Goal: Task Accomplishment & Management: Manage account settings

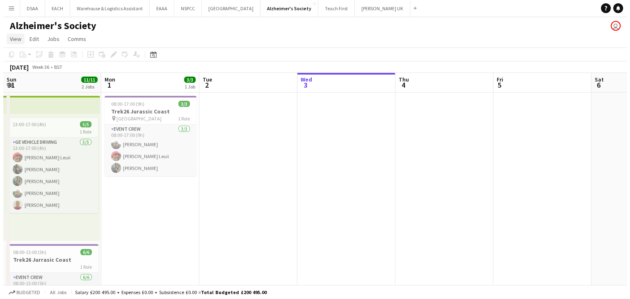
scroll to position [0, 196]
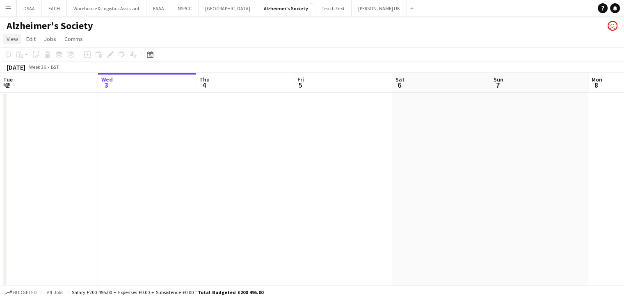
click at [18, 36] on link "View" at bounding box center [12, 39] width 18 height 11
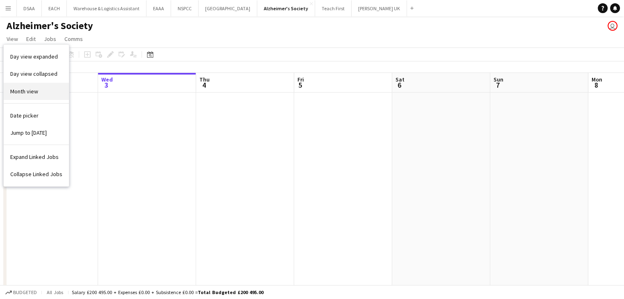
click at [33, 92] on span "Month view" at bounding box center [24, 91] width 28 height 7
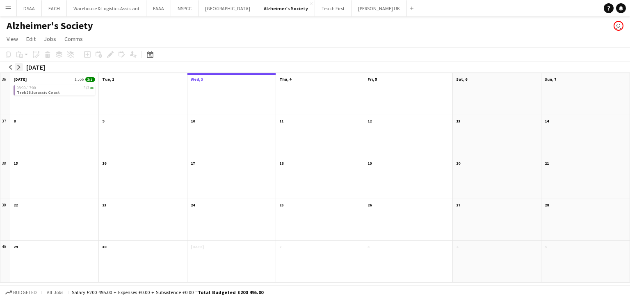
click at [17, 65] on app-icon "arrow-right" at bounding box center [18, 67] width 5 height 5
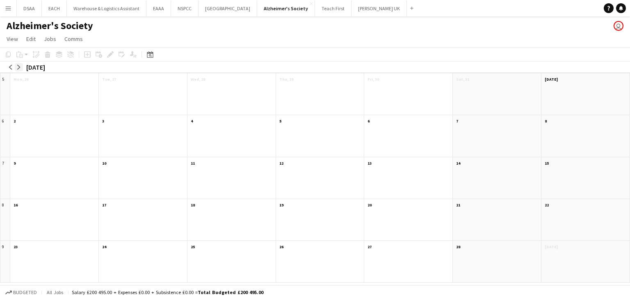
click at [17, 65] on app-icon "arrow-right" at bounding box center [18, 67] width 5 height 5
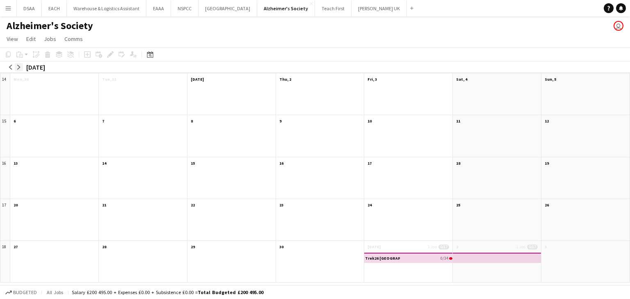
click at [17, 65] on app-icon "arrow-right" at bounding box center [18, 67] width 5 height 5
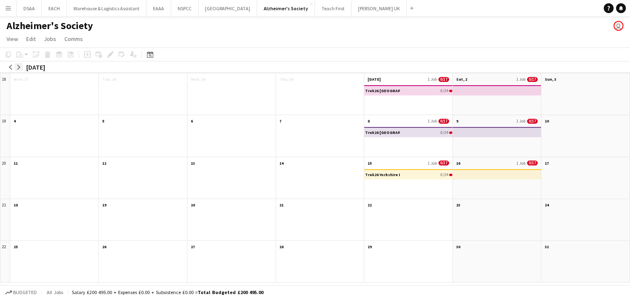
click at [17, 65] on app-icon "arrow-right" at bounding box center [18, 67] width 5 height 5
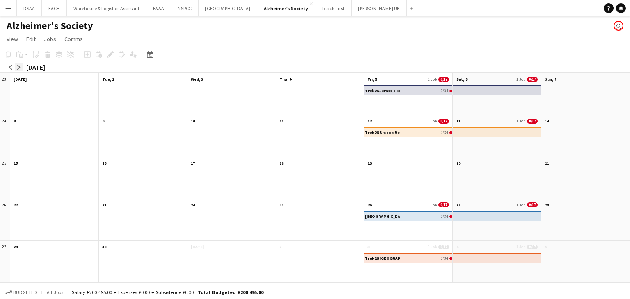
click at [17, 65] on app-icon "arrow-right" at bounding box center [18, 67] width 5 height 5
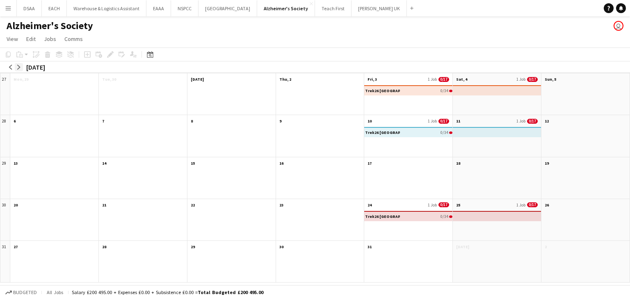
click at [17, 65] on app-icon "arrow-right" at bounding box center [18, 67] width 5 height 5
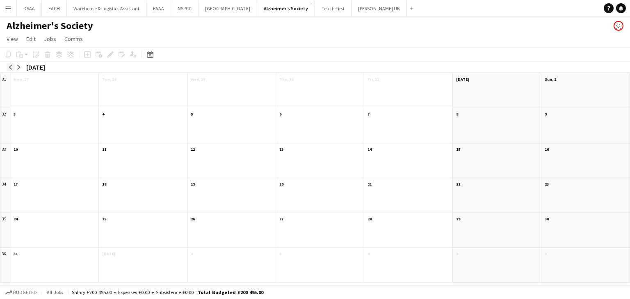
click at [12, 67] on app-icon "arrow-left" at bounding box center [10, 67] width 5 height 5
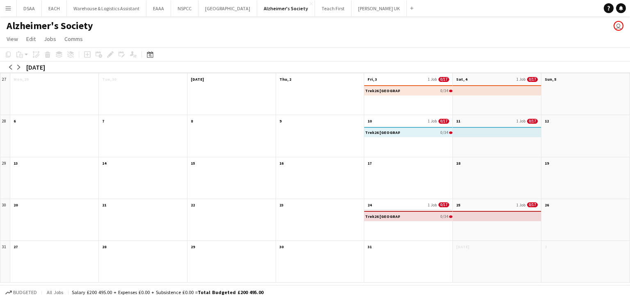
click at [412, 206] on app-month-view-date-header "24 1 Job 0/17" at bounding box center [408, 204] width 88 height 10
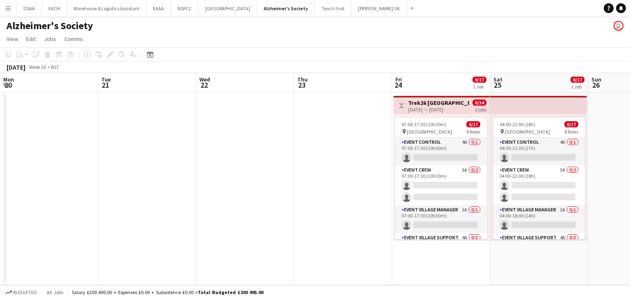
scroll to position [0, 282]
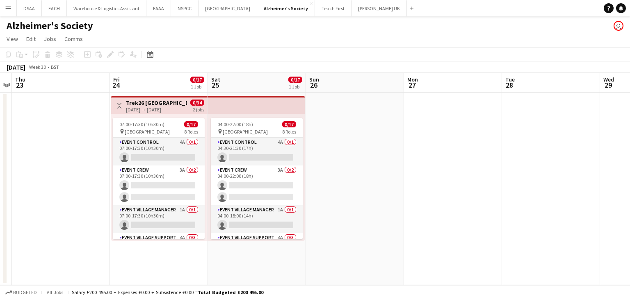
click at [166, 84] on app-board-header-date "Fri 24 0/17 1 Job" at bounding box center [159, 83] width 98 height 20
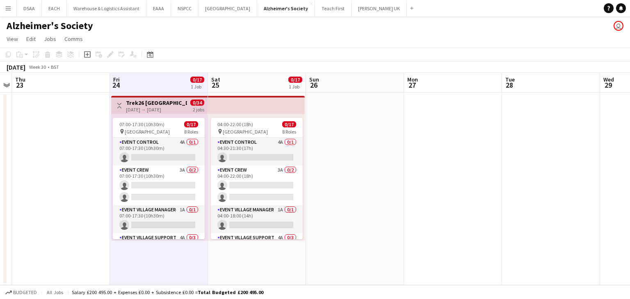
click at [231, 103] on app-top-bar at bounding box center [256, 105] width 97 height 18
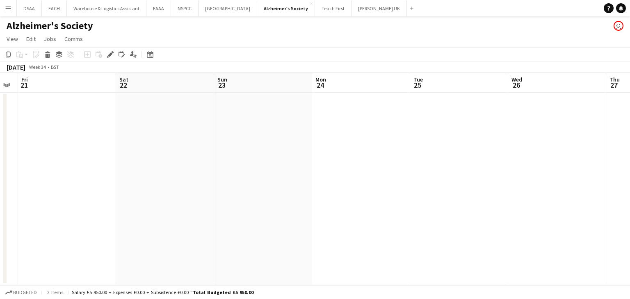
scroll to position [0, 233]
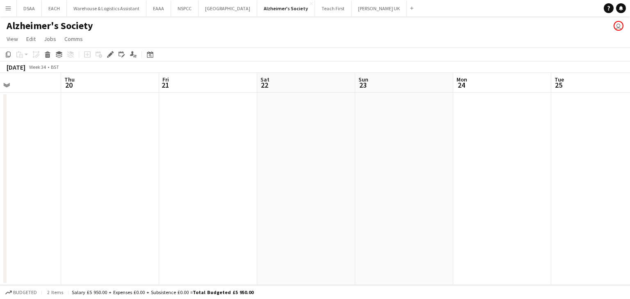
click at [184, 149] on app-date-cell at bounding box center [208, 189] width 98 height 193
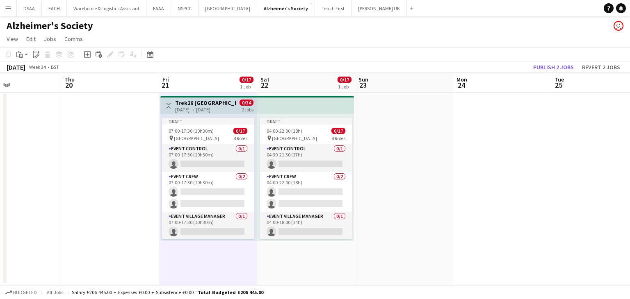
click at [202, 107] on div "[DATE] → [DATE]" at bounding box center [205, 110] width 61 height 6
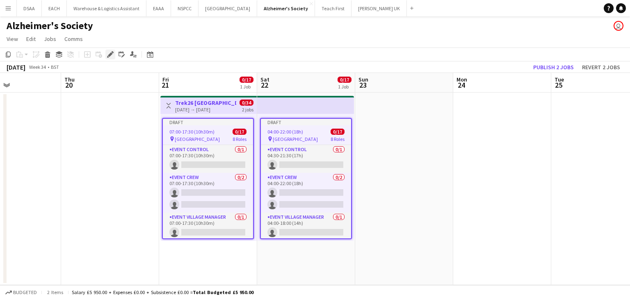
click at [113, 53] on icon "Edit" at bounding box center [110, 54] width 7 height 7
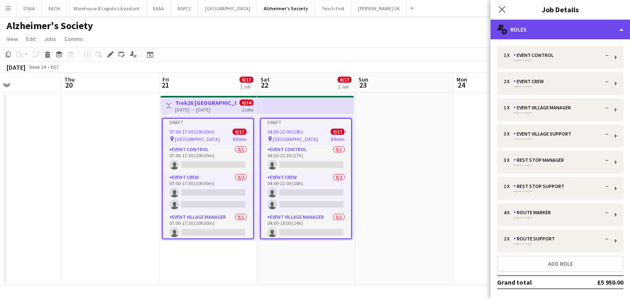
click at [531, 29] on div "multiple-users-add Roles" at bounding box center [559, 30] width 139 height 20
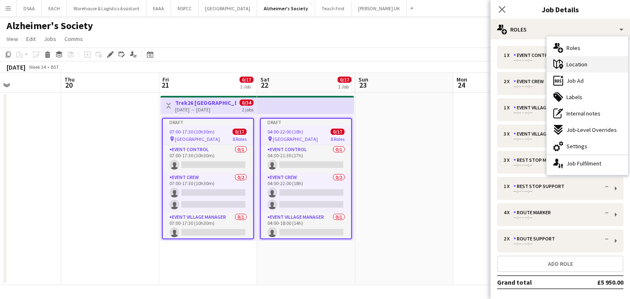
click at [572, 60] on div "maps-pin-1 Location" at bounding box center [586, 64] width 81 height 16
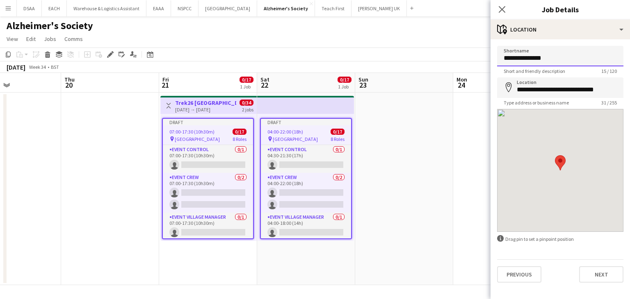
click at [543, 61] on input "**********" at bounding box center [560, 56] width 126 height 20
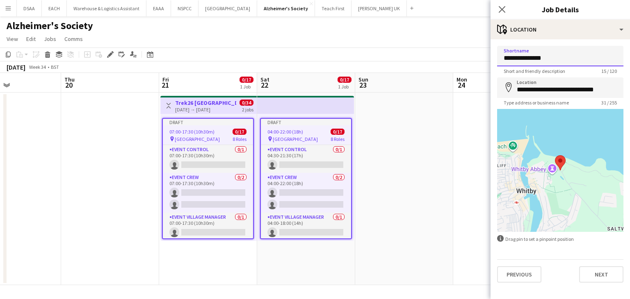
click at [543, 61] on input "**********" at bounding box center [560, 56] width 126 height 20
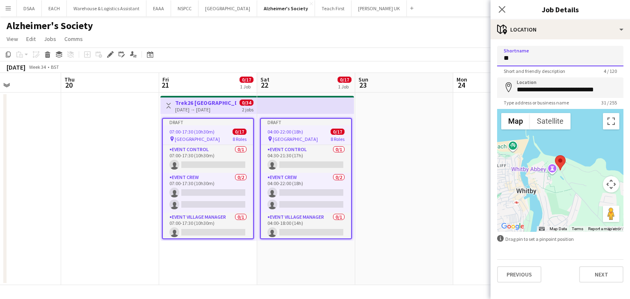
type input "*"
type input "*******"
click at [540, 87] on input "**********" at bounding box center [560, 87] width 126 height 20
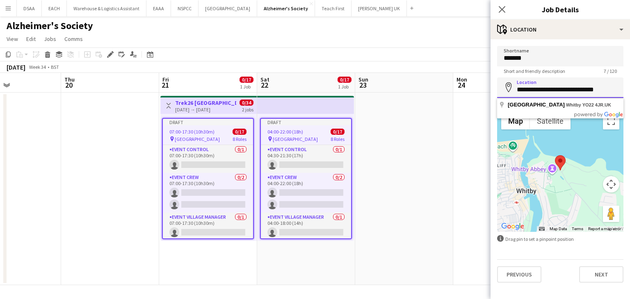
click at [540, 87] on input "**********" at bounding box center [560, 87] width 126 height 20
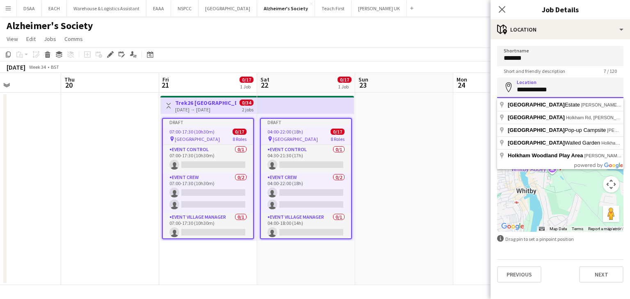
click button "Next" at bounding box center [601, 274] width 44 height 16
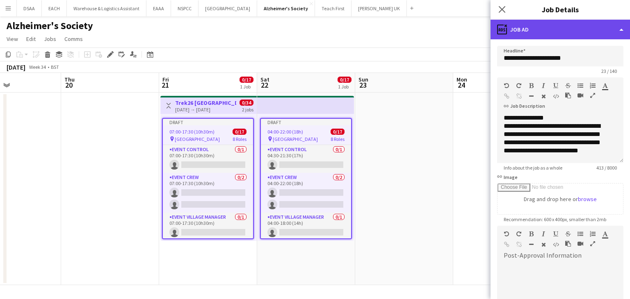
click at [535, 28] on div "ads-window Job Ad" at bounding box center [559, 30] width 139 height 20
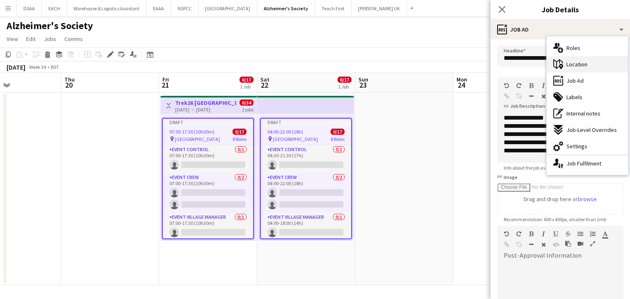
click at [575, 68] on span "Location" at bounding box center [576, 64] width 21 height 7
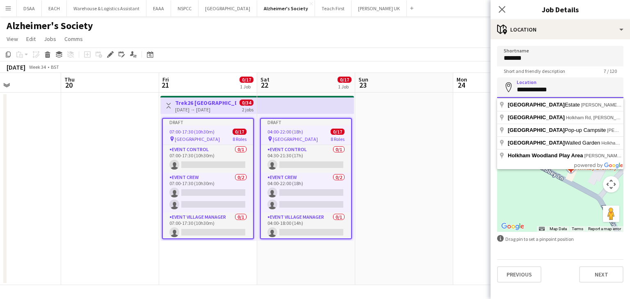
click at [566, 89] on input "**********" at bounding box center [560, 87] width 126 height 20
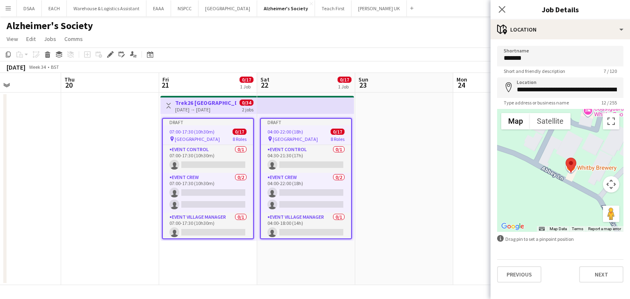
type input "**********"
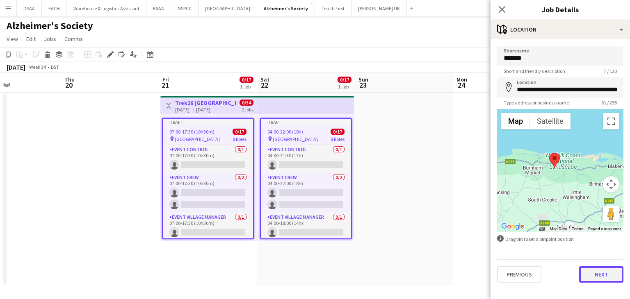
click at [602, 275] on button "Next" at bounding box center [601, 274] width 44 height 16
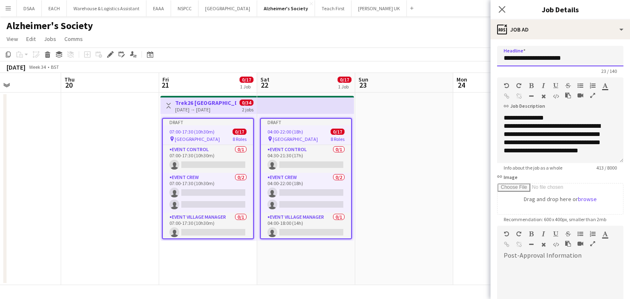
click at [537, 60] on input "**********" at bounding box center [560, 56] width 126 height 20
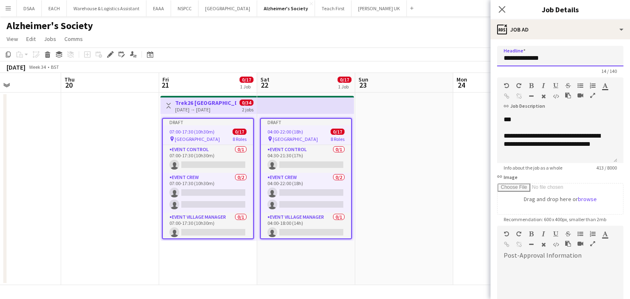
scroll to position [105, 0]
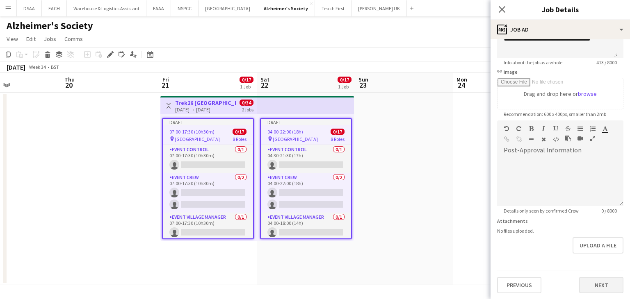
type input "**********"
click at [585, 280] on button "Next" at bounding box center [601, 285] width 44 height 16
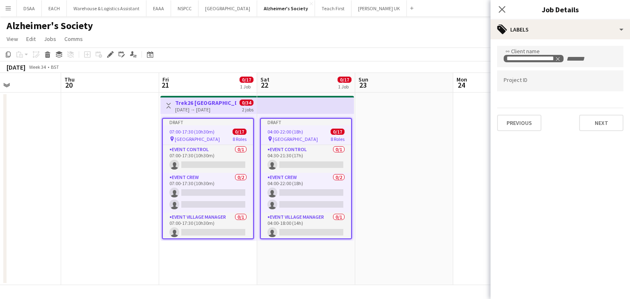
scroll to position [0, 0]
click at [595, 138] on mat-expansion-panel "**********" at bounding box center [559, 169] width 139 height 260
click at [590, 133] on div "**********" at bounding box center [559, 88] width 139 height 98
click at [588, 115] on button "Next" at bounding box center [601, 123] width 44 height 16
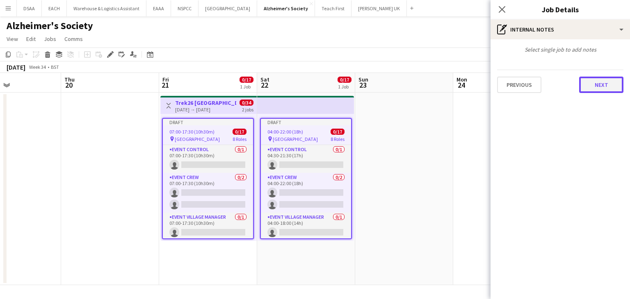
click at [594, 80] on button "Next" at bounding box center [601, 85] width 44 height 16
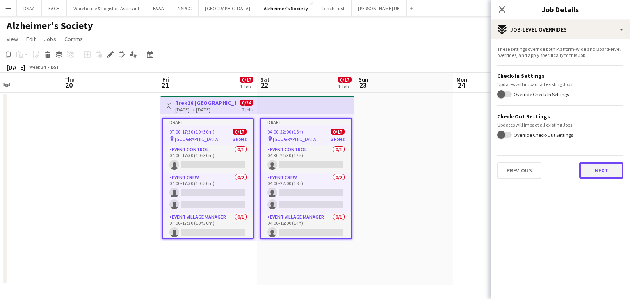
click at [597, 169] on button "Next" at bounding box center [601, 170] width 44 height 16
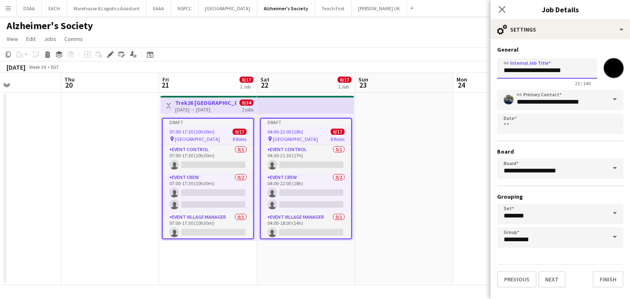
click at [531, 77] on input "**********" at bounding box center [547, 68] width 100 height 20
click at [575, 69] on input "**********" at bounding box center [547, 68] width 100 height 20
type input "**********"
click at [608, 276] on button "Finish" at bounding box center [607, 279] width 31 height 16
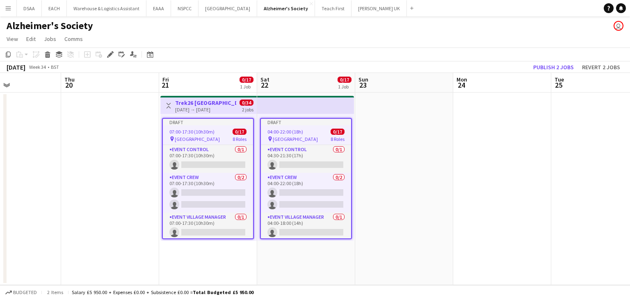
click at [389, 145] on app-date-cell at bounding box center [404, 189] width 98 height 193
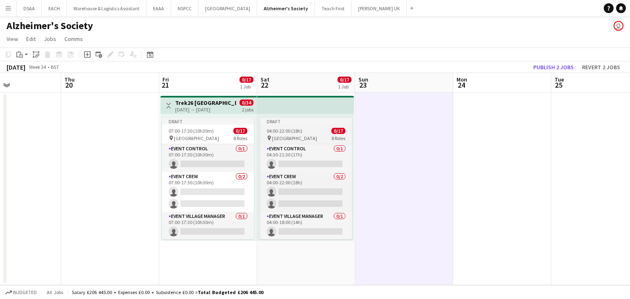
click at [291, 138] on div "pin Norfolk 8 Roles" at bounding box center [306, 138] width 92 height 7
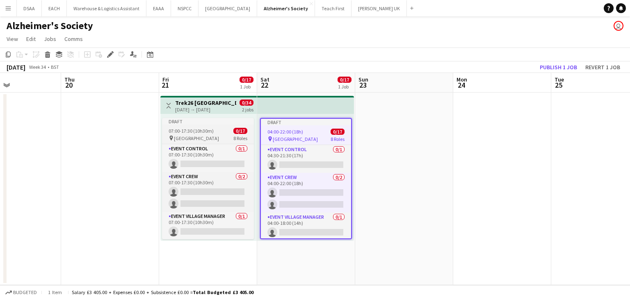
click at [219, 118] on div "Draft" at bounding box center [208, 121] width 92 height 7
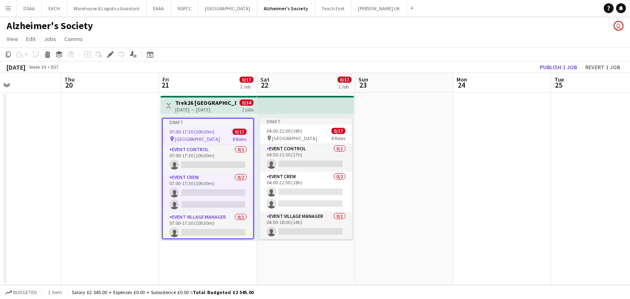
click at [219, 118] on app-job-card "Draft 07:00-17:30 (10h30m) 0/17 pin Norfolk 8 Roles Event Control 0/1 07:00-17:…" at bounding box center [208, 178] width 92 height 121
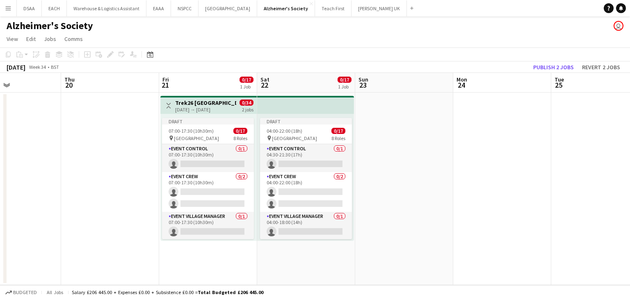
click at [215, 107] on div "[DATE] → [DATE]" at bounding box center [205, 110] width 61 height 6
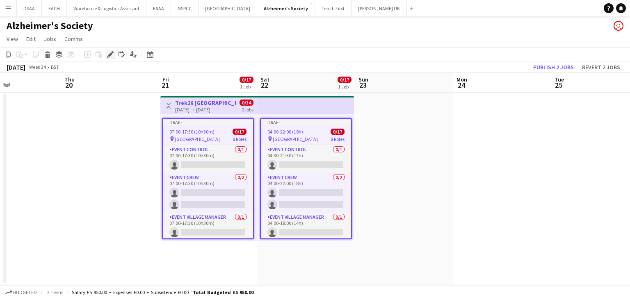
click at [113, 55] on icon "Edit" at bounding box center [110, 54] width 7 height 7
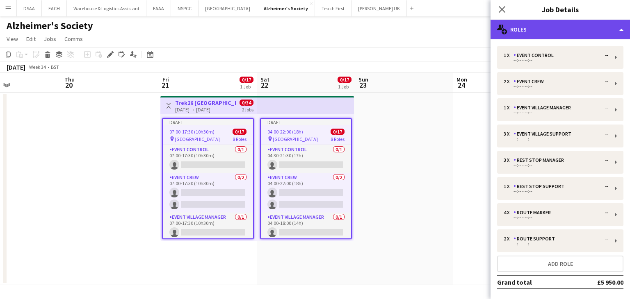
click at [560, 30] on div "multiple-users-add Roles" at bounding box center [559, 30] width 139 height 20
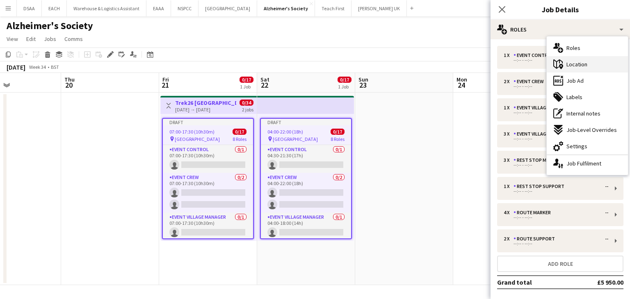
click at [576, 66] on span "Location" at bounding box center [576, 64] width 21 height 7
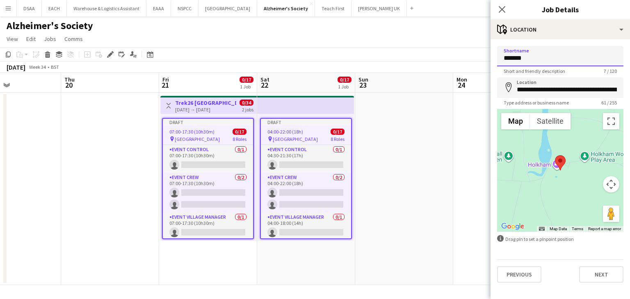
click at [507, 62] on input "*******" at bounding box center [560, 56] width 126 height 20
type input "*******"
click at [596, 279] on button "Next" at bounding box center [601, 274] width 44 height 16
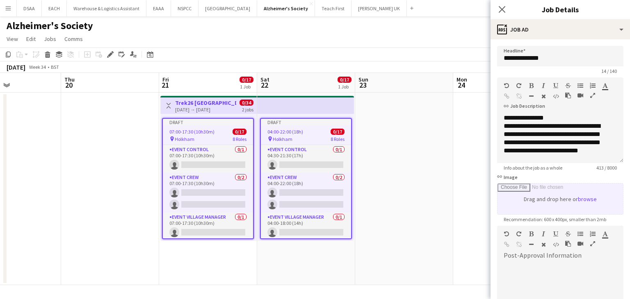
scroll to position [105, 0]
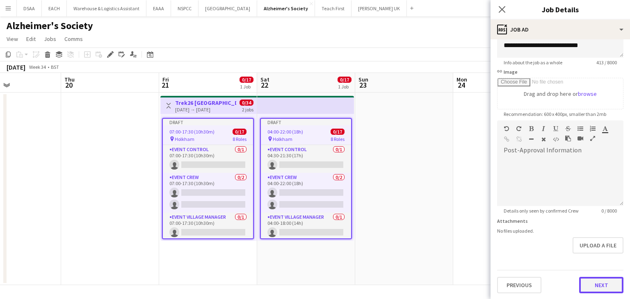
click at [584, 280] on button "Next" at bounding box center [601, 285] width 44 height 16
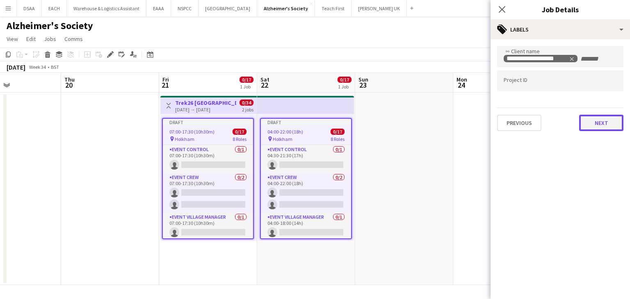
click at [590, 132] on div "**********" at bounding box center [559, 88] width 139 height 98
click at [593, 127] on button "Next" at bounding box center [601, 123] width 44 height 16
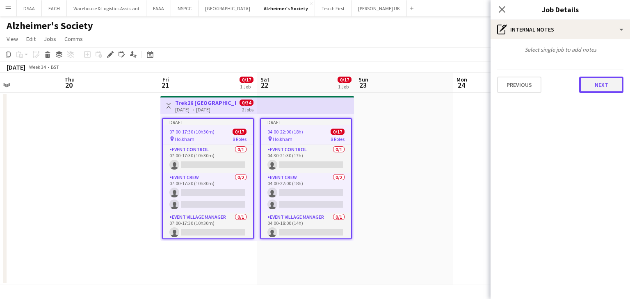
click at [595, 87] on button "Next" at bounding box center [601, 85] width 44 height 16
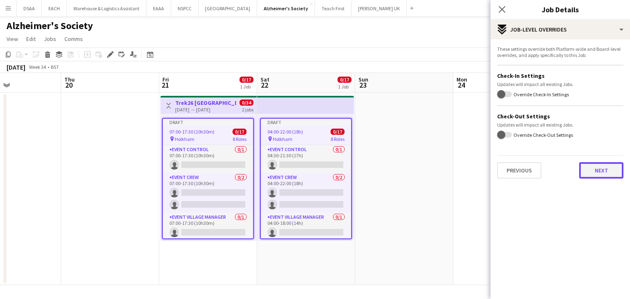
click at [603, 169] on button "Next" at bounding box center [601, 170] width 44 height 16
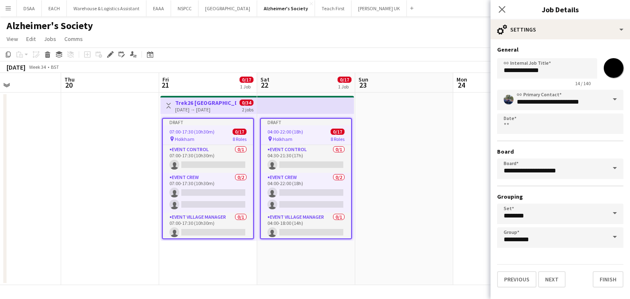
click at [443, 161] on app-date-cell at bounding box center [404, 189] width 98 height 193
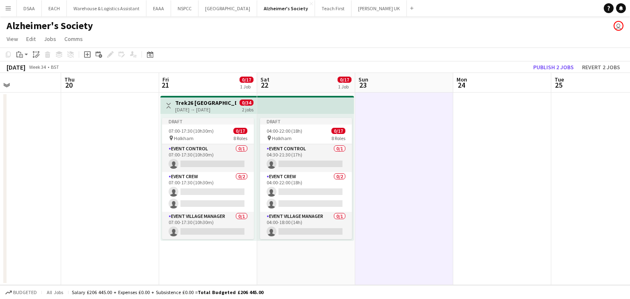
click at [443, 161] on app-date-cell at bounding box center [404, 189] width 98 height 193
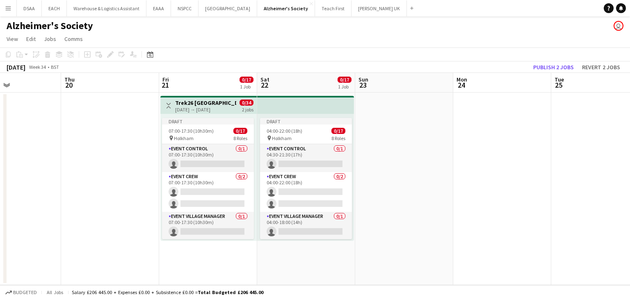
click at [200, 112] on div "[DATE] → [DATE]" at bounding box center [205, 110] width 61 height 6
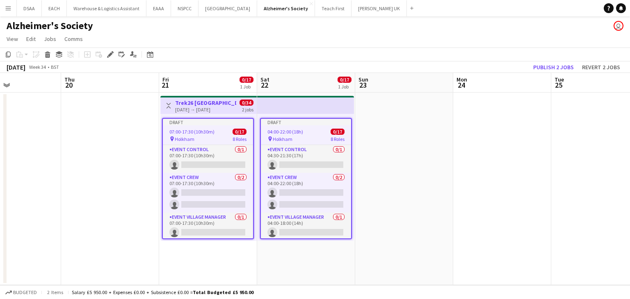
click at [200, 112] on div "[DATE] → [DATE]" at bounding box center [205, 110] width 61 height 6
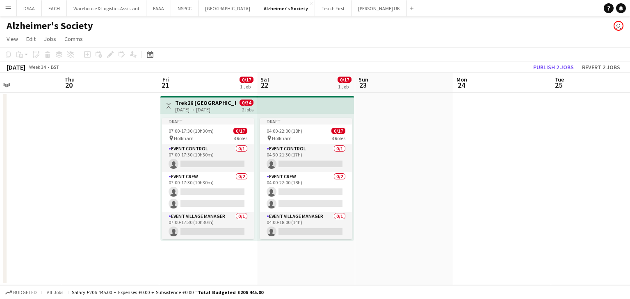
click at [200, 112] on div "[DATE] → [DATE]" at bounding box center [205, 110] width 61 height 6
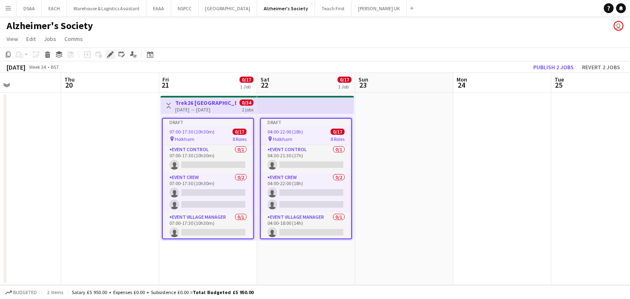
drag, startPoint x: 116, startPoint y: 55, endPoint x: 109, endPoint y: 55, distance: 7.4
click at [109, 55] on div "Add job Add linked Job Edit Edit linked Job Applicants" at bounding box center [106, 55] width 63 height 10
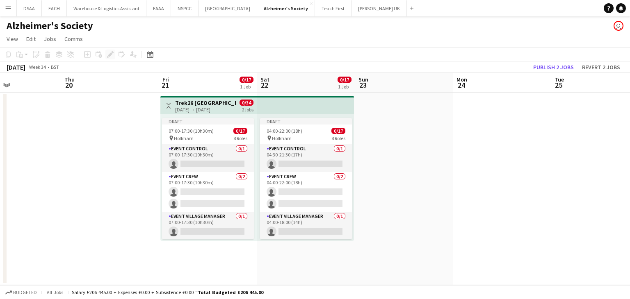
click at [109, 55] on div "Add job Add linked Job Edit Edit linked Job Applicants" at bounding box center [106, 55] width 63 height 10
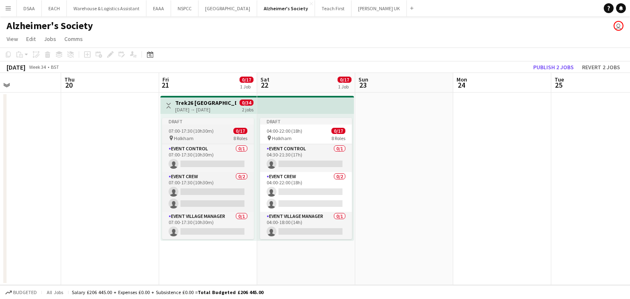
click at [207, 138] on div "pin Holkham 8 Roles" at bounding box center [208, 138] width 92 height 7
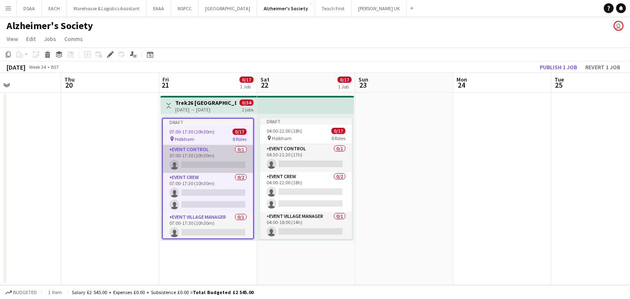
click at [205, 153] on app-card-role "Event Control 0/1 07:00-17:30 (10h30m) single-neutral-actions" at bounding box center [208, 159] width 90 height 28
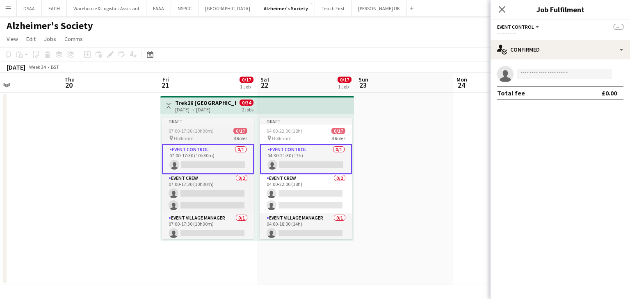
click at [175, 118] on div "Draft" at bounding box center [208, 121] width 92 height 7
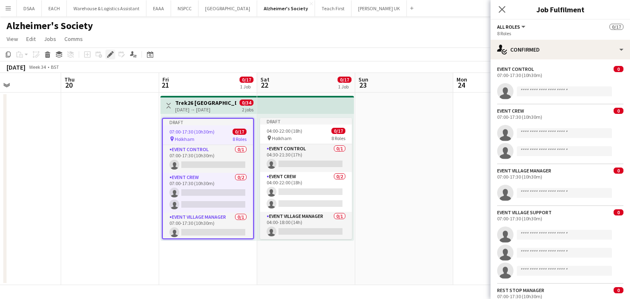
click at [110, 57] on icon "Edit" at bounding box center [110, 54] width 7 height 7
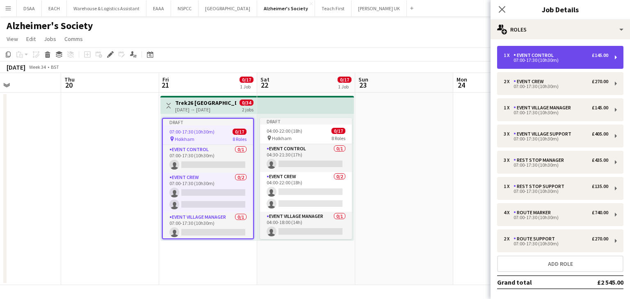
click at [559, 60] on div "07:00-17:30 (10h30m)" at bounding box center [555, 60] width 105 height 4
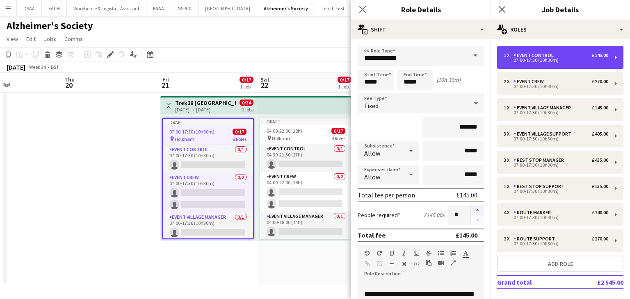
scroll to position [214, 0]
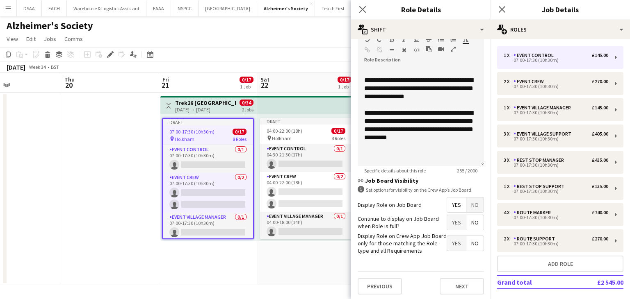
click at [326, 263] on app-date-cell "Draft 04:00-22:00 (18h) 0/17 pin Holkham 8 Roles Event Control 0/1 04:30-21:30 …" at bounding box center [306, 189] width 98 height 193
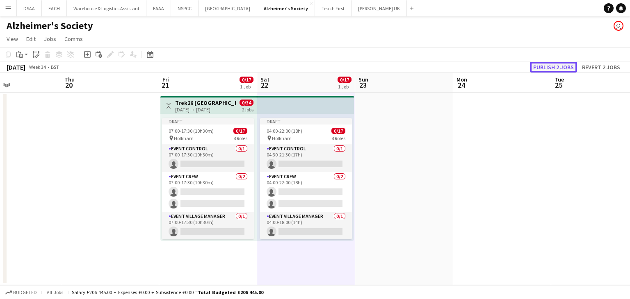
click at [553, 69] on button "Publish 2 jobs" at bounding box center [553, 67] width 47 height 11
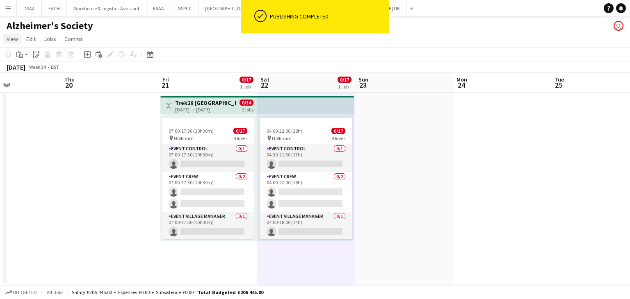
click at [16, 36] on span "View" at bounding box center [12, 38] width 11 height 7
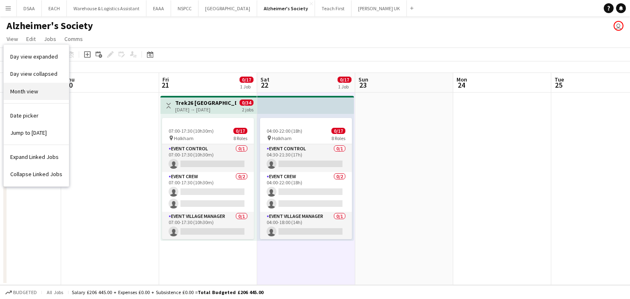
click at [21, 91] on span "Month view" at bounding box center [24, 91] width 28 height 7
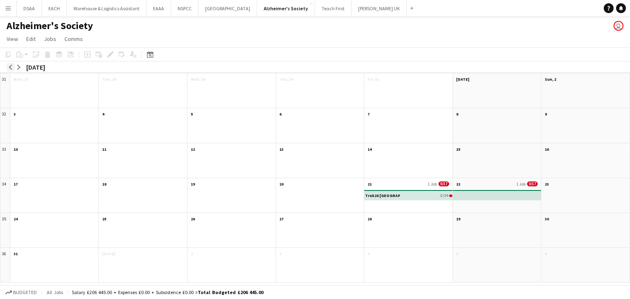
drag, startPoint x: 5, startPoint y: 66, endPoint x: 12, endPoint y: 66, distance: 6.6
click at [12, 66] on div "arrow-left arrow-right [DATE]" at bounding box center [27, 66] width 55 height 11
click at [12, 66] on app-icon "arrow-left" at bounding box center [10, 67] width 5 height 5
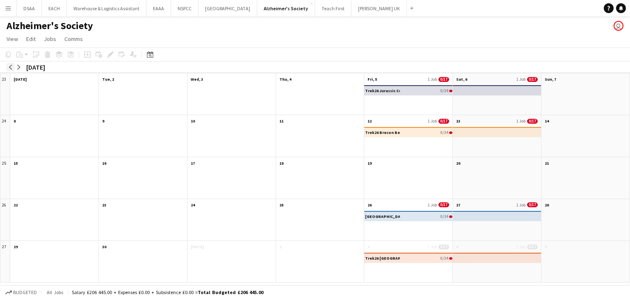
click at [12, 66] on app-icon "arrow-left" at bounding box center [10, 67] width 5 height 5
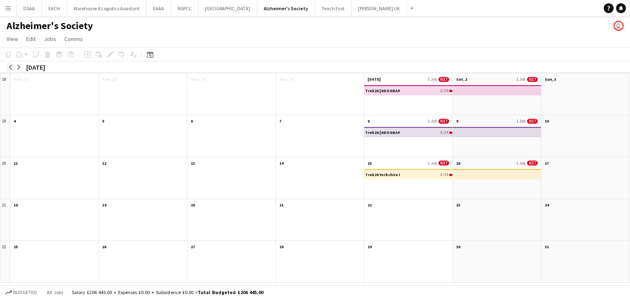
click at [12, 66] on app-icon "arrow-left" at bounding box center [10, 67] width 5 height 5
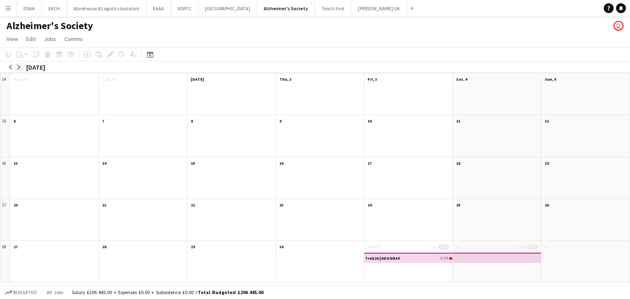
click at [16, 68] on app-icon "arrow-right" at bounding box center [18, 67] width 5 height 5
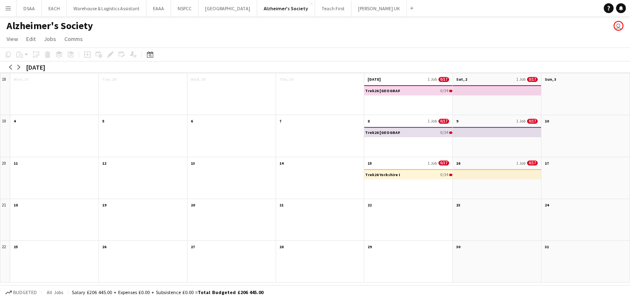
click at [397, 223] on div at bounding box center [408, 224] width 88 height 31
click at [394, 199] on app-month-view-date-header "22" at bounding box center [408, 204] width 88 height 10
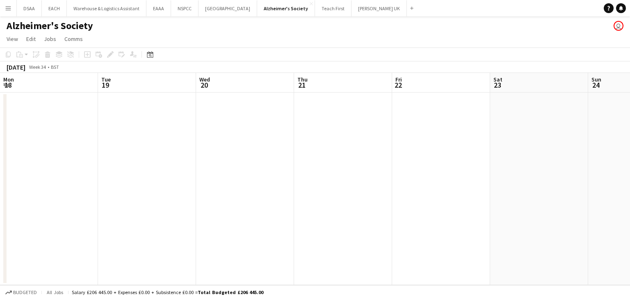
scroll to position [0, 282]
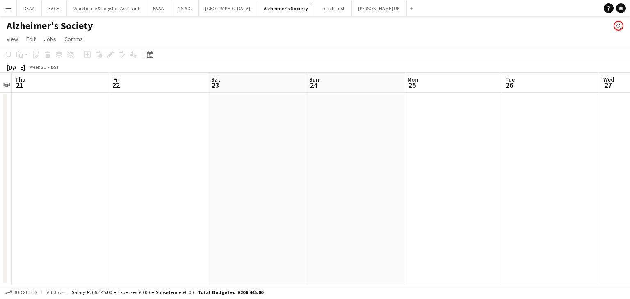
click at [149, 133] on app-date-cell at bounding box center [159, 189] width 98 height 193
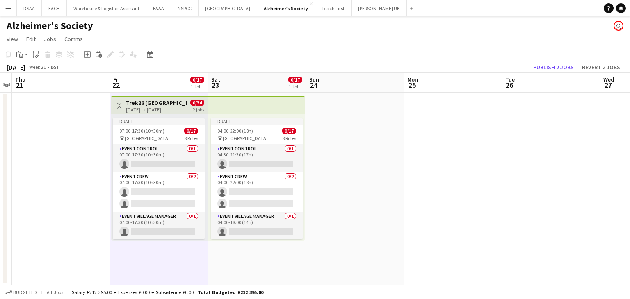
click at [149, 110] on div "[DATE] → [DATE]" at bounding box center [156, 110] width 61 height 6
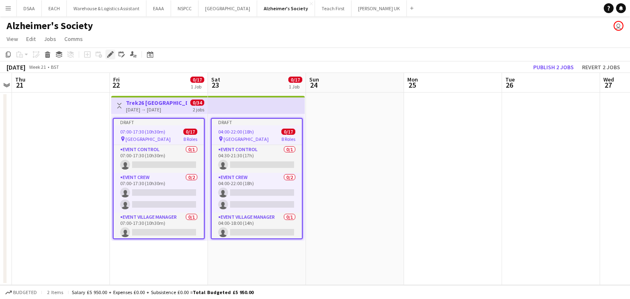
click at [110, 53] on icon "Edit" at bounding box center [110, 54] width 7 height 7
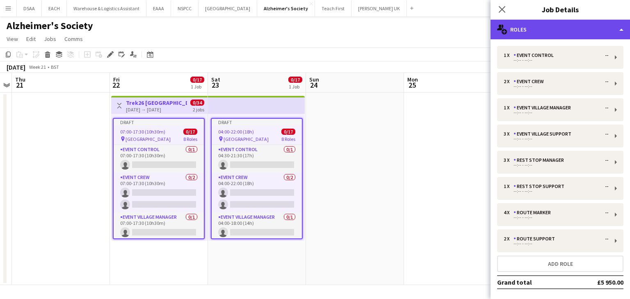
click at [529, 36] on div "multiple-users-add Roles" at bounding box center [559, 30] width 139 height 20
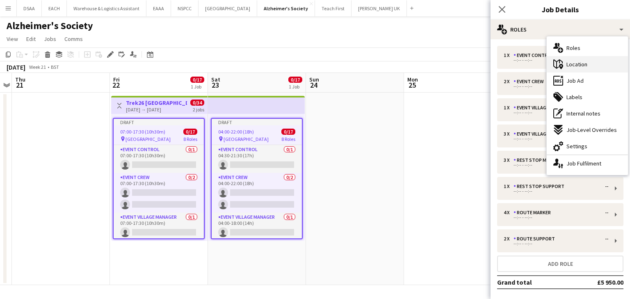
click at [572, 66] on span "Location" at bounding box center [576, 64] width 21 height 7
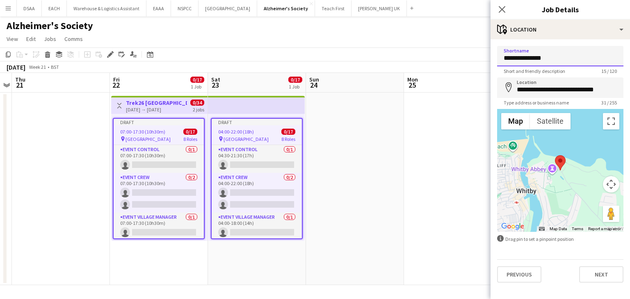
click at [525, 56] on input "**********" at bounding box center [560, 56] width 126 height 20
type input "*********"
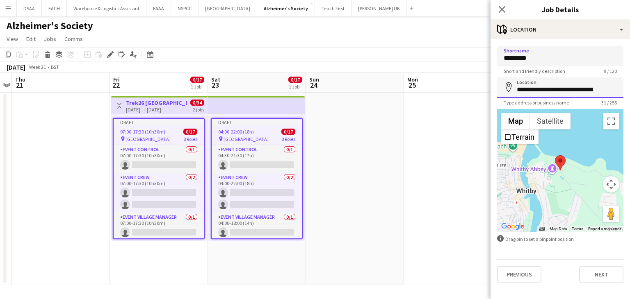
click at [554, 87] on input "**********" at bounding box center [560, 87] width 126 height 20
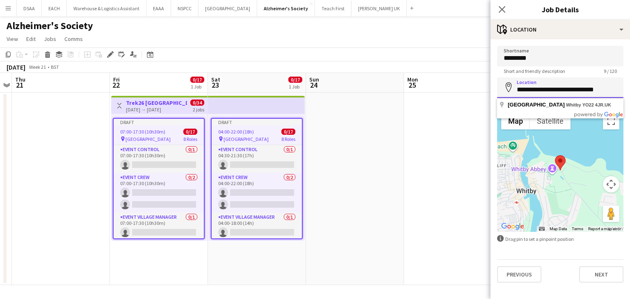
click at [554, 87] on input "**********" at bounding box center [560, 87] width 126 height 20
paste input
type input "**********"
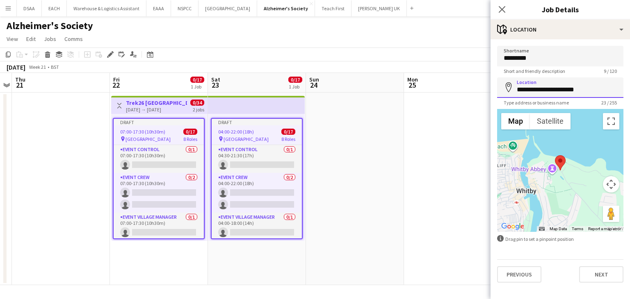
click button "Next" at bounding box center [601, 274] width 44 height 16
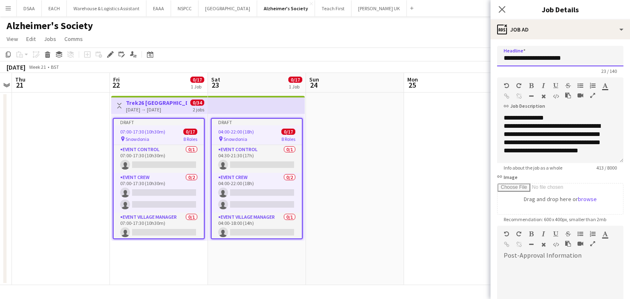
drag, startPoint x: 580, startPoint y: 59, endPoint x: 530, endPoint y: 58, distance: 50.0
click at [530, 58] on input "**********" at bounding box center [560, 56] width 126 height 20
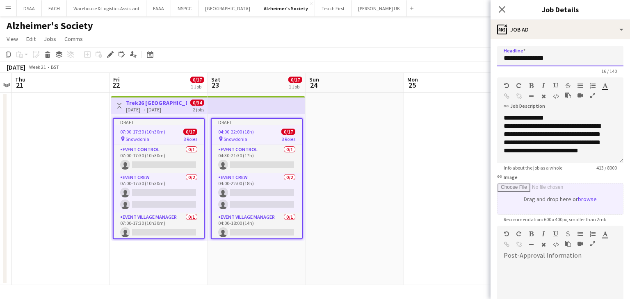
scroll to position [105, 0]
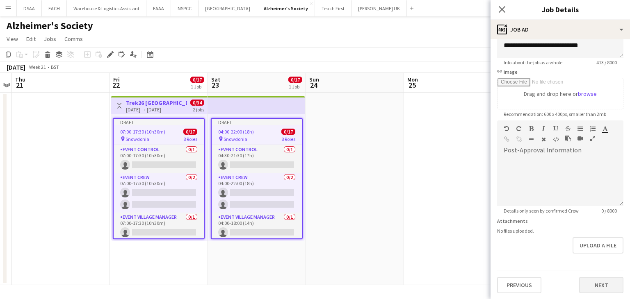
type input "**********"
click at [587, 284] on button "Next" at bounding box center [601, 285] width 44 height 16
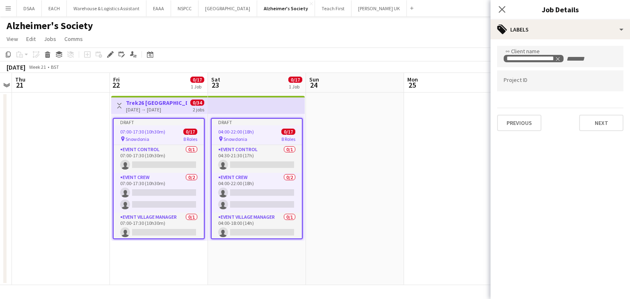
scroll to position [0, 0]
click at [589, 134] on div "**********" at bounding box center [559, 88] width 139 height 98
click at [599, 119] on button "Next" at bounding box center [601, 123] width 44 height 16
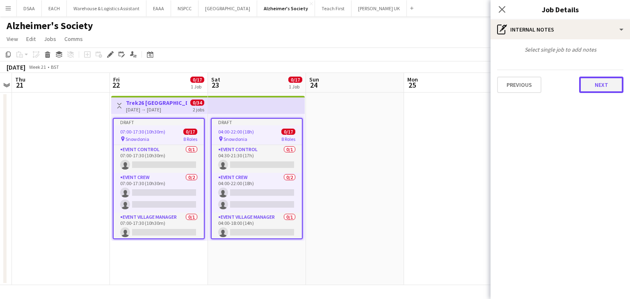
click at [597, 86] on button "Next" at bounding box center [601, 85] width 44 height 16
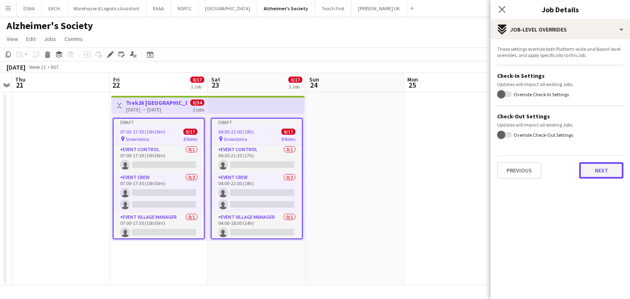
click at [604, 171] on button "Next" at bounding box center [601, 170] width 44 height 16
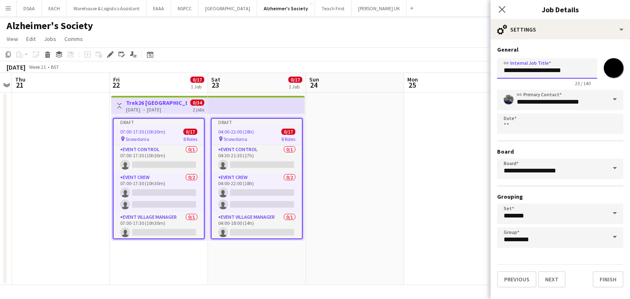
click at [574, 74] on input "**********" at bounding box center [547, 68] width 100 height 20
type input "**********"
click at [602, 280] on button "Finish" at bounding box center [607, 279] width 31 height 16
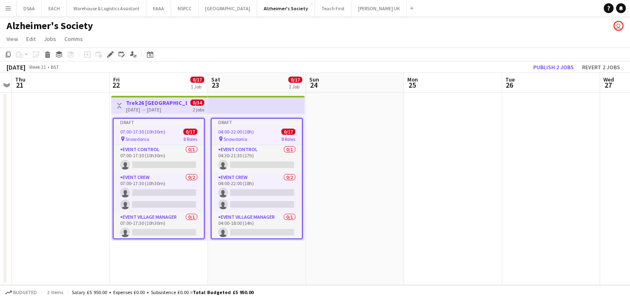
click at [251, 136] on div "pin Snowdonia 8 Roles" at bounding box center [257, 139] width 90 height 7
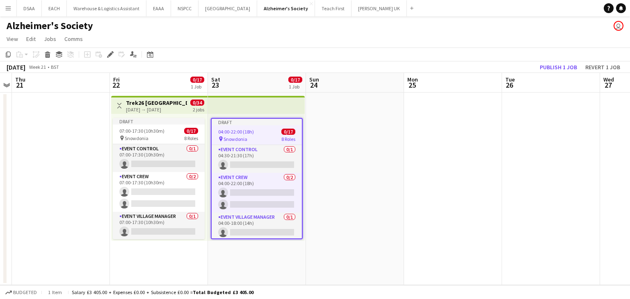
click at [177, 105] on h3 "Trek26 [GEOGRAPHIC_DATA]" at bounding box center [156, 102] width 61 height 7
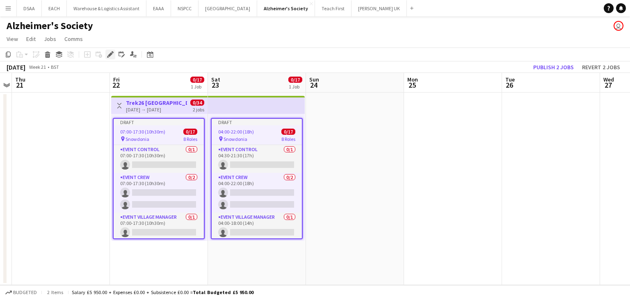
click at [112, 52] on icon at bounding box center [113, 52] width 2 height 2
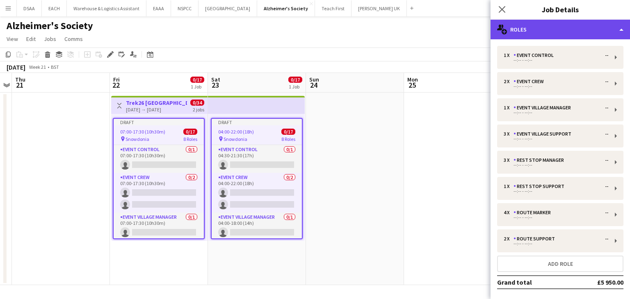
click at [567, 38] on div "multiple-users-add Roles" at bounding box center [559, 30] width 139 height 20
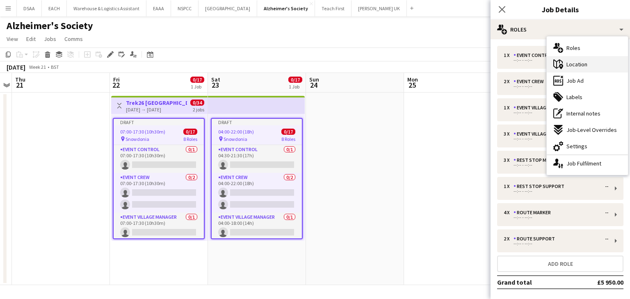
click at [582, 61] on span "Location" at bounding box center [576, 64] width 21 height 7
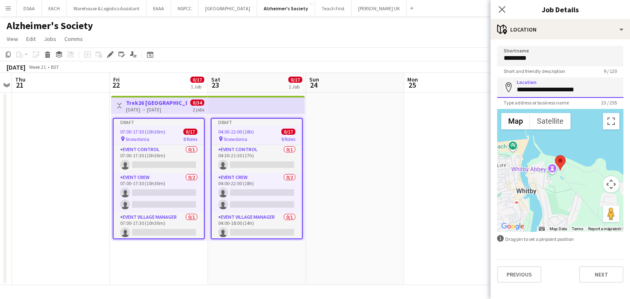
click at [585, 90] on input "**********" at bounding box center [560, 87] width 126 height 20
click at [555, 91] on input "**********" at bounding box center [560, 87] width 126 height 20
click at [582, 89] on input "**********" at bounding box center [560, 87] width 126 height 20
drag, startPoint x: 554, startPoint y: 92, endPoint x: 516, endPoint y: 90, distance: 38.2
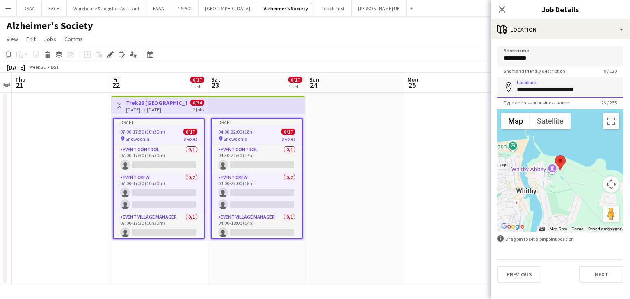
click at [516, 90] on input "**********" at bounding box center [560, 87] width 126 height 20
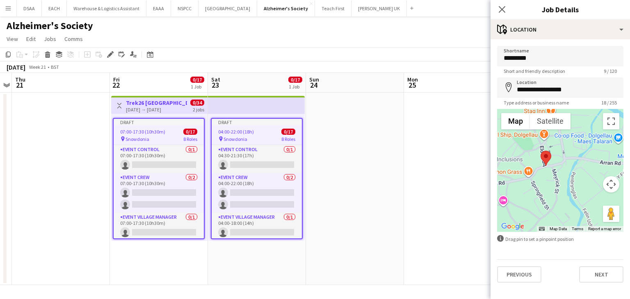
drag, startPoint x: 555, startPoint y: 183, endPoint x: 546, endPoint y: 195, distance: 14.7
click at [546, 195] on div at bounding box center [560, 170] width 126 height 123
click at [515, 91] on input "**********" at bounding box center [560, 87] width 126 height 20
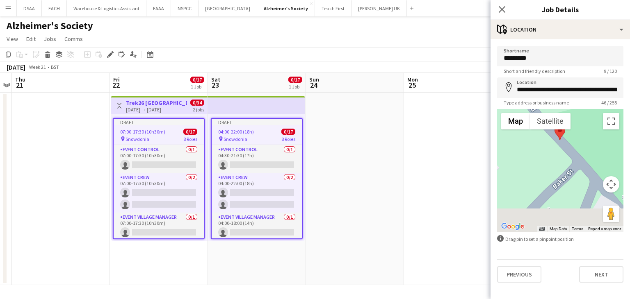
drag, startPoint x: 553, startPoint y: 187, endPoint x: 506, endPoint y: 141, distance: 66.4
click at [506, 141] on div at bounding box center [560, 170] width 126 height 123
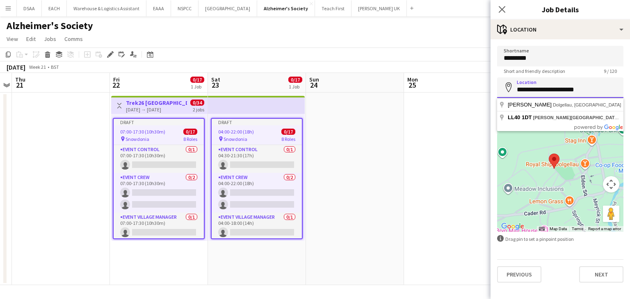
drag, startPoint x: 582, startPoint y: 89, endPoint x: 515, endPoint y: 87, distance: 66.9
click at [515, 87] on input "**********" at bounding box center [560, 87] width 126 height 20
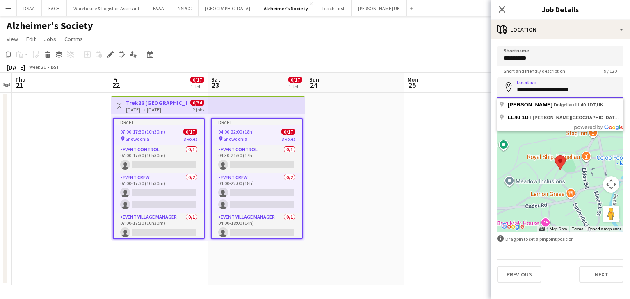
drag, startPoint x: 549, startPoint y: 91, endPoint x: 502, endPoint y: 89, distance: 47.2
click at [502, 89] on input "**********" at bounding box center [560, 87] width 126 height 20
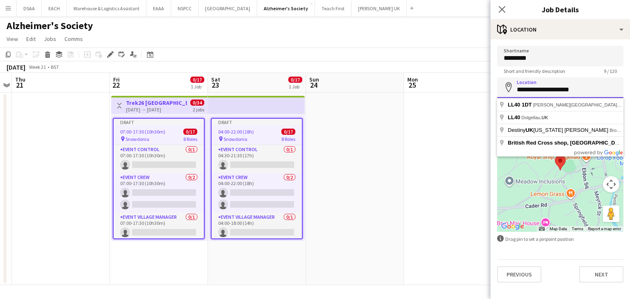
click at [573, 87] on input "**********" at bounding box center [560, 87] width 126 height 20
drag, startPoint x: 565, startPoint y: 91, endPoint x: 500, endPoint y: 88, distance: 64.4
click at [500, 88] on input "**********" at bounding box center [560, 87] width 126 height 20
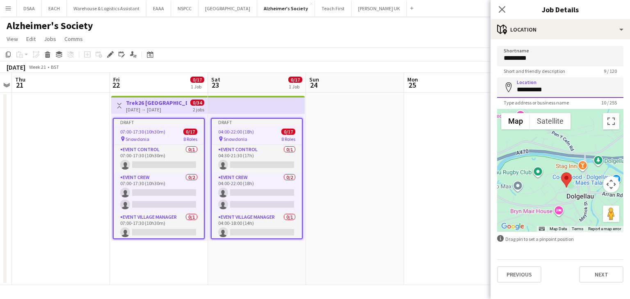
click at [526, 90] on input "**********" at bounding box center [560, 87] width 126 height 20
click at [530, 91] on input "*********" at bounding box center [560, 87] width 126 height 20
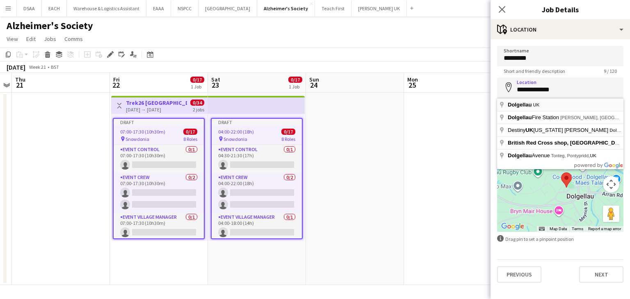
type input "**********"
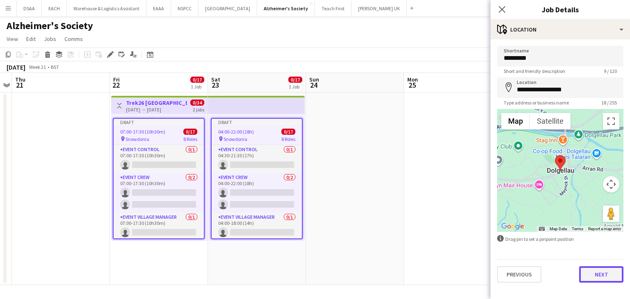
click at [594, 280] on button "Next" at bounding box center [601, 274] width 44 height 16
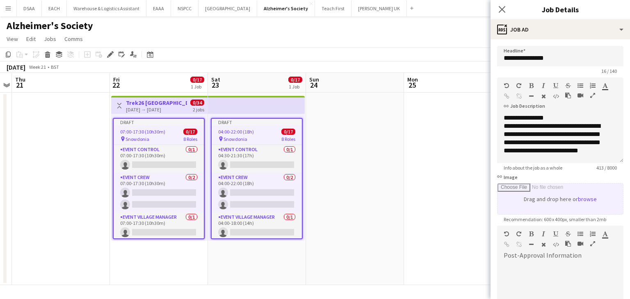
scroll to position [105, 0]
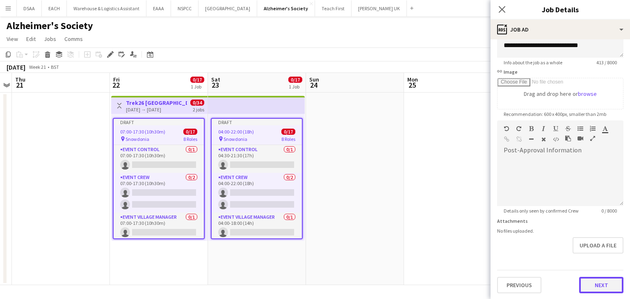
click at [583, 284] on button "Next" at bounding box center [601, 285] width 44 height 16
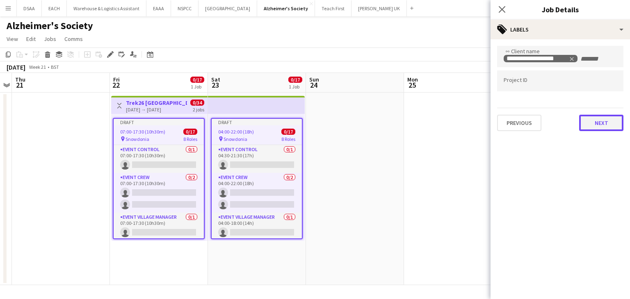
click at [592, 130] on button "Next" at bounding box center [601, 123] width 44 height 16
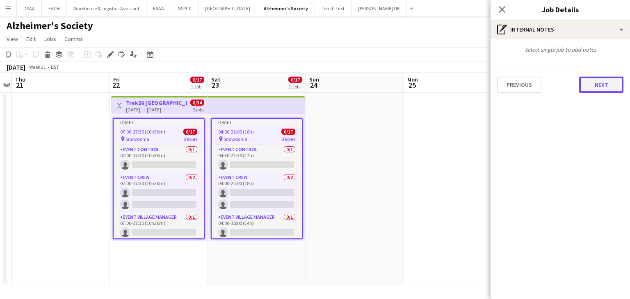
click at [593, 87] on button "Next" at bounding box center [601, 85] width 44 height 16
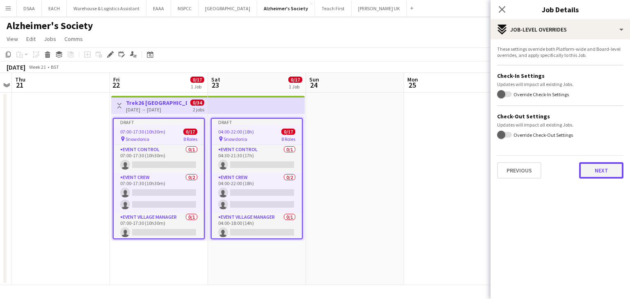
click at [600, 169] on button "Next" at bounding box center [601, 170] width 44 height 16
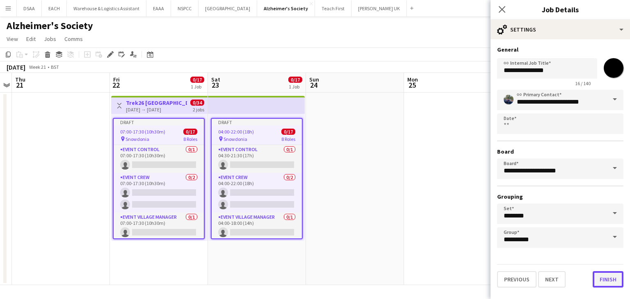
click at [604, 273] on button "Finish" at bounding box center [607, 279] width 31 height 16
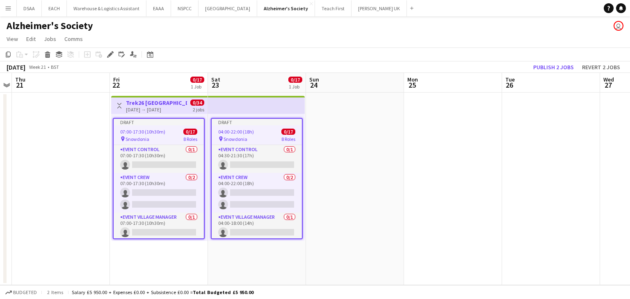
click at [410, 196] on app-date-cell at bounding box center [453, 189] width 98 height 193
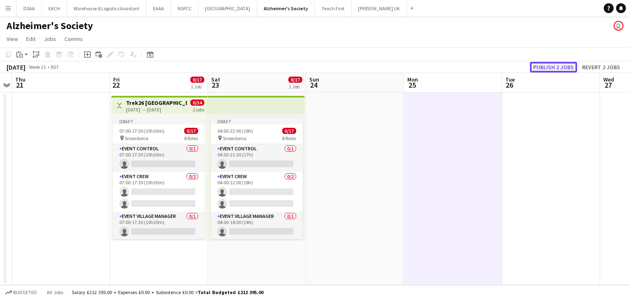
click at [545, 68] on button "Publish 2 jobs" at bounding box center [553, 67] width 47 height 11
click at [10, 38] on span "View" at bounding box center [12, 38] width 11 height 7
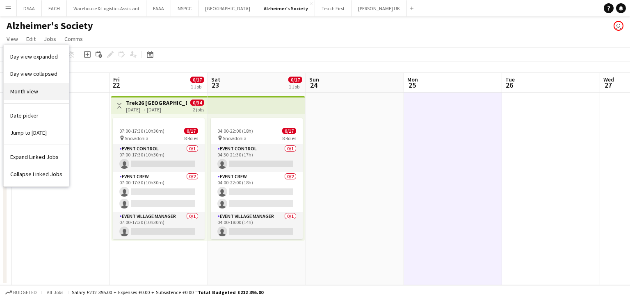
click at [16, 88] on span "Month view" at bounding box center [24, 91] width 28 height 7
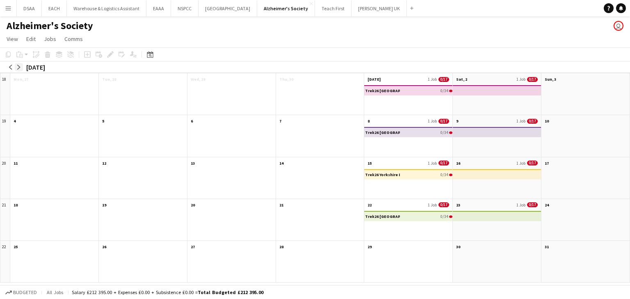
click at [17, 67] on app-icon "arrow-right" at bounding box center [18, 67] width 5 height 5
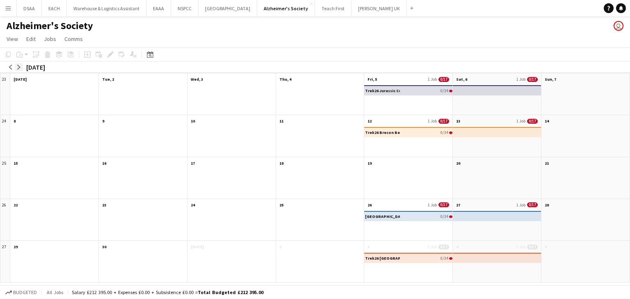
click at [17, 67] on app-icon "arrow-right" at bounding box center [18, 67] width 5 height 5
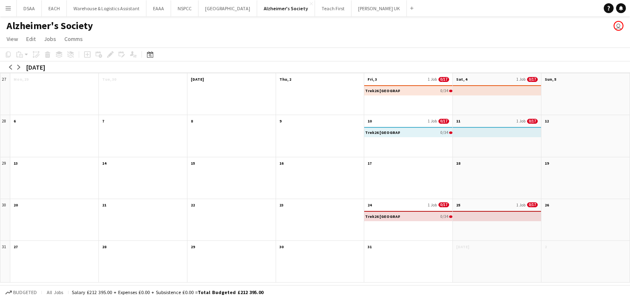
click at [398, 186] on div at bounding box center [408, 183] width 88 height 31
click at [386, 159] on app-month-view-date-header "17" at bounding box center [408, 162] width 88 height 10
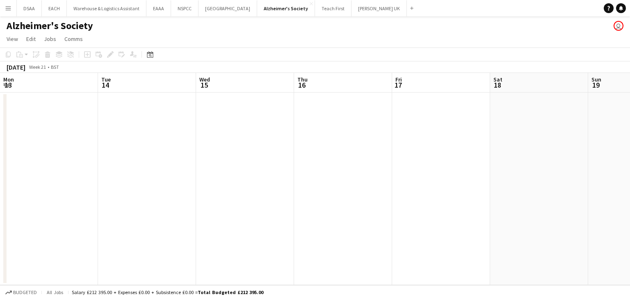
scroll to position [0, 282]
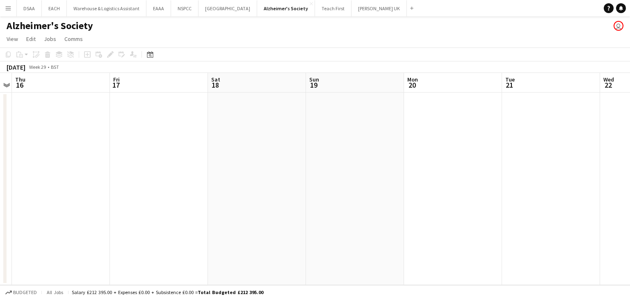
click at [139, 109] on app-date-cell at bounding box center [159, 189] width 98 height 193
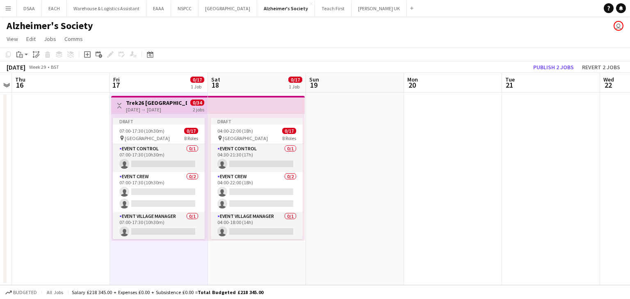
click at [137, 112] on div "[DATE] → [DATE]" at bounding box center [156, 110] width 61 height 6
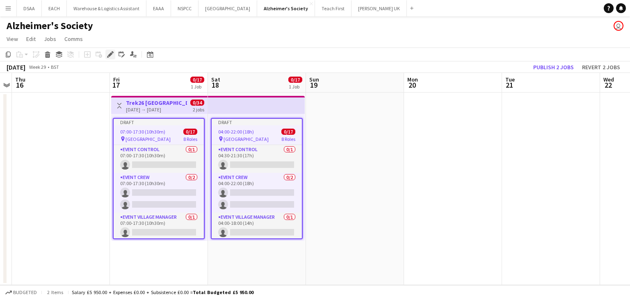
click at [109, 55] on icon at bounding box center [110, 54] width 5 height 5
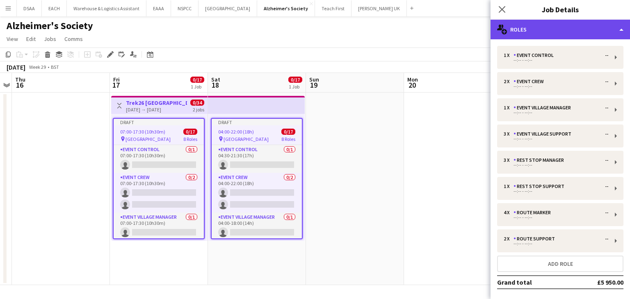
click at [537, 20] on div "multiple-users-add Roles" at bounding box center [559, 30] width 139 height 20
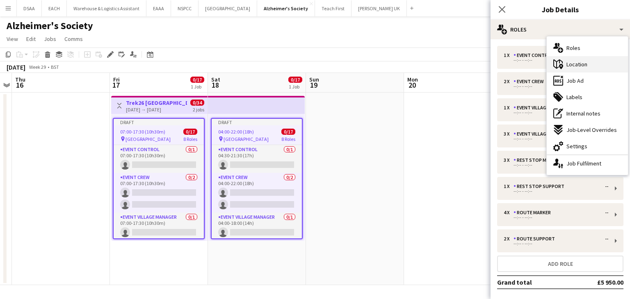
click at [565, 63] on div "maps-pin-1 Location" at bounding box center [586, 64] width 81 height 16
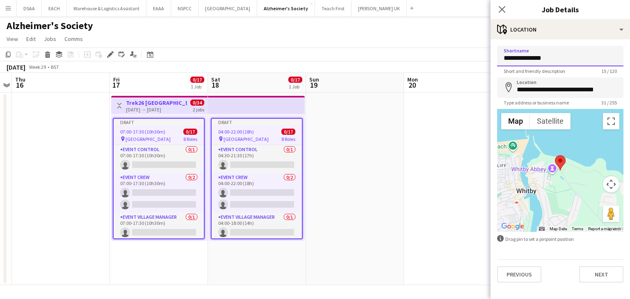
drag, startPoint x: 552, startPoint y: 57, endPoint x: 519, endPoint y: 56, distance: 33.2
click at [519, 56] on input "**********" at bounding box center [560, 56] width 126 height 20
type input "**********"
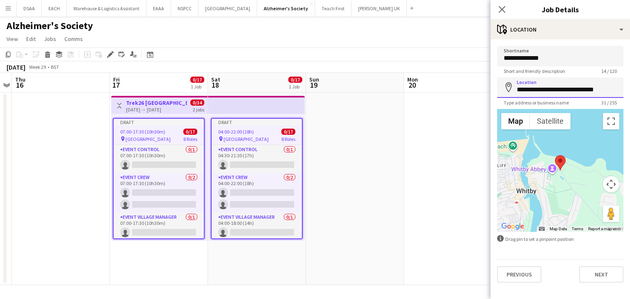
click at [579, 85] on input "**********" at bounding box center [560, 87] width 126 height 20
type input "**********"
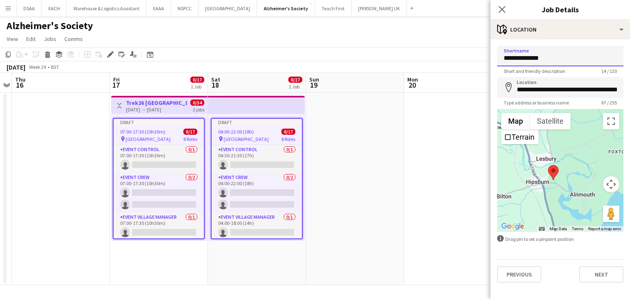
click at [526, 58] on input "**********" at bounding box center [560, 56] width 126 height 20
type input "********"
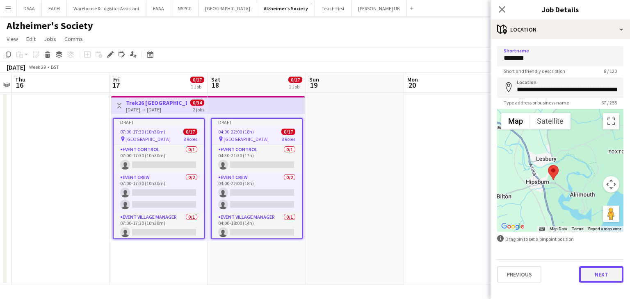
click at [594, 274] on button "Next" at bounding box center [601, 274] width 44 height 16
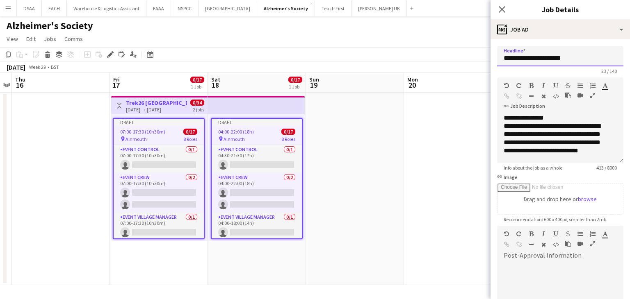
drag, startPoint x: 569, startPoint y: 60, endPoint x: 538, endPoint y: 61, distance: 30.8
click at [538, 61] on input "**********" at bounding box center [560, 56] width 126 height 20
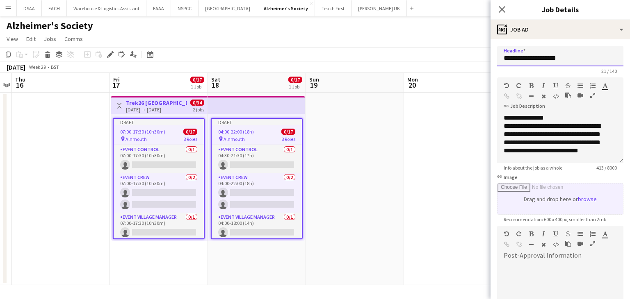
scroll to position [105, 0]
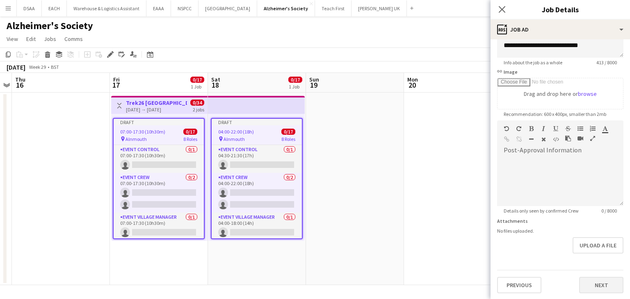
type input "**********"
click at [589, 286] on button "Next" at bounding box center [601, 285] width 44 height 16
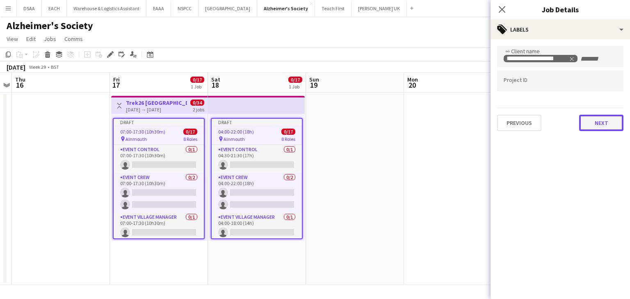
click at [587, 130] on button "Next" at bounding box center [601, 123] width 44 height 16
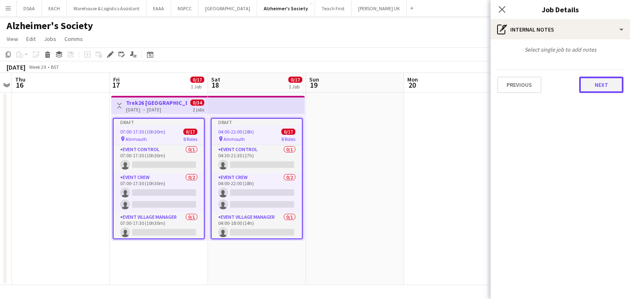
click at [595, 80] on button "Next" at bounding box center [601, 85] width 44 height 16
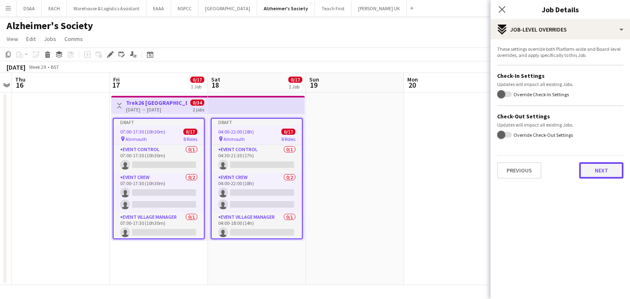
click at [601, 172] on button "Next" at bounding box center [601, 170] width 44 height 16
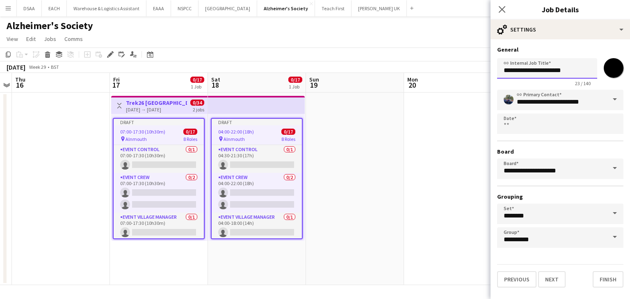
click at [577, 73] on input "**********" at bounding box center [547, 68] width 100 height 20
type input "**********"
click at [606, 282] on button "Finish" at bounding box center [607, 279] width 31 height 16
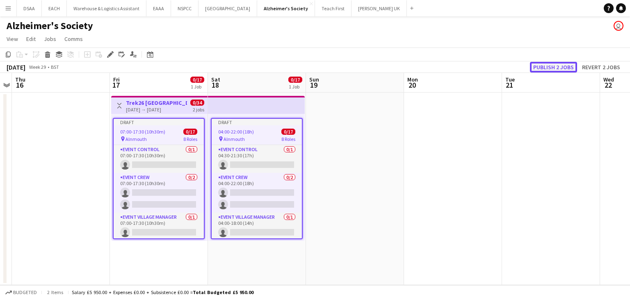
click at [541, 65] on button "Publish 2 jobs" at bounding box center [553, 67] width 47 height 11
click at [11, 35] on link "View" at bounding box center [12, 39] width 18 height 11
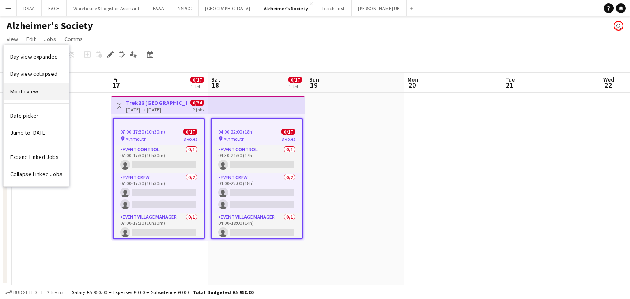
click at [25, 89] on span "Month view" at bounding box center [24, 91] width 28 height 7
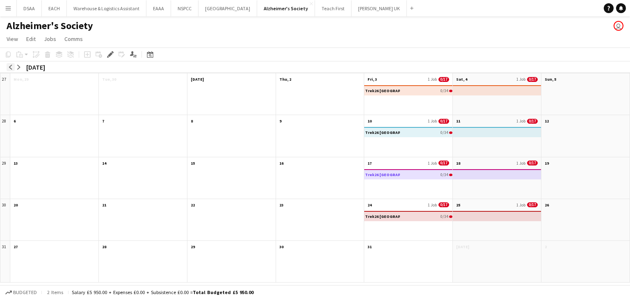
click at [11, 68] on app-icon "arrow-left" at bounding box center [10, 67] width 5 height 5
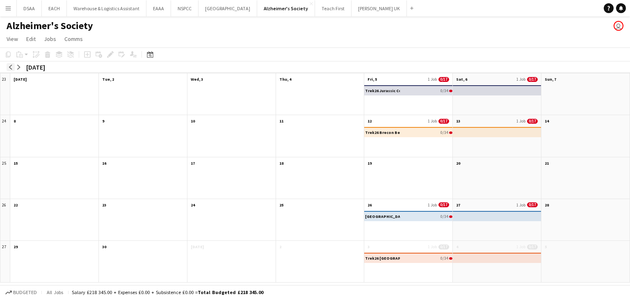
click at [11, 68] on app-icon "arrow-left" at bounding box center [10, 67] width 5 height 5
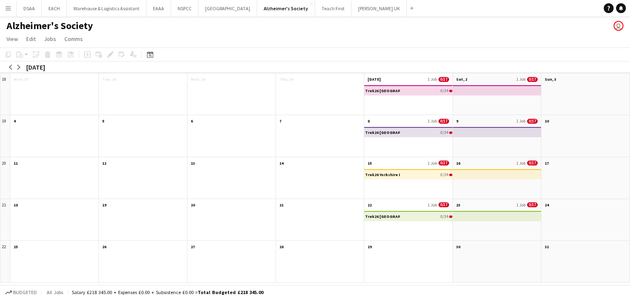
click at [410, 253] on div at bounding box center [408, 266] width 88 height 31
drag, startPoint x: 387, startPoint y: 253, endPoint x: 389, endPoint y: 248, distance: 5.6
click at [389, 248] on div "29 Scroll down" at bounding box center [408, 262] width 89 height 42
click at [389, 248] on app-month-view-date-header "29" at bounding box center [408, 246] width 88 height 10
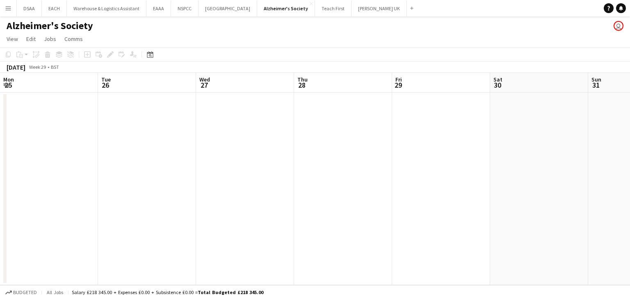
scroll to position [0, 282]
click at [163, 140] on app-date-cell at bounding box center [159, 189] width 98 height 193
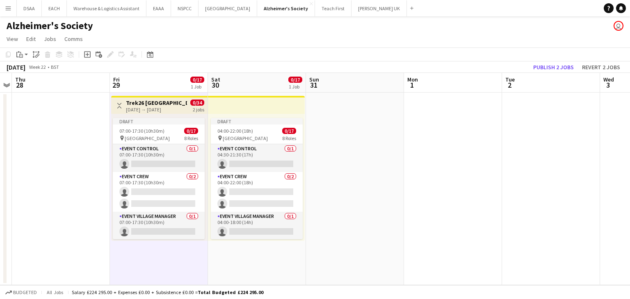
click at [153, 100] on h3 "Trek26 [GEOGRAPHIC_DATA]" at bounding box center [156, 102] width 61 height 7
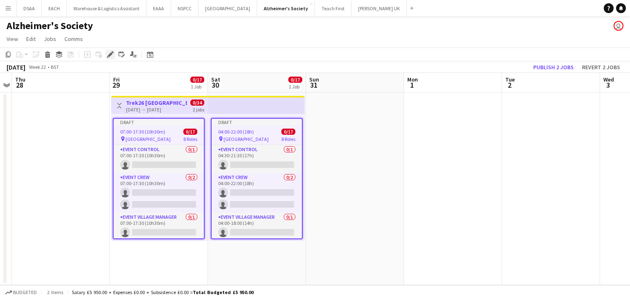
click at [111, 59] on div "Edit" at bounding box center [110, 55] width 10 height 10
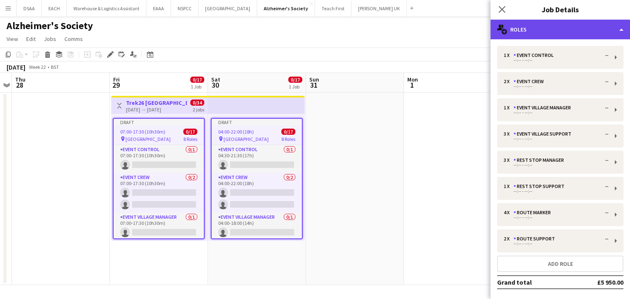
click at [551, 20] on div "multiple-users-add Roles" at bounding box center [559, 30] width 139 height 20
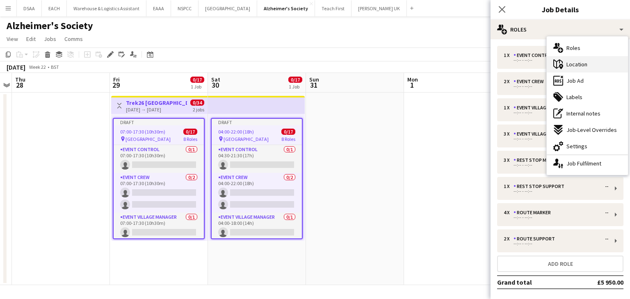
click at [567, 61] on span "Location" at bounding box center [576, 64] width 21 height 7
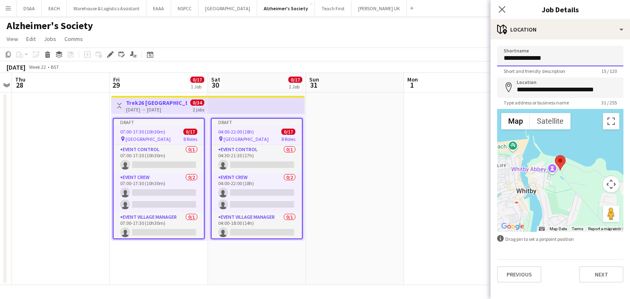
click at [553, 58] on input "**********" at bounding box center [560, 56] width 126 height 20
type input "*"
type input "**********"
click at [556, 87] on input "**********" at bounding box center [560, 87] width 126 height 20
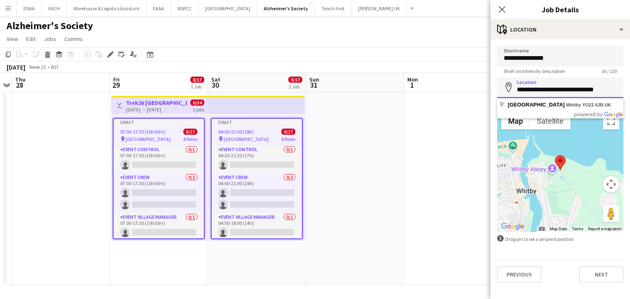
click at [556, 87] on input "**********" at bounding box center [560, 87] width 126 height 20
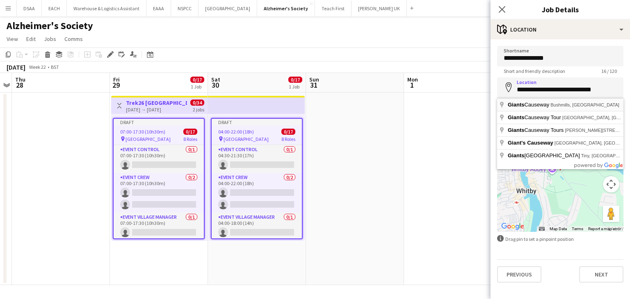
type input "**********"
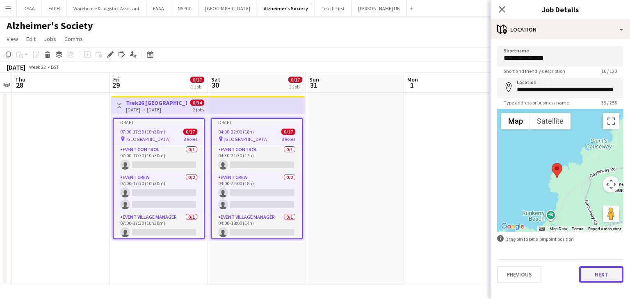
click at [602, 269] on button "Next" at bounding box center [601, 274] width 44 height 16
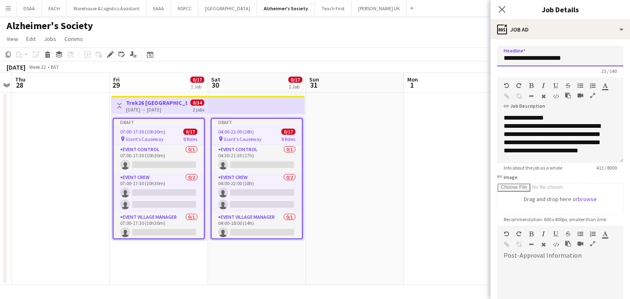
drag, startPoint x: 572, startPoint y: 58, endPoint x: 521, endPoint y: 58, distance: 50.0
click at [521, 58] on input "**********" at bounding box center [560, 56] width 126 height 20
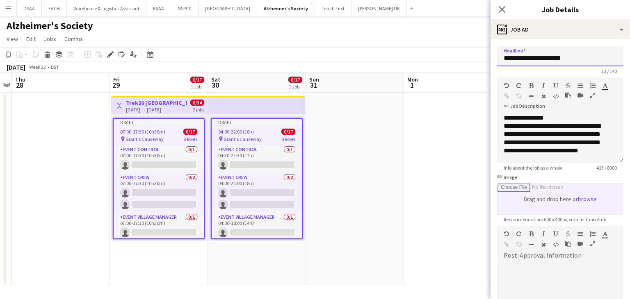
scroll to position [105, 0]
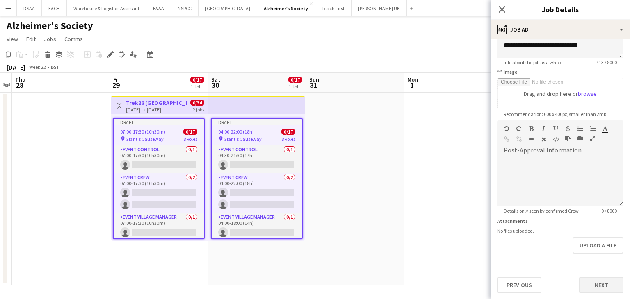
type input "**********"
click at [585, 287] on button "Next" at bounding box center [601, 285] width 44 height 16
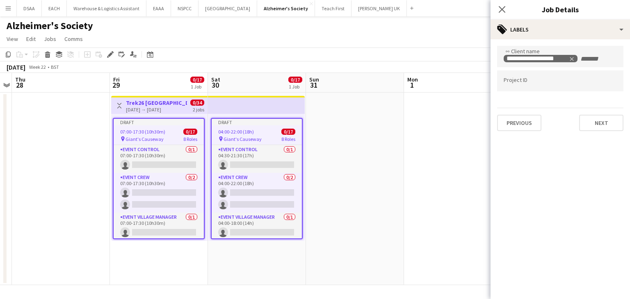
click at [588, 123] on div "Previous Next" at bounding box center [560, 119] width 126 height 23
click at [589, 127] on button "Next" at bounding box center [601, 123] width 44 height 16
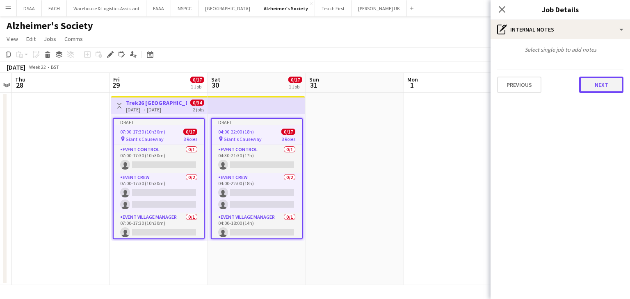
click at [592, 83] on button "Next" at bounding box center [601, 85] width 44 height 16
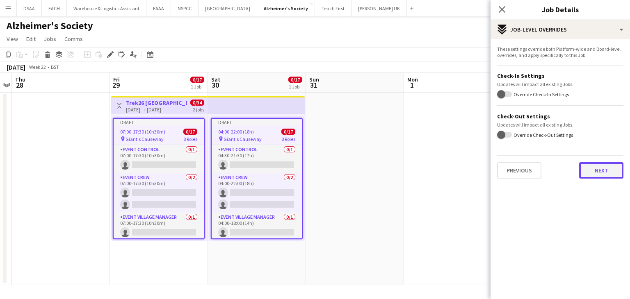
click at [599, 164] on button "Next" at bounding box center [601, 170] width 44 height 16
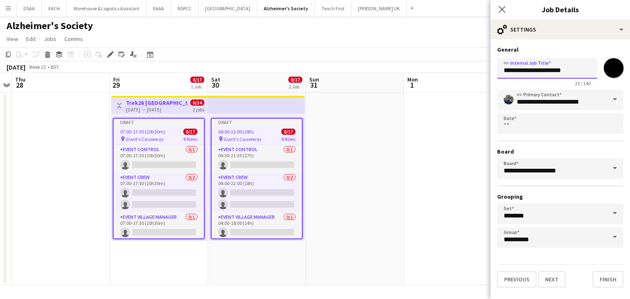
drag, startPoint x: 572, startPoint y: 75, endPoint x: 529, endPoint y: 70, distance: 43.4
click at [529, 70] on input "**********" at bounding box center [547, 68] width 100 height 20
type input "**********"
click at [603, 276] on button "Finish" at bounding box center [607, 279] width 31 height 16
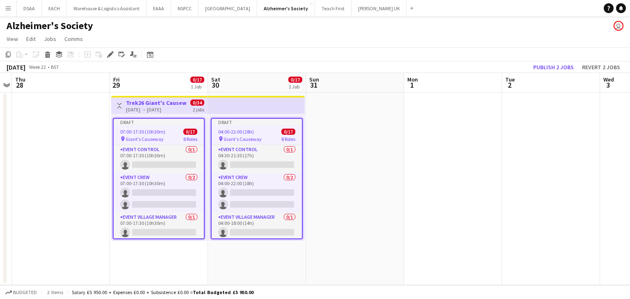
click at [160, 102] on h3 "Trek26 Giant's Causeway" at bounding box center [156, 102] width 61 height 7
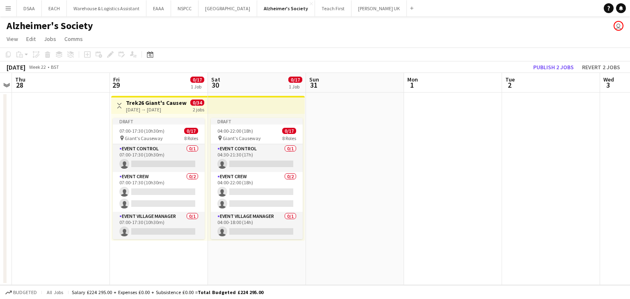
click at [159, 102] on h3 "Trek26 Giant's Causeway" at bounding box center [156, 102] width 61 height 7
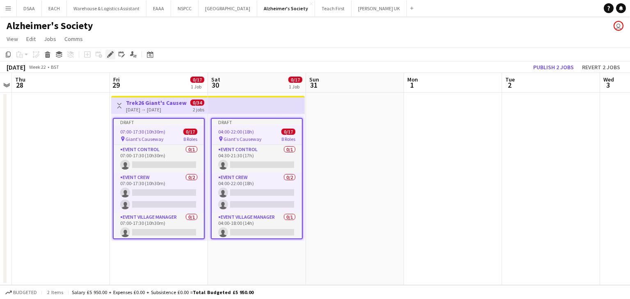
click at [113, 55] on icon "Edit" at bounding box center [110, 54] width 7 height 7
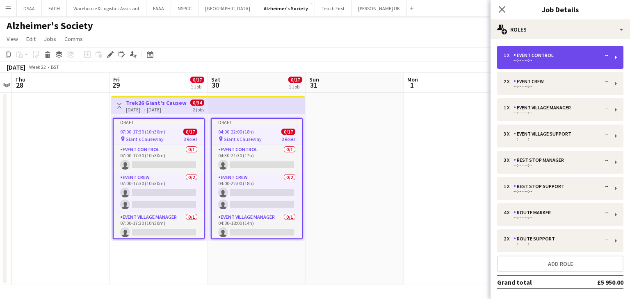
click at [602, 61] on div "1 x Event Control -- --:-- - --:--" at bounding box center [560, 57] width 126 height 23
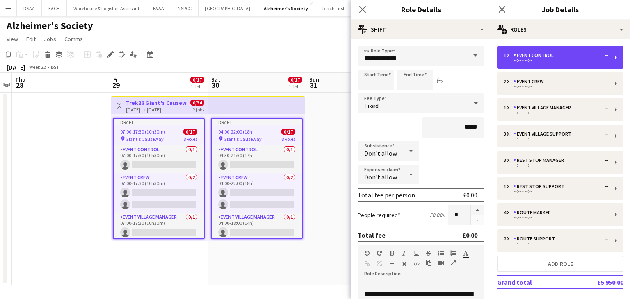
scroll to position [214, 0]
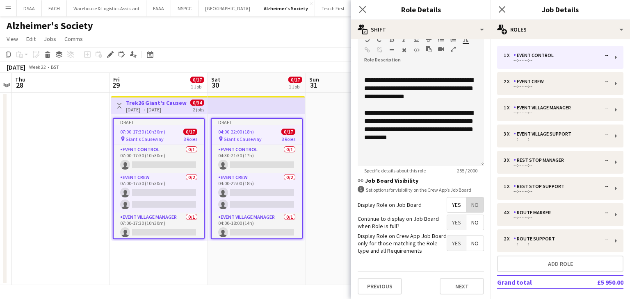
click at [467, 209] on span "No" at bounding box center [474, 205] width 17 height 15
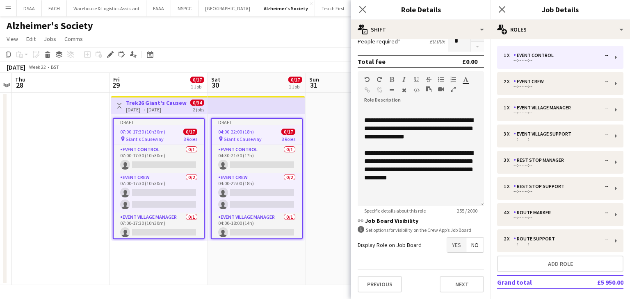
scroll to position [172, 0]
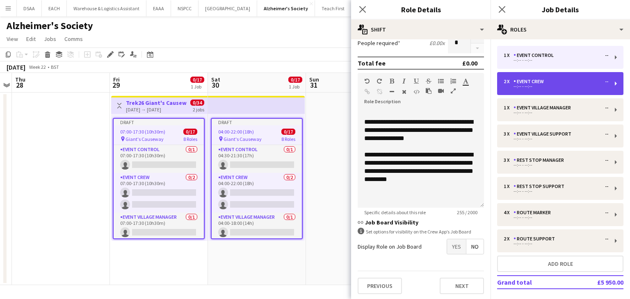
click at [590, 77] on div "2 x Event Crew -- --:-- - --:--" at bounding box center [560, 83] width 126 height 23
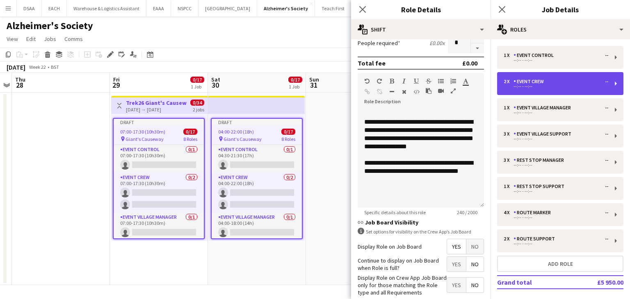
type input "**********"
type input "*"
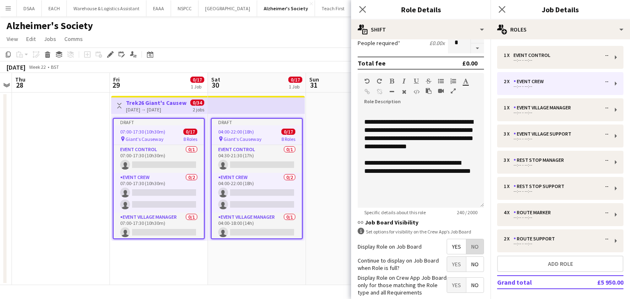
click at [466, 240] on span "No" at bounding box center [474, 246] width 17 height 15
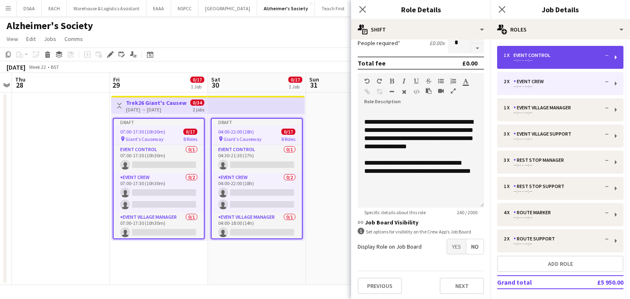
click at [562, 58] on div "--:-- - --:--" at bounding box center [555, 60] width 105 height 4
type input "**********"
type input "*"
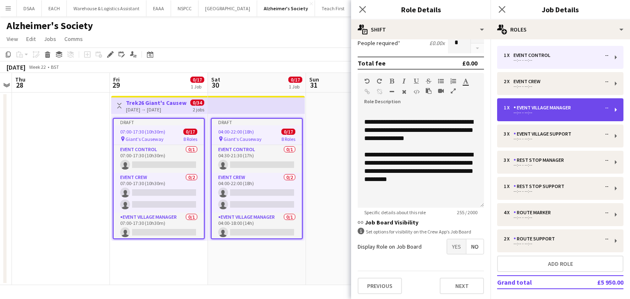
click at [566, 114] on div "--:-- - --:--" at bounding box center [555, 113] width 105 height 4
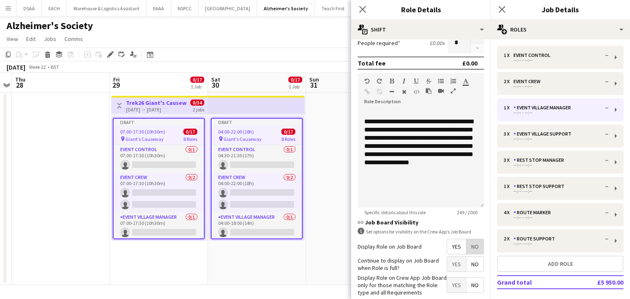
click at [466, 250] on span "No" at bounding box center [474, 246] width 17 height 15
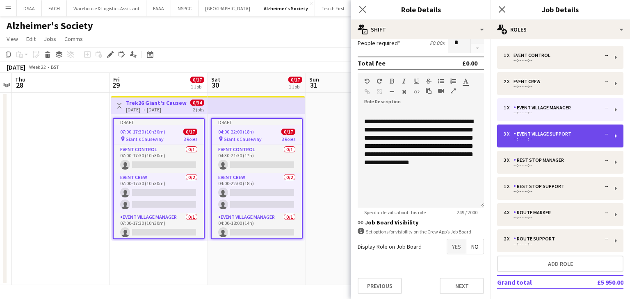
click at [555, 141] on div "3 x Event Village Support -- --:-- - --:--" at bounding box center [560, 136] width 126 height 23
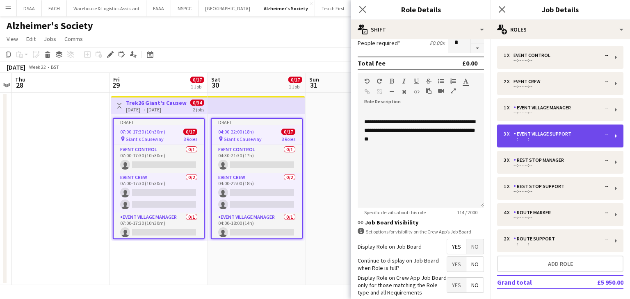
type input "**********"
type input "*"
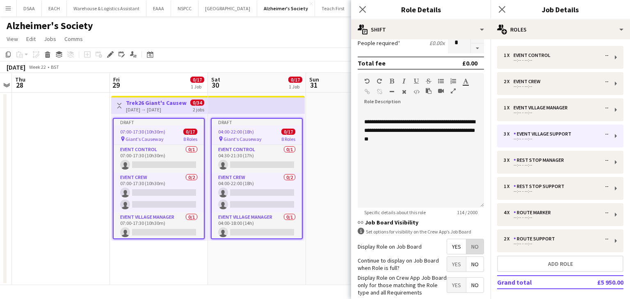
click at [466, 246] on span "No" at bounding box center [474, 246] width 17 height 15
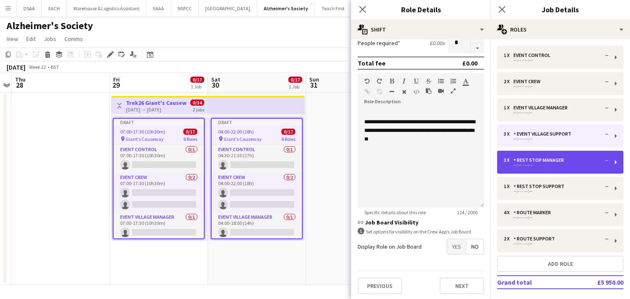
click at [551, 172] on div "3 x Rest Stop Manager -- --:-- - --:--" at bounding box center [560, 162] width 126 height 23
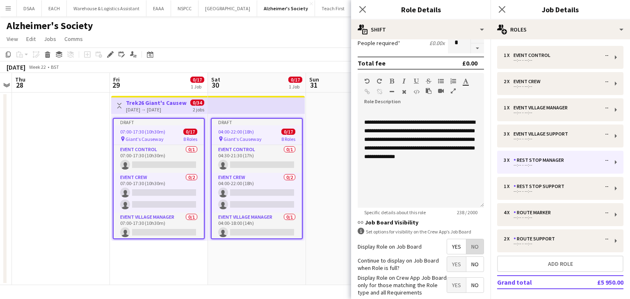
click at [466, 246] on span "No" at bounding box center [474, 246] width 17 height 15
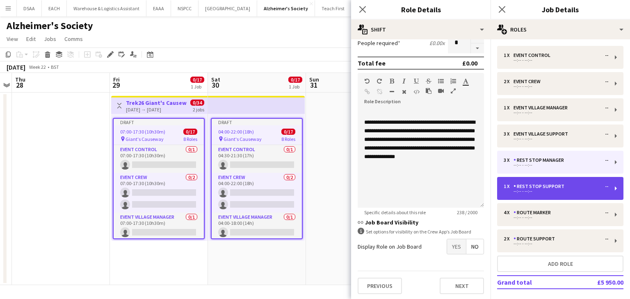
click at [525, 187] on div "Rest Stop Support" at bounding box center [540, 187] width 54 height 6
type input "**********"
type input "*"
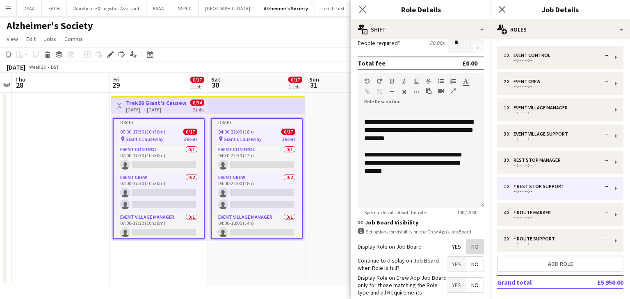
click at [466, 242] on span "No" at bounding box center [474, 246] width 17 height 15
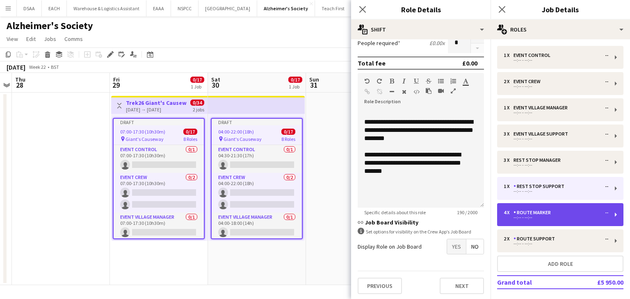
click at [531, 219] on div "--:-- - --:--" at bounding box center [555, 218] width 105 height 4
type input "**********"
type input "*"
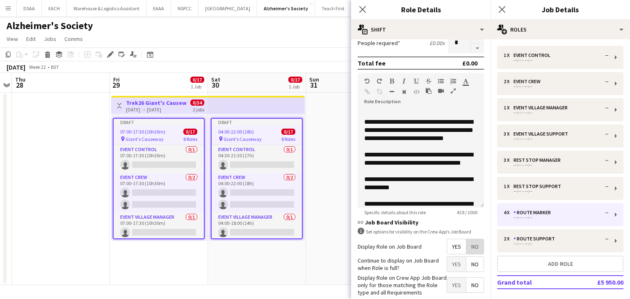
click at [471, 241] on span "No" at bounding box center [474, 246] width 17 height 15
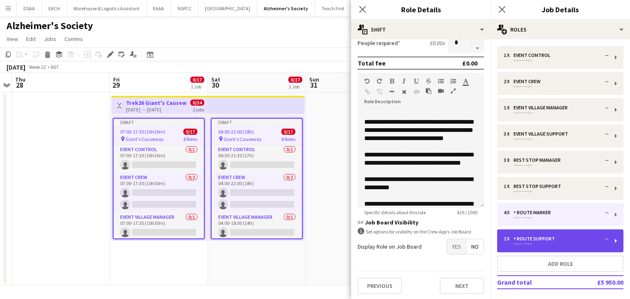
click at [536, 239] on div "Route Support" at bounding box center [535, 239] width 45 height 6
type input "**********"
type input "*"
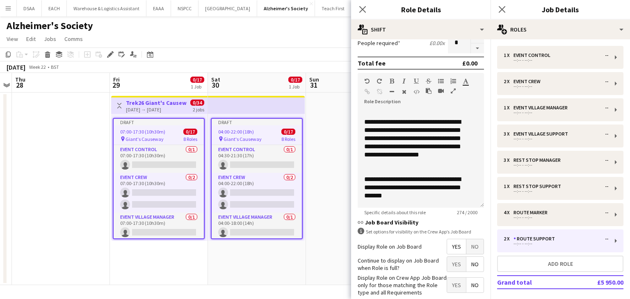
click at [468, 250] on span "No" at bounding box center [474, 246] width 17 height 15
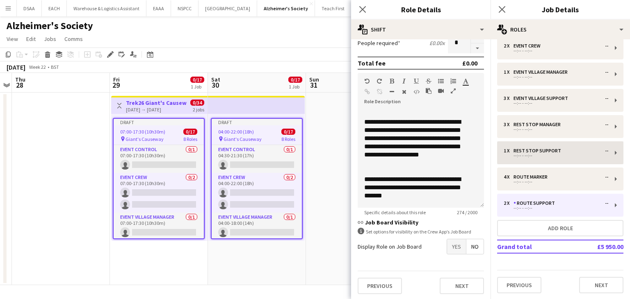
scroll to position [0, 0]
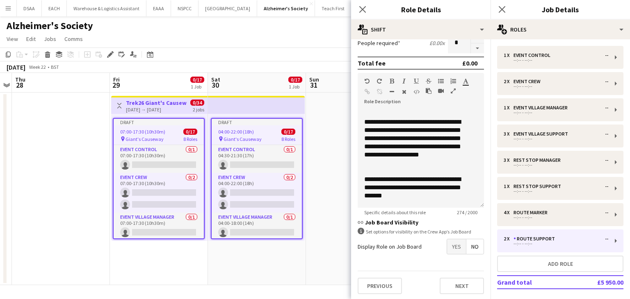
click at [328, 120] on app-date-cell at bounding box center [355, 189] width 98 height 193
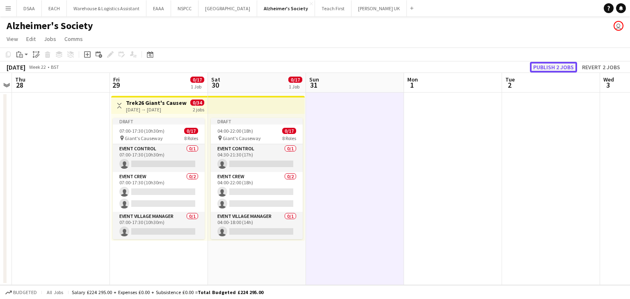
click at [544, 64] on button "Publish 2 jobs" at bounding box center [553, 67] width 47 height 11
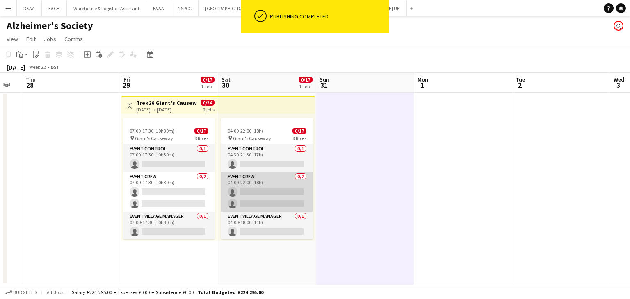
scroll to position [0, 270]
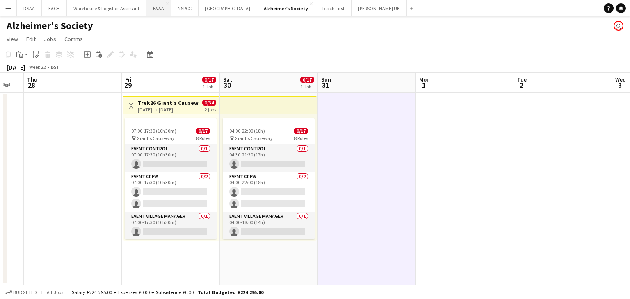
click at [157, 13] on button "EAAA Close" at bounding box center [158, 8] width 25 height 16
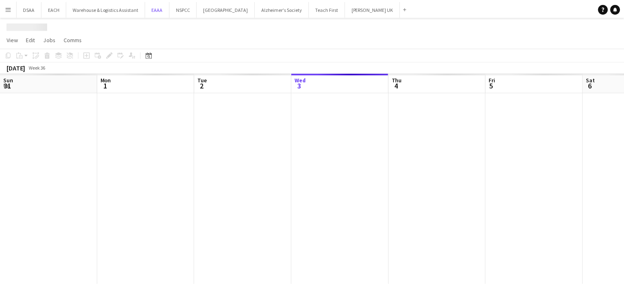
scroll to position [0, 196]
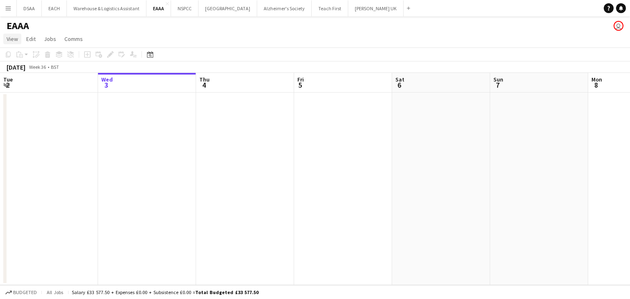
click at [13, 42] on span "View" at bounding box center [12, 38] width 11 height 7
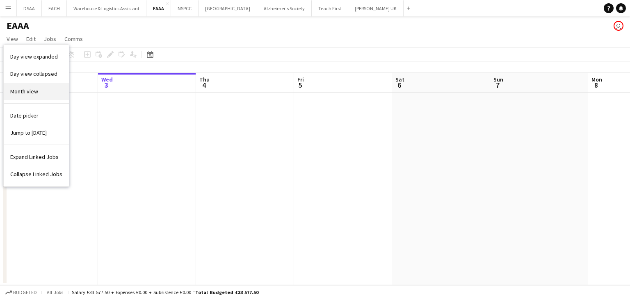
click at [20, 88] on span "Month view" at bounding box center [24, 91] width 28 height 7
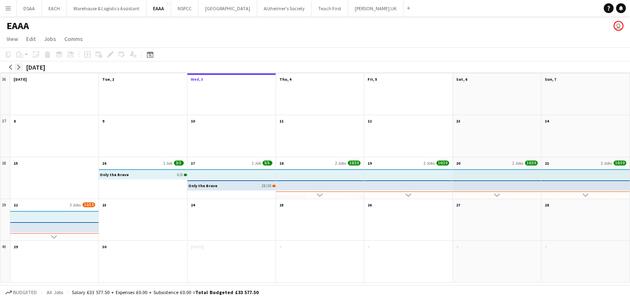
click at [17, 65] on app-icon "arrow-right" at bounding box center [18, 67] width 5 height 5
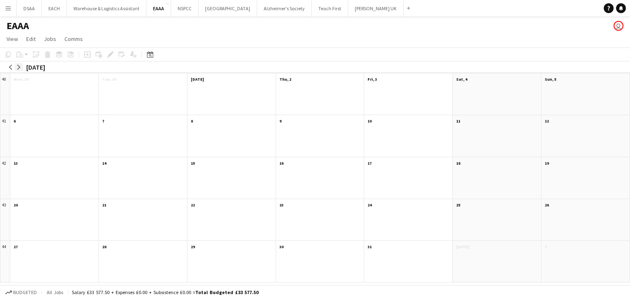
click at [17, 65] on app-icon "arrow-right" at bounding box center [18, 67] width 5 height 5
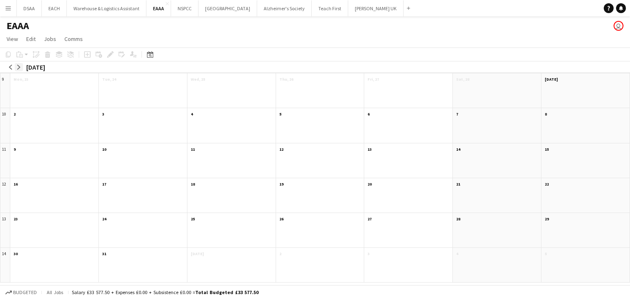
click at [17, 65] on app-icon "arrow-right" at bounding box center [18, 67] width 5 height 5
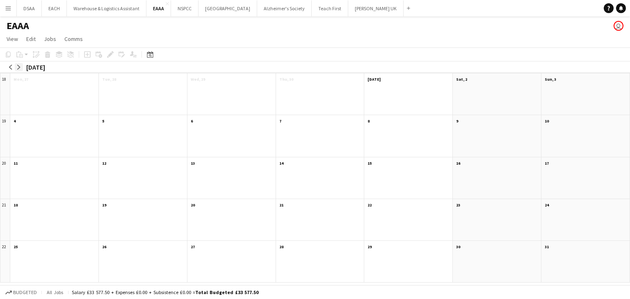
click at [17, 65] on app-icon "arrow-right" at bounding box center [18, 67] width 5 height 5
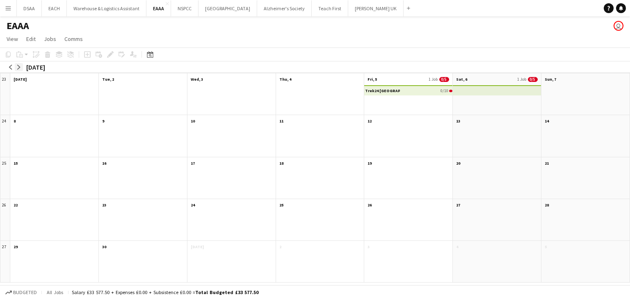
click at [17, 65] on app-icon "arrow-right" at bounding box center [18, 67] width 5 height 5
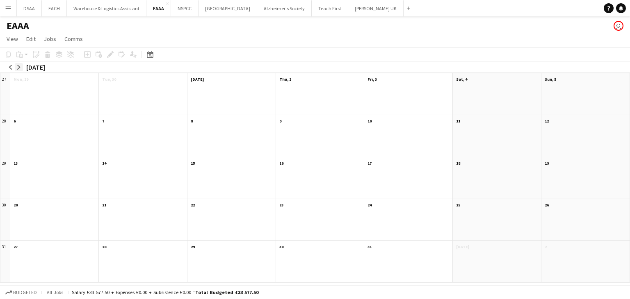
click at [17, 65] on app-icon "arrow-right" at bounding box center [18, 67] width 5 height 5
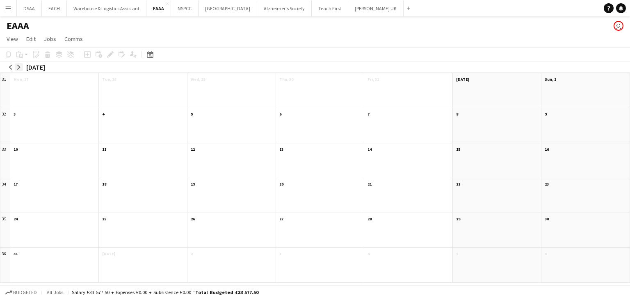
click at [17, 65] on app-icon "arrow-right" at bounding box center [18, 67] width 5 height 5
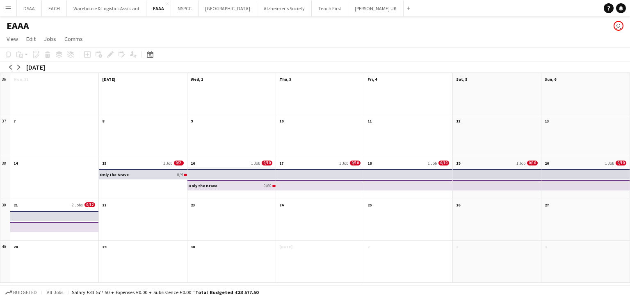
click at [212, 161] on app-month-view-date-header "16 1 Job 0/10" at bounding box center [231, 162] width 88 height 10
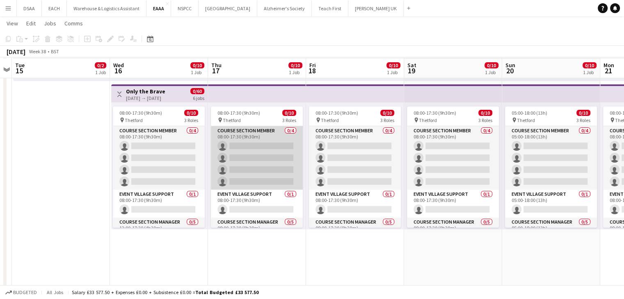
scroll to position [160, 0]
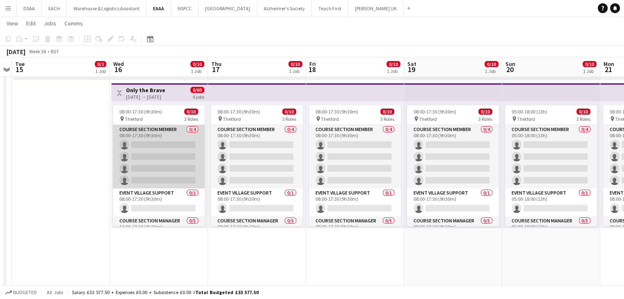
click at [170, 183] on app-card-role "Course Section Member 0/4 08:00-17:30 (9h30m) single-neutral-actions single-neu…" at bounding box center [159, 157] width 92 height 64
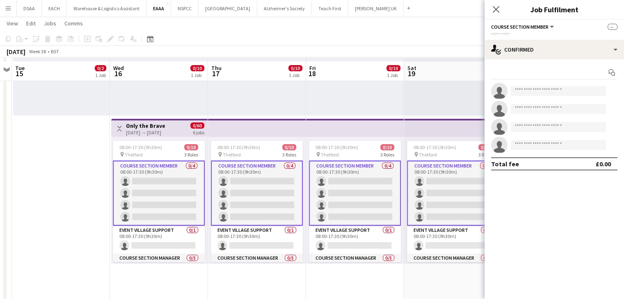
scroll to position [129, 0]
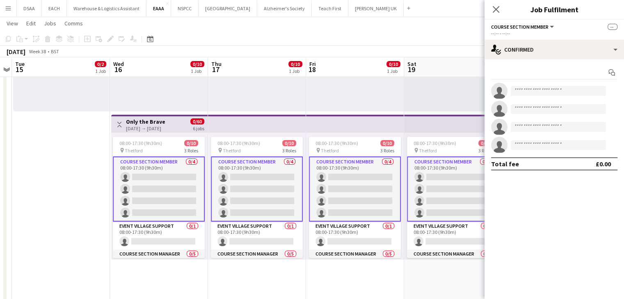
click at [170, 183] on app-card-role "Course Section Member 0/4 08:00-17:30 (9h30m) single-neutral-actions single-neu…" at bounding box center [159, 189] width 92 height 65
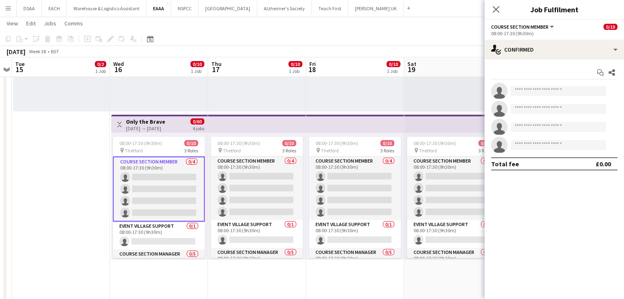
click at [548, 25] on button "Course Section Member" at bounding box center [523, 27] width 64 height 6
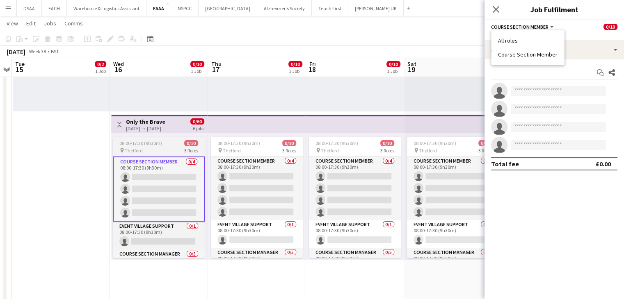
click at [134, 145] on span "08:00-17:30 (9h30m)" at bounding box center [140, 143] width 43 height 6
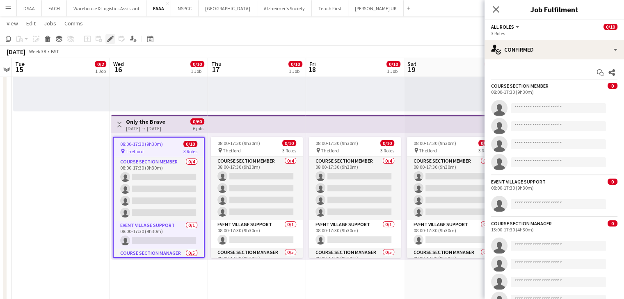
click at [107, 38] on icon "Edit" at bounding box center [110, 39] width 7 height 7
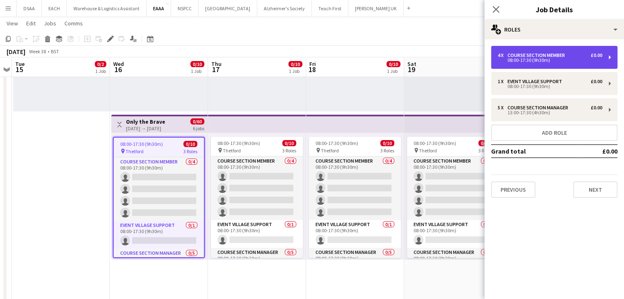
click at [608, 55] on div "4 x Course Section Member £0.00 08:00-17:30 (9h30m)" at bounding box center [554, 57] width 126 height 23
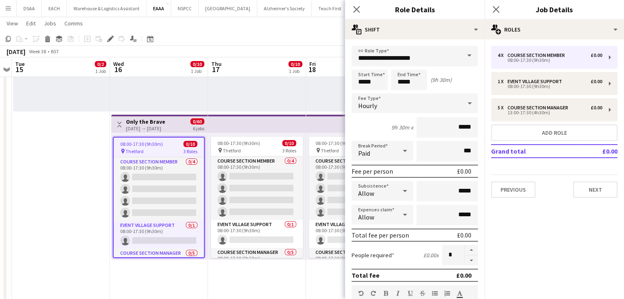
click at [464, 55] on span at bounding box center [468, 56] width 17 height 20
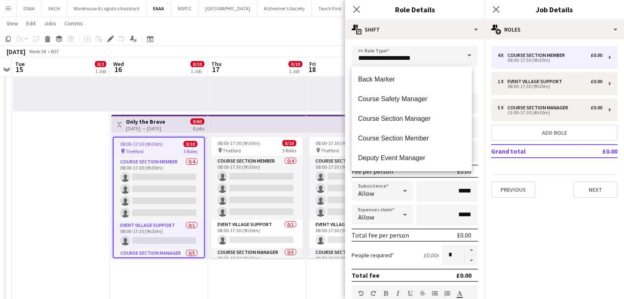
click at [459, 41] on div "**********" at bounding box center [414, 276] width 139 height 474
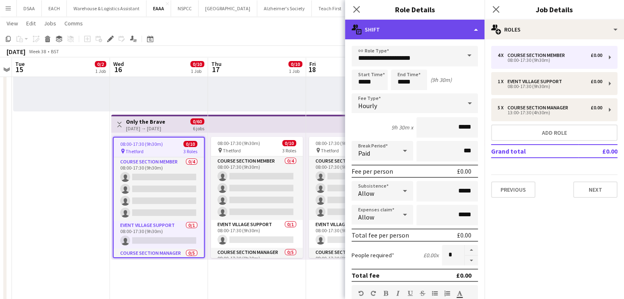
click at [471, 34] on div "multiple-actions-text Shift" at bounding box center [414, 30] width 139 height 20
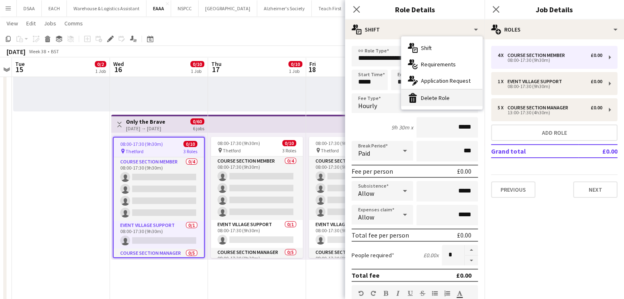
click at [449, 97] on div "bin-2 Delete Role" at bounding box center [441, 98] width 81 height 16
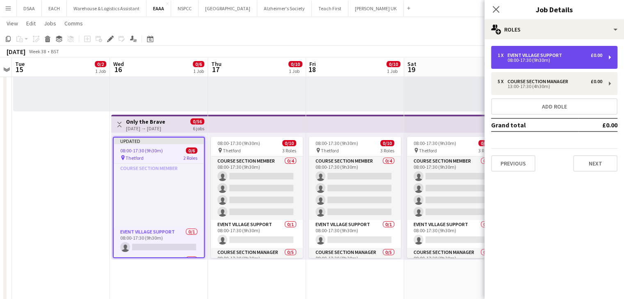
click at [613, 55] on div "1 x Event Village Support £0.00 08:00-17:30 (9h30m)" at bounding box center [554, 57] width 126 height 23
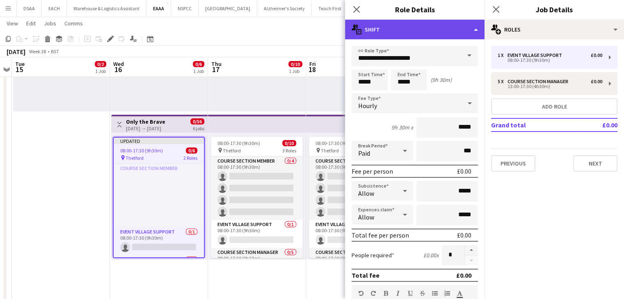
click at [458, 33] on div "multiple-actions-text Shift" at bounding box center [414, 30] width 139 height 20
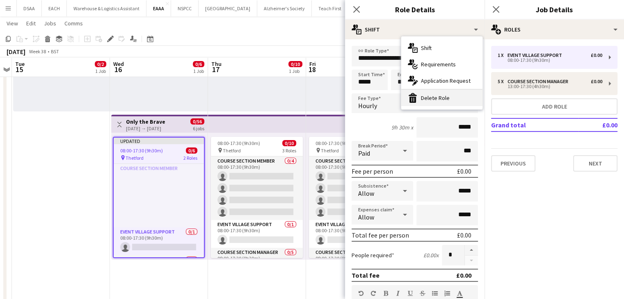
click at [428, 102] on div "bin-2 Delete Role" at bounding box center [441, 98] width 81 height 16
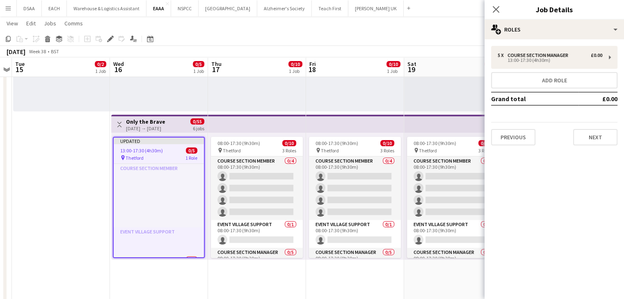
click at [436, 63] on app-board-header-date "Sat 19 0/10 1 Job" at bounding box center [453, 67] width 98 height 20
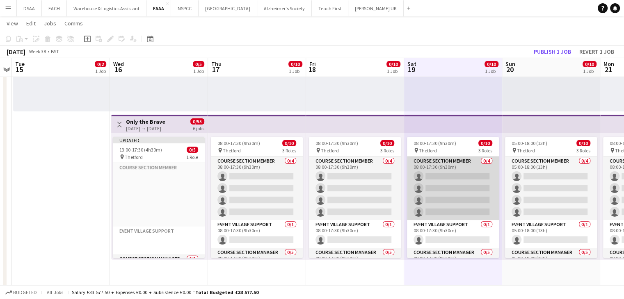
click at [443, 196] on app-card-role "Course Section Member 0/4 08:00-17:30 (9h30m) single-neutral-actions single-neu…" at bounding box center [453, 189] width 92 height 64
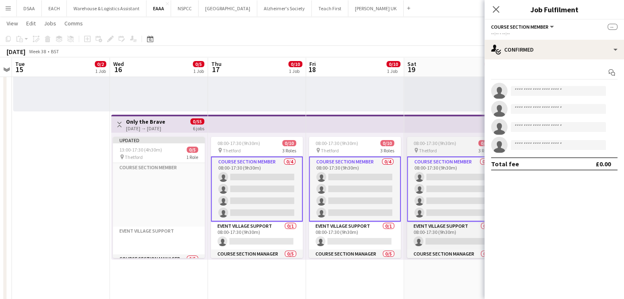
click at [439, 145] on span "08:00-17:30 (9h30m)" at bounding box center [434, 143] width 43 height 6
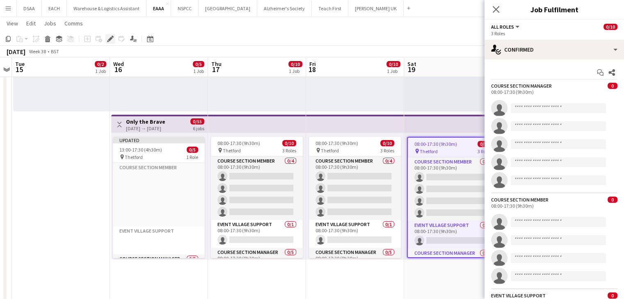
click at [106, 37] on div "Edit" at bounding box center [110, 39] width 10 height 10
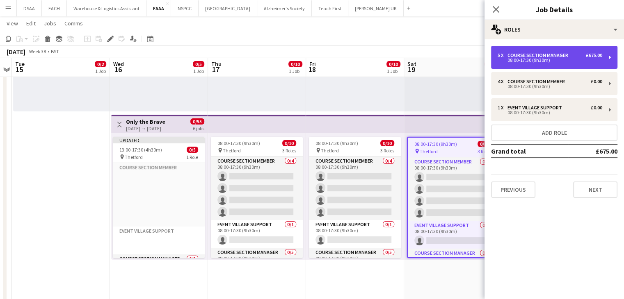
click at [597, 61] on div "08:00-17:30 (9h30m)" at bounding box center [549, 60] width 105 height 4
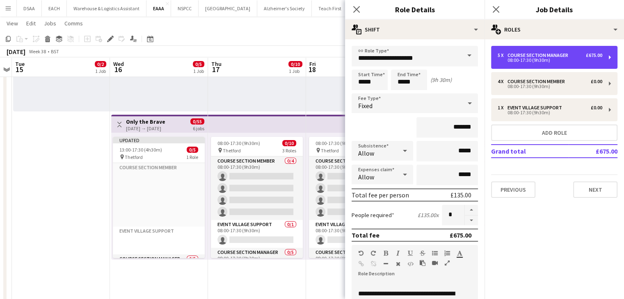
scroll to position [172, 0]
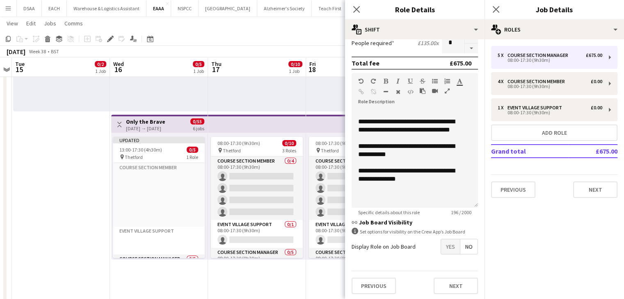
click at [313, 93] on div at bounding box center [355, 47] width 98 height 127
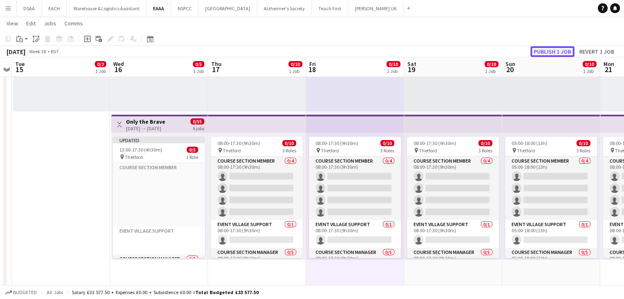
click at [547, 47] on button "Publish 1 job" at bounding box center [552, 51] width 44 height 11
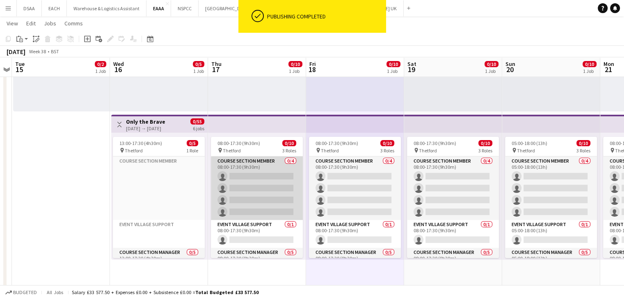
scroll to position [0, 0]
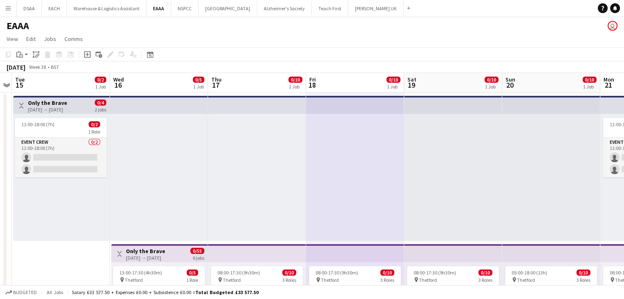
click at [58, 102] on h3 "Only the Brave" at bounding box center [47, 102] width 39 height 7
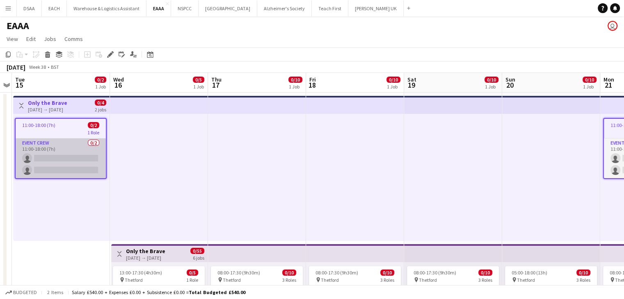
click at [68, 151] on app-card-role "Event Crew 0/2 11:00-18:00 (7h) single-neutral-actions single-neutral-actions" at bounding box center [61, 159] width 90 height 40
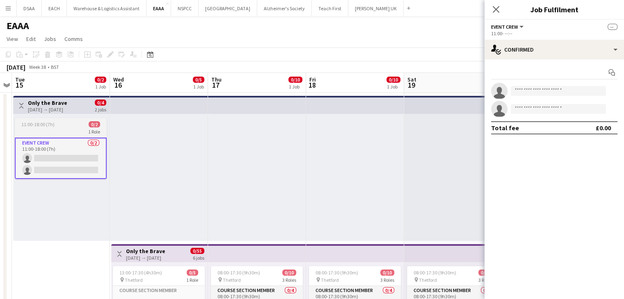
click at [66, 122] on div "11:00-18:00 (7h) 0/2" at bounding box center [61, 124] width 92 height 6
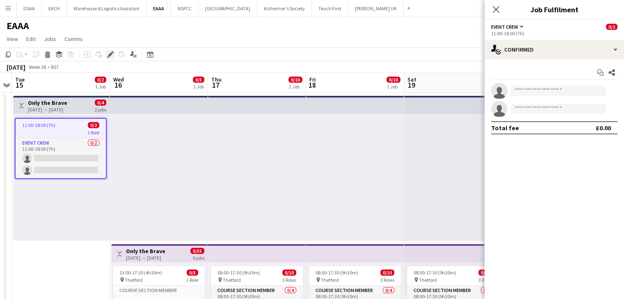
click at [106, 55] on div "Edit" at bounding box center [110, 55] width 10 height 10
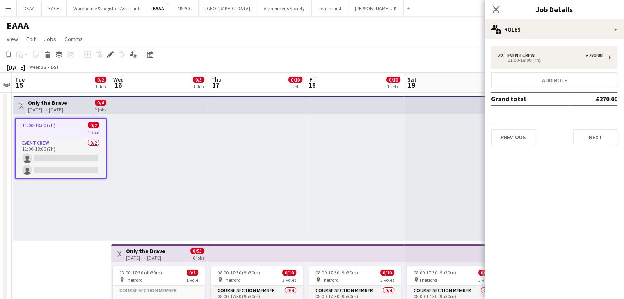
click at [231, 159] on div at bounding box center [257, 177] width 98 height 127
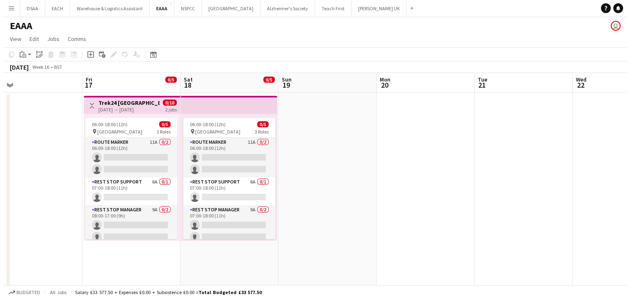
scroll to position [0, 206]
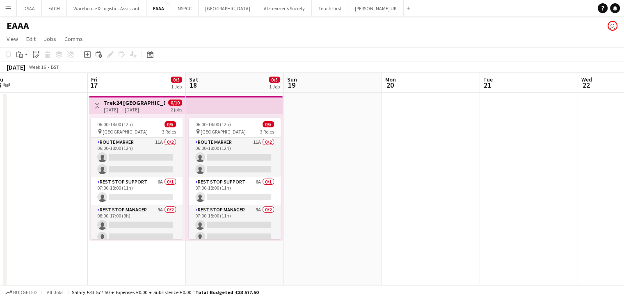
click at [120, 109] on div "[DATE] → [DATE]" at bounding box center [134, 110] width 61 height 6
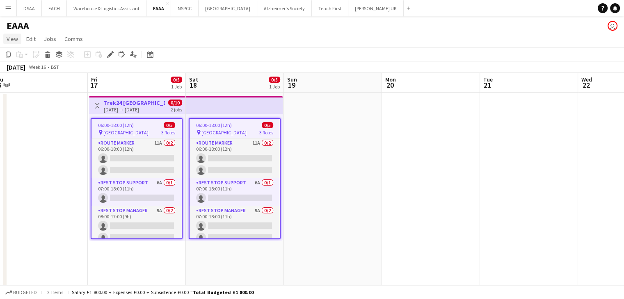
click at [13, 38] on span "View" at bounding box center [12, 38] width 11 height 7
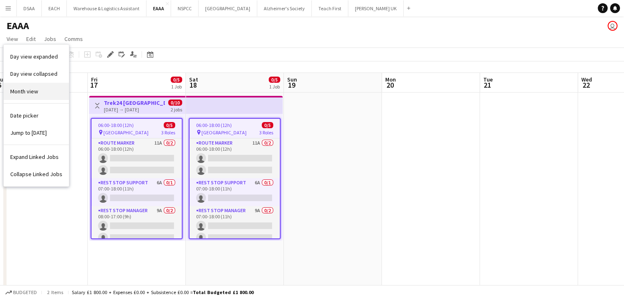
click at [18, 92] on span "Month view" at bounding box center [24, 91] width 28 height 7
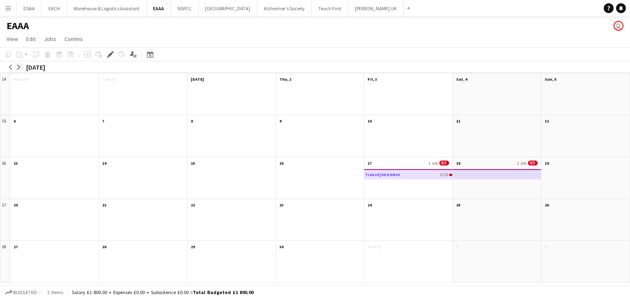
click at [16, 68] on button "arrow-right" at bounding box center [19, 67] width 8 height 8
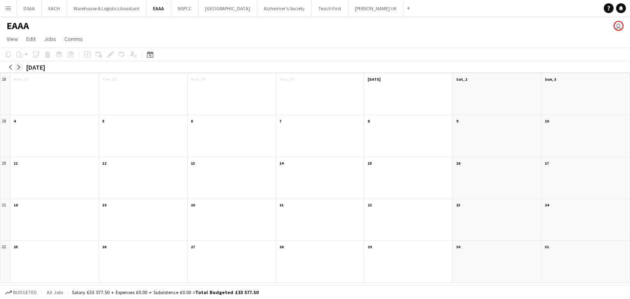
click at [16, 68] on button "arrow-right" at bounding box center [19, 67] width 8 height 8
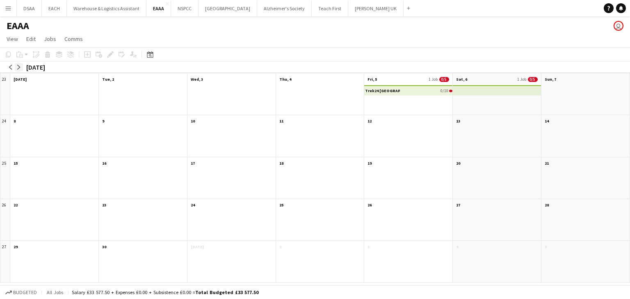
click at [16, 68] on button "arrow-right" at bounding box center [19, 67] width 8 height 8
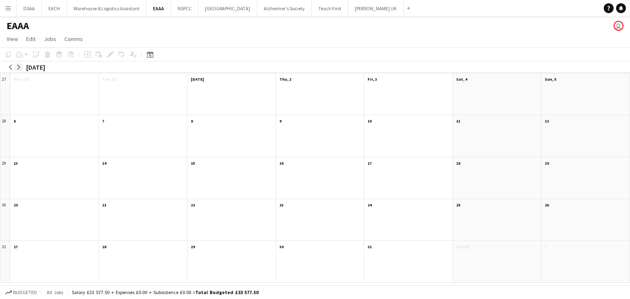
click at [16, 68] on button "arrow-right" at bounding box center [19, 67] width 8 height 8
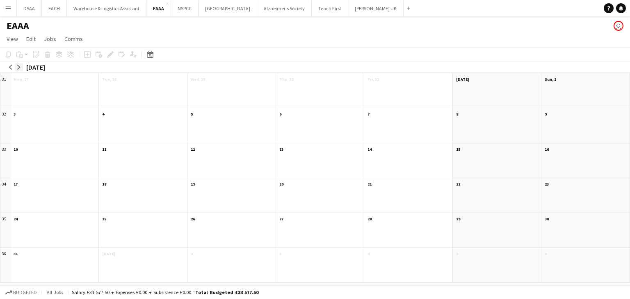
click at [16, 68] on button "arrow-right" at bounding box center [19, 67] width 8 height 8
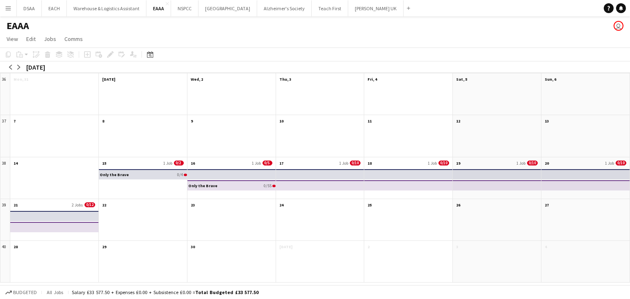
click at [465, 101] on div at bounding box center [497, 99] width 88 height 31
click at [477, 80] on app-month-view-date-header "Sat, 5" at bounding box center [497, 78] width 88 height 10
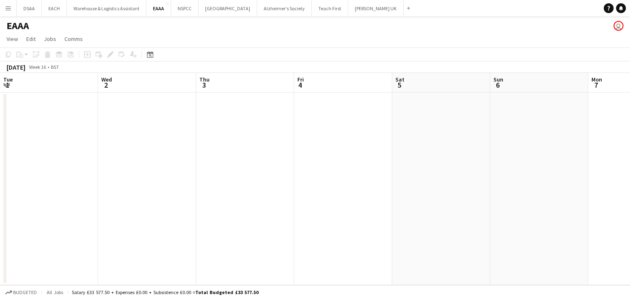
scroll to position [0, 282]
click at [140, 133] on app-date-cell at bounding box center [159, 189] width 98 height 193
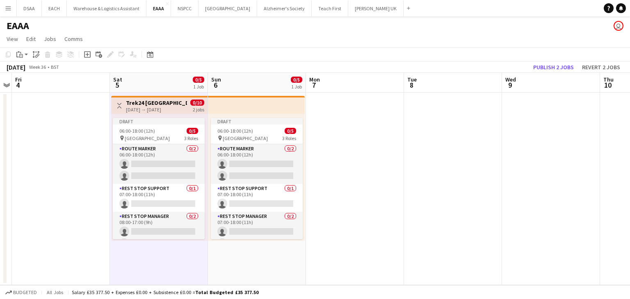
click at [144, 101] on h3 "Trek24 [GEOGRAPHIC_DATA]" at bounding box center [156, 102] width 61 height 7
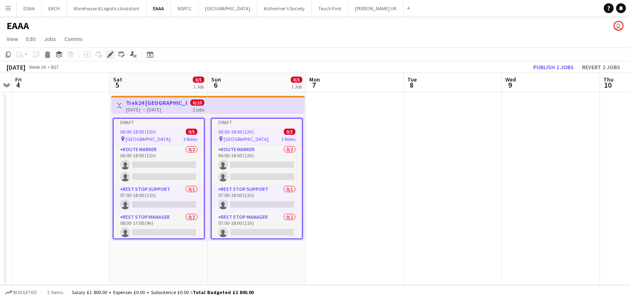
click at [112, 54] on icon at bounding box center [110, 54] width 5 height 5
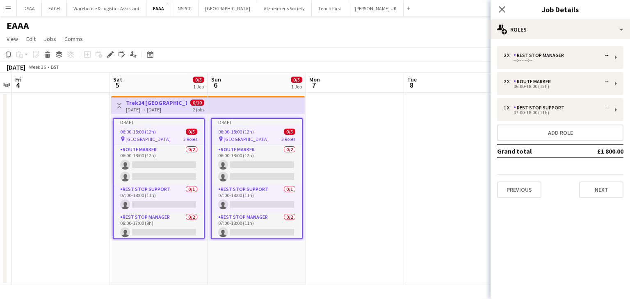
click at [548, 16] on div "Close pop-in Job Details" at bounding box center [559, 10] width 139 height 20
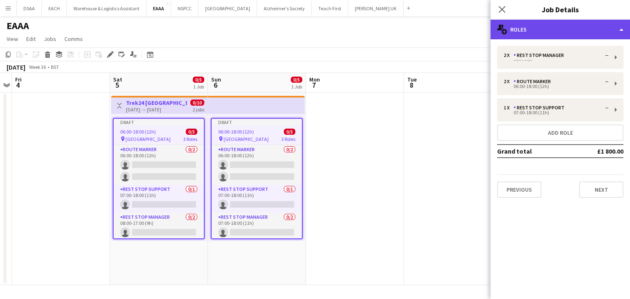
click at [548, 24] on div "multiple-users-add Roles" at bounding box center [559, 30] width 139 height 20
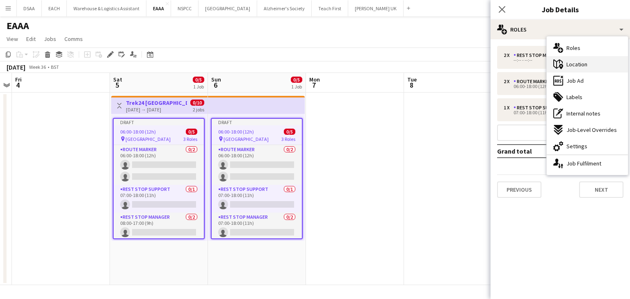
click at [566, 59] on div "maps-pin-1 Location" at bounding box center [586, 64] width 81 height 16
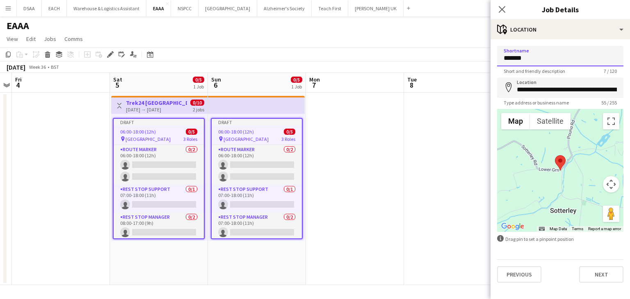
click at [537, 59] on input "*******" at bounding box center [560, 56] width 126 height 20
type input "*********"
click at [563, 89] on input "**********" at bounding box center [560, 87] width 126 height 20
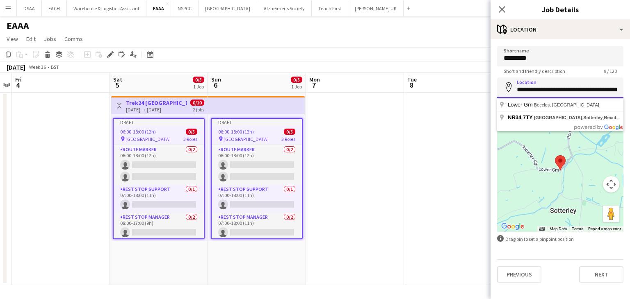
click at [563, 89] on input "**********" at bounding box center [560, 87] width 126 height 20
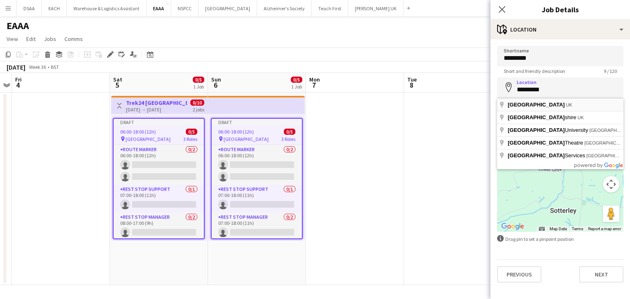
type input "**********"
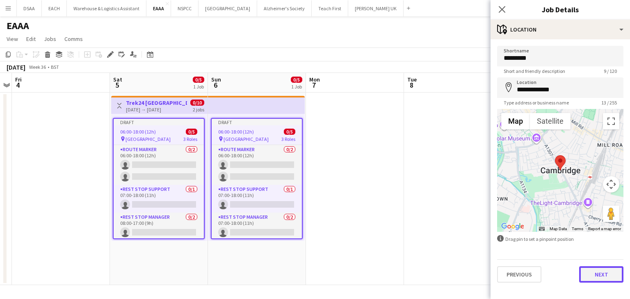
click at [595, 273] on button "Next" at bounding box center [601, 274] width 44 height 16
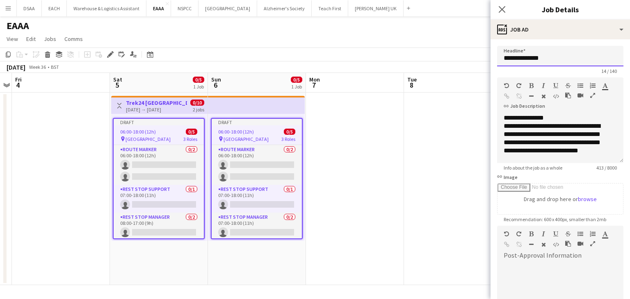
click at [532, 56] on input "**********" at bounding box center [560, 56] width 126 height 20
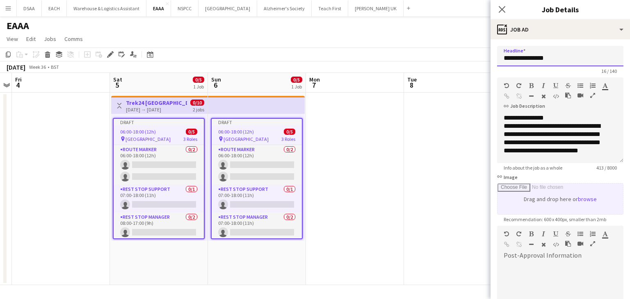
scroll to position [105, 0]
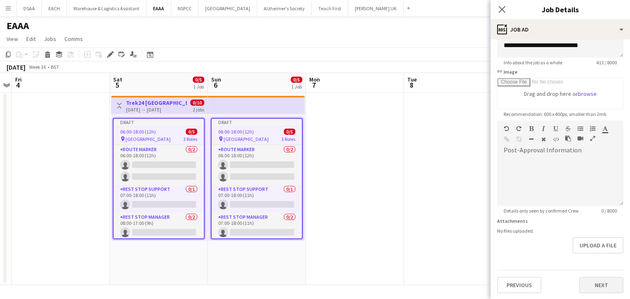
type input "**********"
click at [598, 282] on button "Next" at bounding box center [601, 285] width 44 height 16
type input "*******"
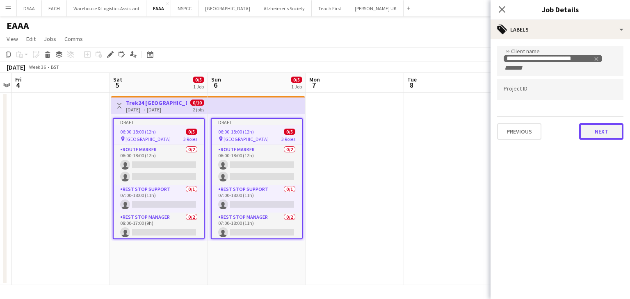
click at [598, 135] on button "Next" at bounding box center [601, 131] width 44 height 16
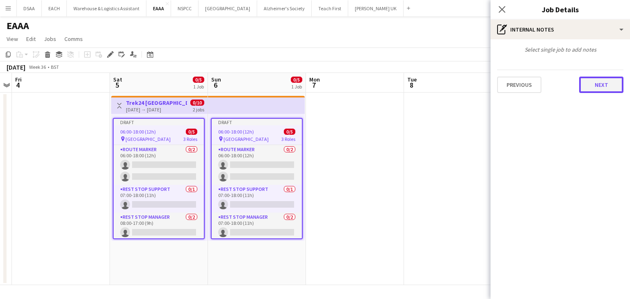
click at [593, 86] on button "Next" at bounding box center [601, 85] width 44 height 16
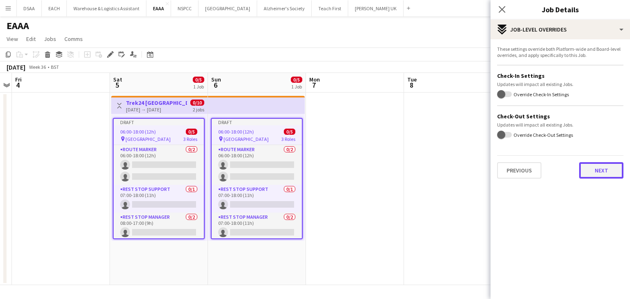
click at [600, 171] on button "Next" at bounding box center [601, 170] width 44 height 16
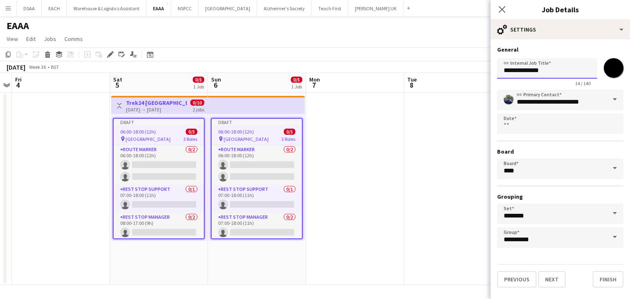
click at [535, 71] on input "**********" at bounding box center [547, 68] width 100 height 20
type input "**********"
click at [608, 283] on button "Finish" at bounding box center [607, 279] width 31 height 16
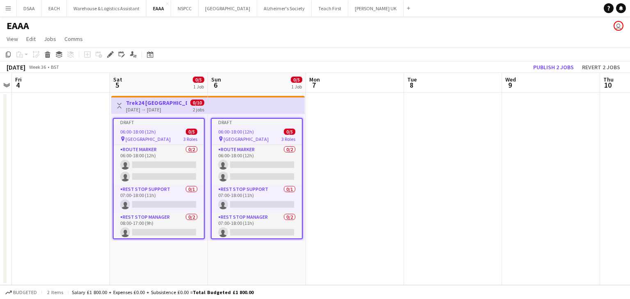
click at [443, 192] on app-date-cell at bounding box center [453, 189] width 98 height 193
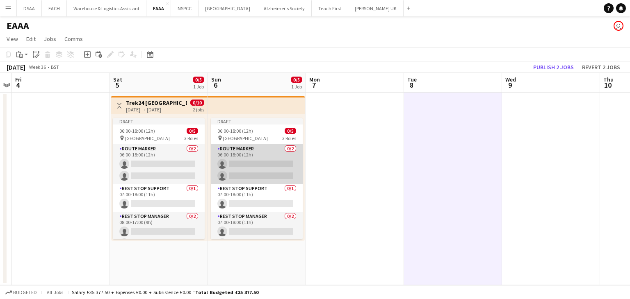
click at [266, 163] on app-card-role "Route Marker 0/2 06:00-18:00 (12h) single-neutral-actions single-neutral-actions" at bounding box center [257, 164] width 92 height 40
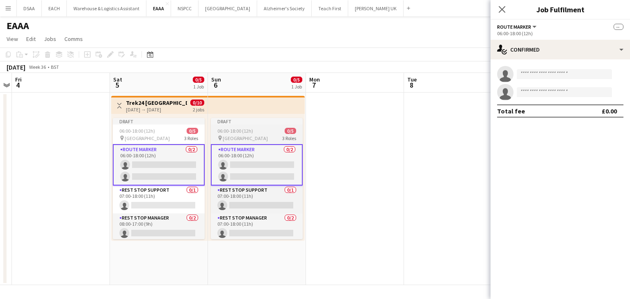
click at [248, 135] on div "pin Cambridge 3 Roles" at bounding box center [257, 138] width 92 height 7
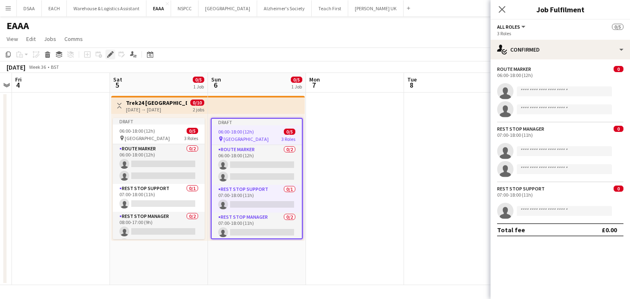
click at [112, 56] on icon "Edit" at bounding box center [110, 54] width 7 height 7
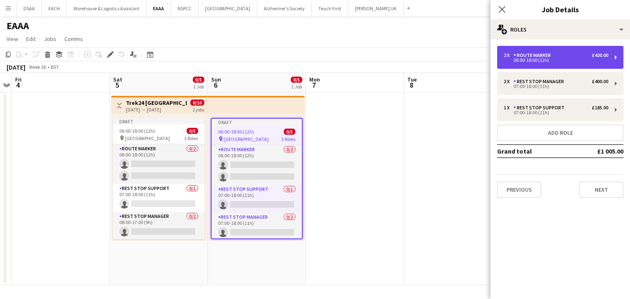
click at [552, 58] on div "Route Marker" at bounding box center [533, 55] width 41 height 6
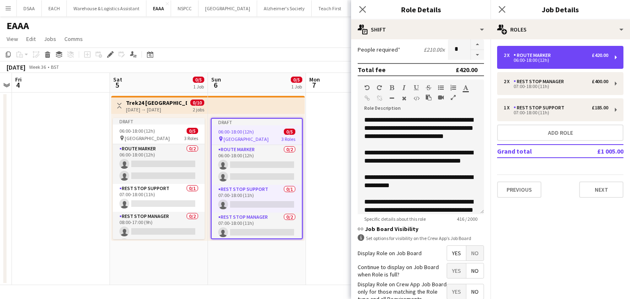
scroll to position [214, 0]
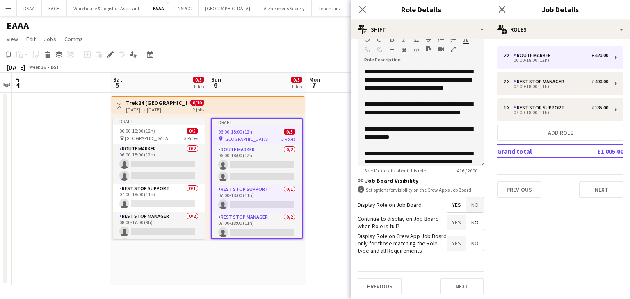
click at [318, 190] on app-date-cell at bounding box center [355, 189] width 98 height 193
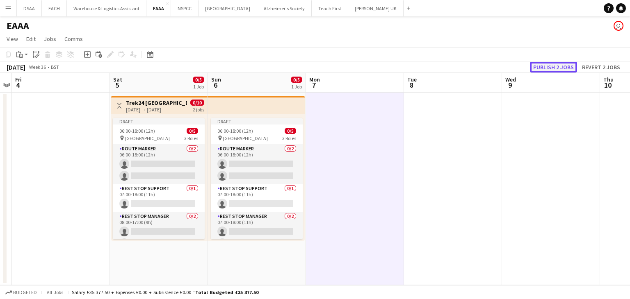
click at [556, 68] on button "Publish 2 jobs" at bounding box center [553, 67] width 47 height 11
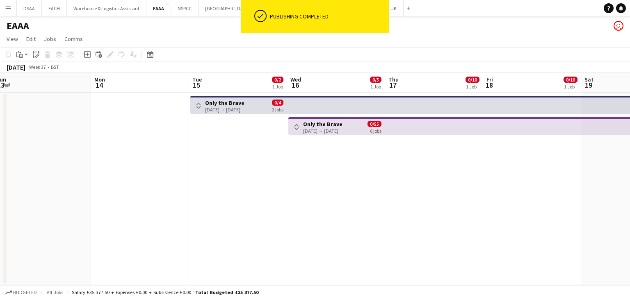
scroll to position [0, 303]
click at [220, 89] on app-board-header-date "Tue 15 0/2 1 Job" at bounding box center [236, 83] width 98 height 20
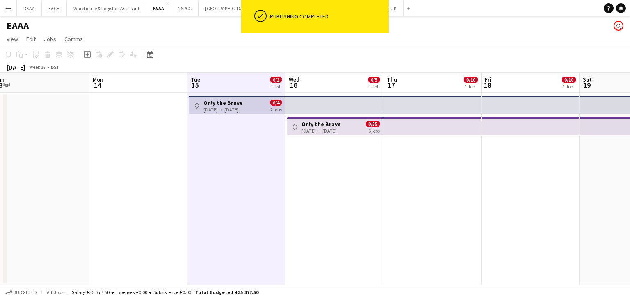
click at [205, 102] on h3 "Only the Brave" at bounding box center [222, 102] width 39 height 7
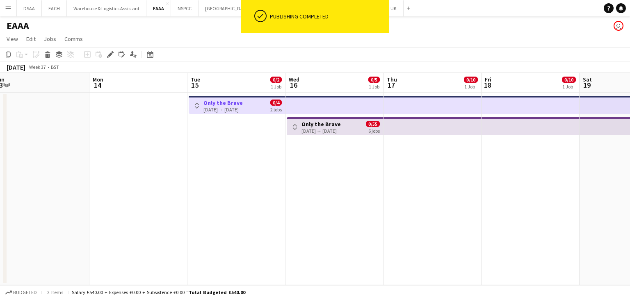
click at [205, 102] on h3 "Only the Brave" at bounding box center [222, 102] width 39 height 7
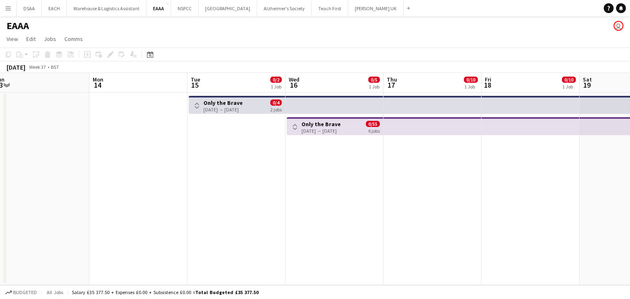
click at [210, 89] on app-board-header-date "Tue 15 0/2 1 Job" at bounding box center [236, 83] width 98 height 20
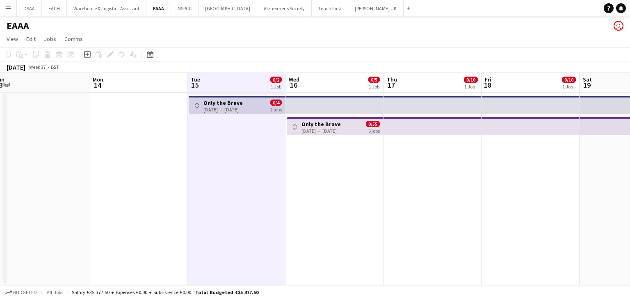
click at [195, 103] on app-icon "Toggle View" at bounding box center [197, 106] width 6 height 6
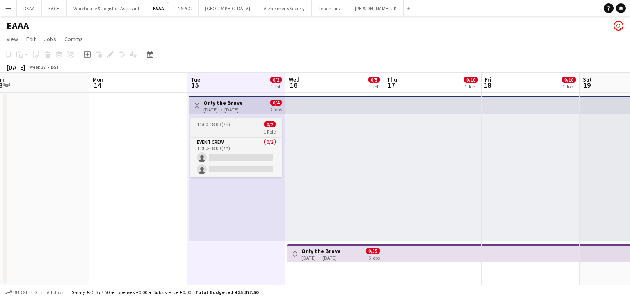
click at [209, 130] on div "1 Role" at bounding box center [236, 131] width 92 height 7
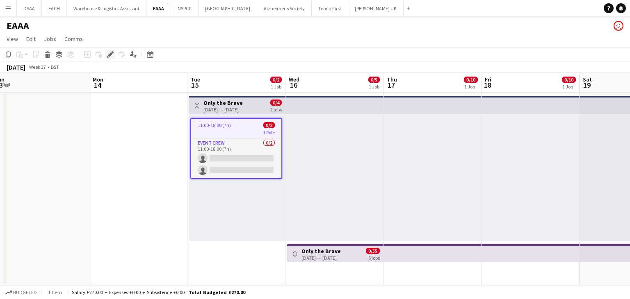
click at [113, 53] on icon at bounding box center [113, 52] width 2 height 2
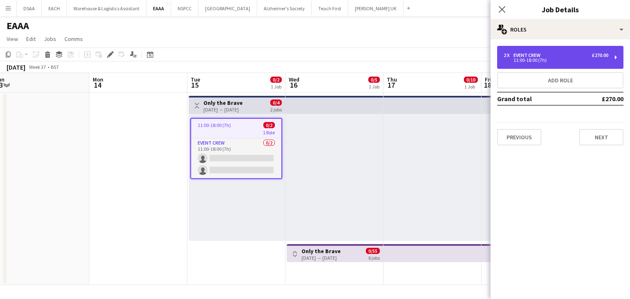
click at [561, 66] on div "2 x Event Crew £270.00 11:00-18:00 (7h)" at bounding box center [560, 57] width 126 height 23
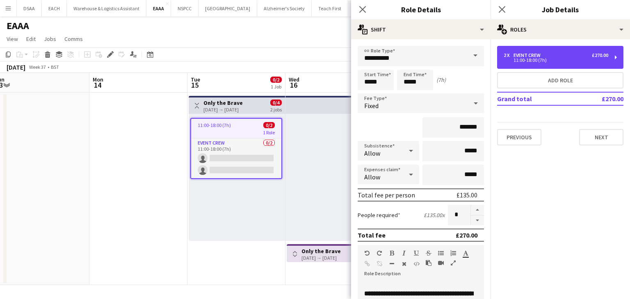
scroll to position [172, 0]
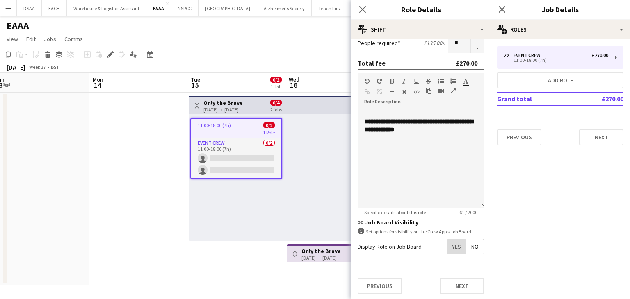
click at [453, 252] on span "Yes" at bounding box center [456, 246] width 19 height 15
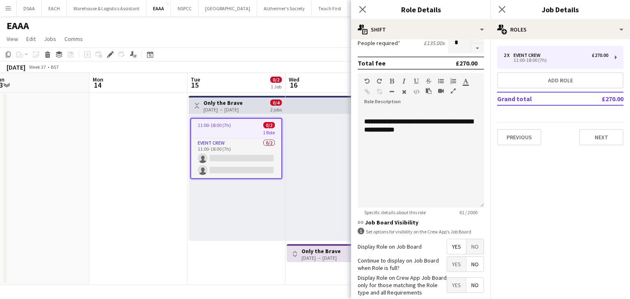
scroll to position [214, 0]
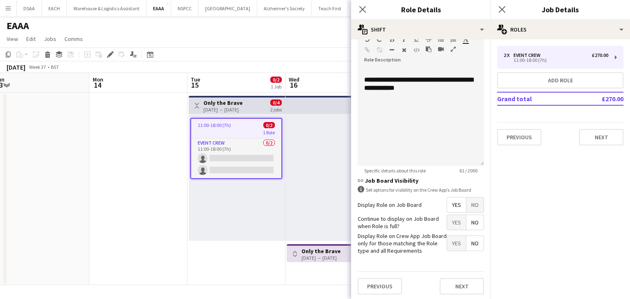
click at [444, 296] on div "Previous Next" at bounding box center [420, 286] width 126 height 30
click at [448, 294] on div "Previous Next" at bounding box center [420, 286] width 126 height 30
click at [451, 286] on button "Next" at bounding box center [461, 286] width 44 height 16
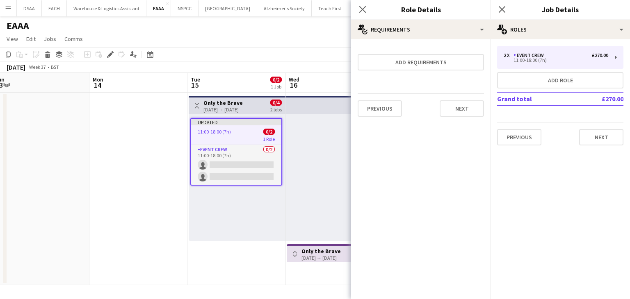
click at [290, 237] on div at bounding box center [334, 177] width 98 height 127
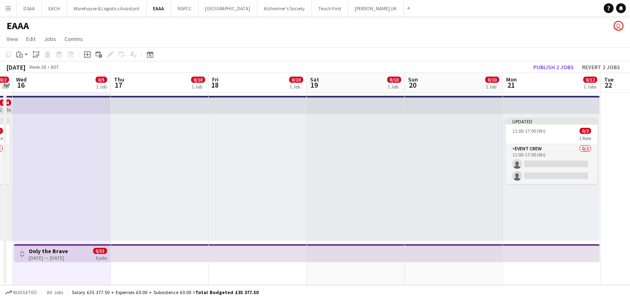
scroll to position [0, 380]
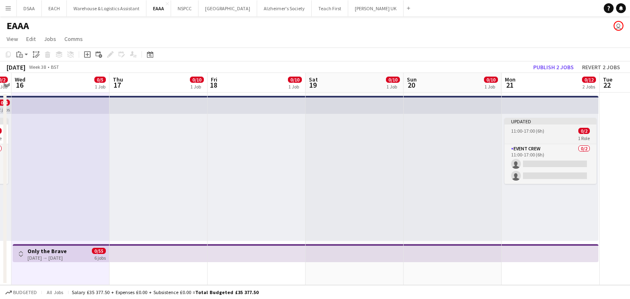
click at [534, 128] on span "11:00-17:00 (6h)" at bounding box center [527, 131] width 33 height 6
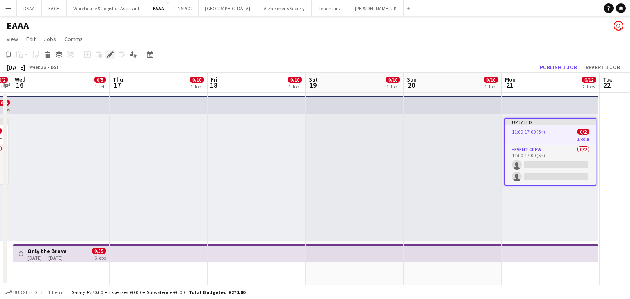
click at [113, 58] on div "Edit" at bounding box center [110, 55] width 10 height 10
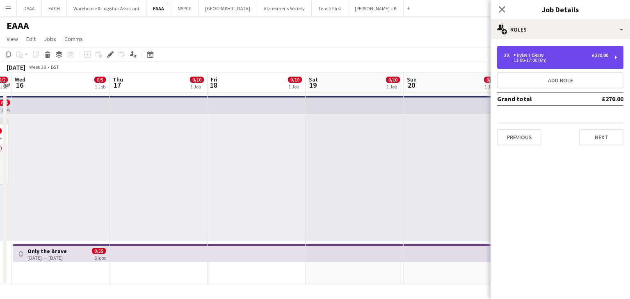
click at [545, 58] on div "11:00-17:00 (6h)" at bounding box center [555, 60] width 105 height 4
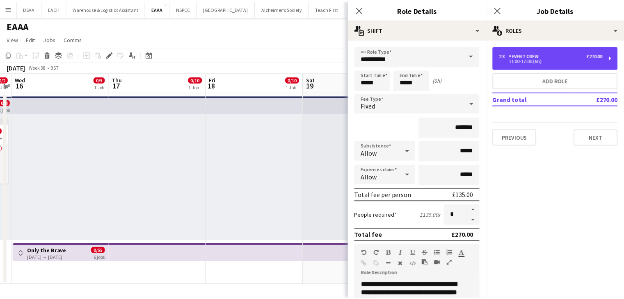
scroll to position [203, 0]
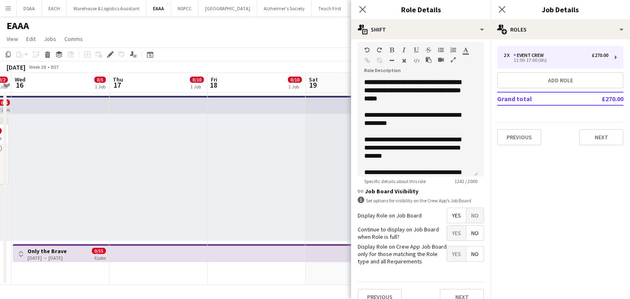
click at [297, 263] on app-date-cell at bounding box center [256, 189] width 98 height 193
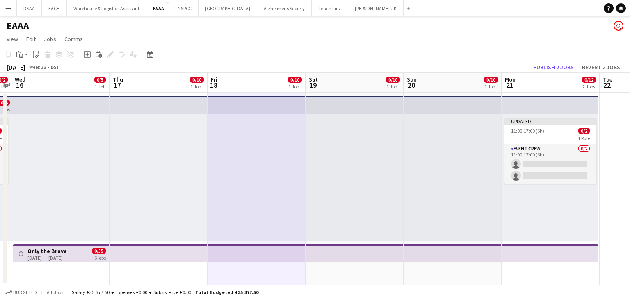
click at [21, 255] on app-icon "Toggle View" at bounding box center [21, 254] width 6 height 6
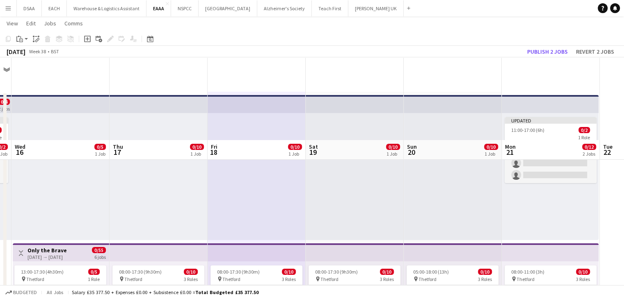
scroll to position [107, 0]
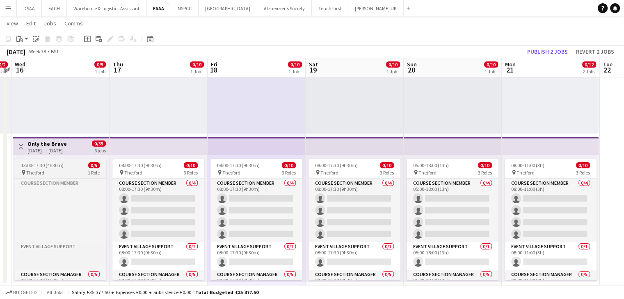
click at [61, 164] on span "13:00-17:30 (4h30m)" at bounding box center [42, 165] width 43 height 6
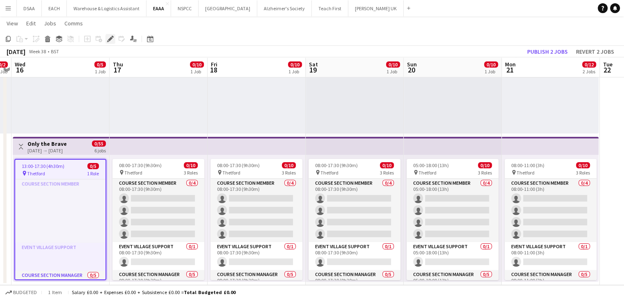
click at [108, 39] on icon "Edit" at bounding box center [110, 39] width 7 height 7
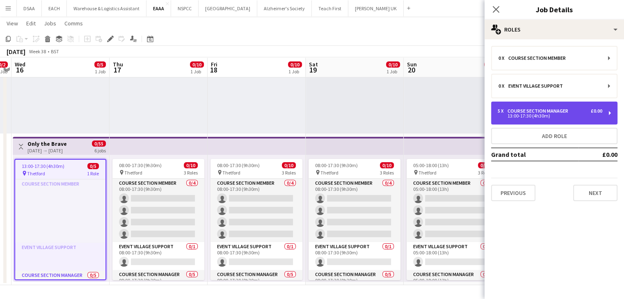
click at [599, 112] on div "£0.00" at bounding box center [595, 111] width 11 height 6
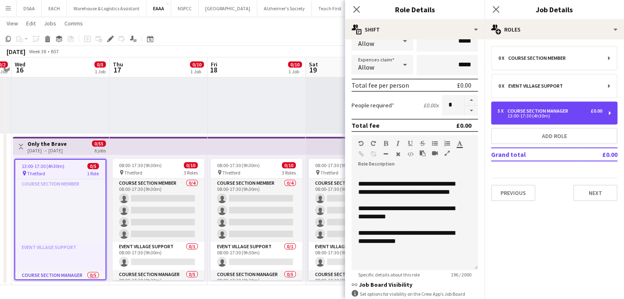
scroll to position [172, 0]
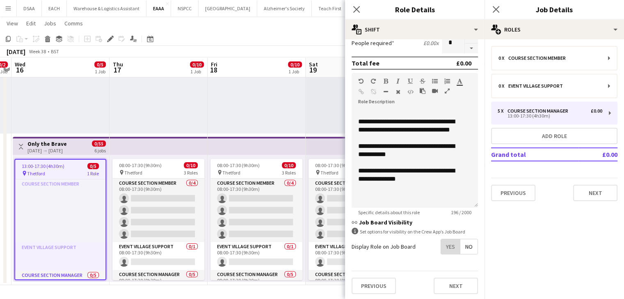
click at [443, 243] on span "Yes" at bounding box center [450, 246] width 19 height 15
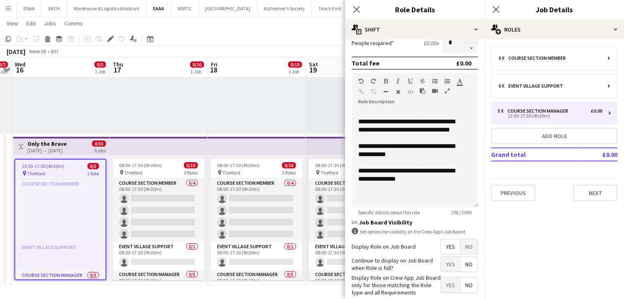
scroll to position [214, 0]
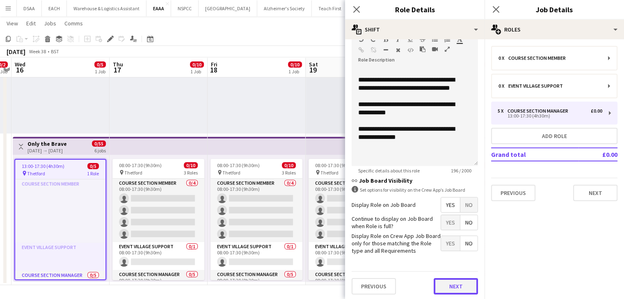
click at [436, 280] on button "Next" at bounding box center [455, 286] width 44 height 16
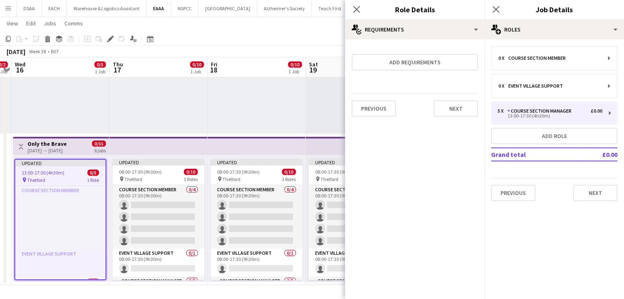
scroll to position [0, 0]
click at [144, 173] on span "08:00-17:30 (9h30m)" at bounding box center [140, 172] width 43 height 6
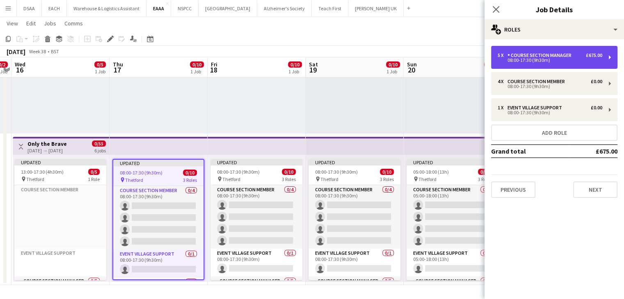
click at [577, 56] on div "5 x Course Section Manager £675.00" at bounding box center [549, 55] width 105 height 6
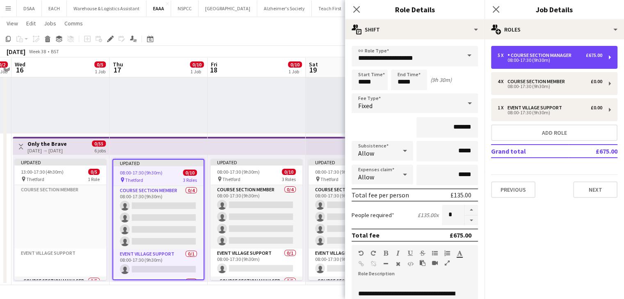
scroll to position [214, 0]
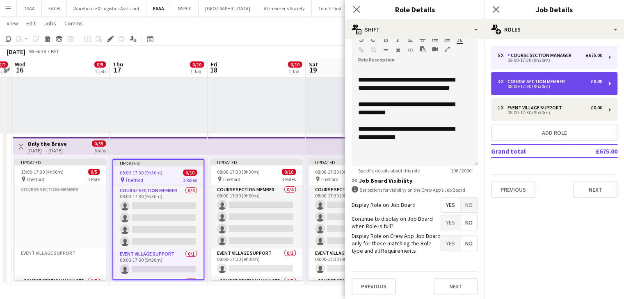
click at [558, 79] on div "Course Section Member" at bounding box center [537, 82] width 61 height 6
type input "**********"
type input "*****"
type input "*"
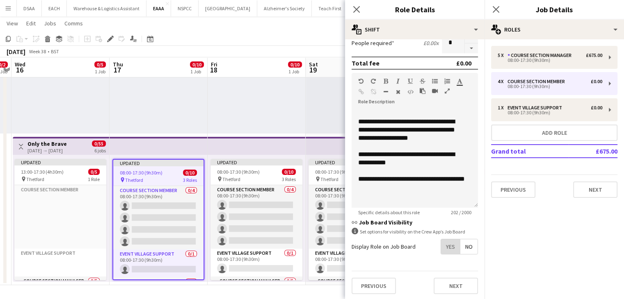
click at [449, 244] on span "Yes" at bounding box center [450, 246] width 19 height 15
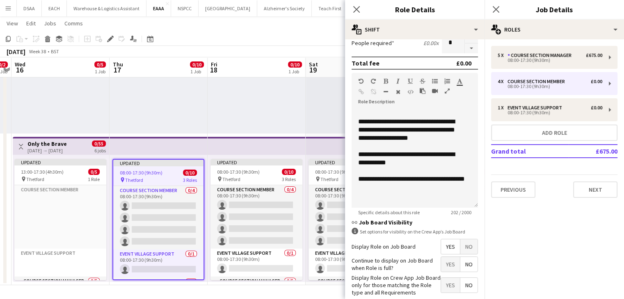
scroll to position [254, 0]
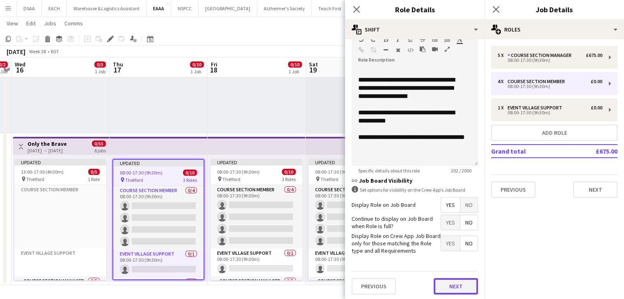
click at [439, 285] on button "Next" at bounding box center [455, 286] width 44 height 16
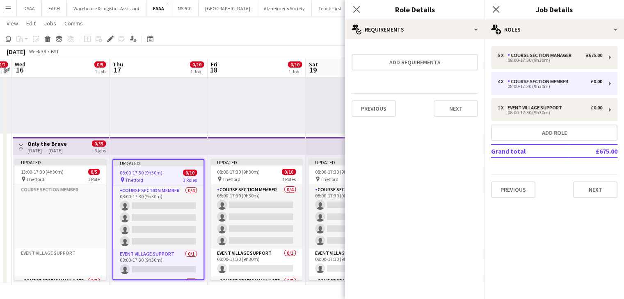
scroll to position [0, 0]
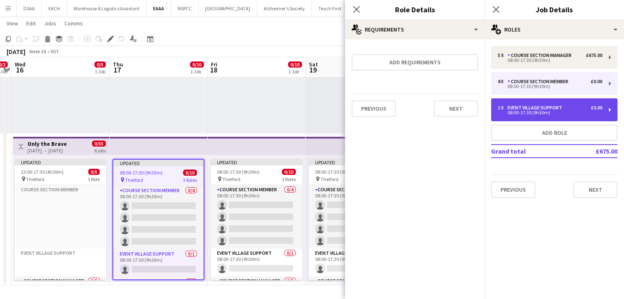
click at [531, 106] on div "Event Village Support" at bounding box center [536, 108] width 58 height 6
type input "**********"
type input "*"
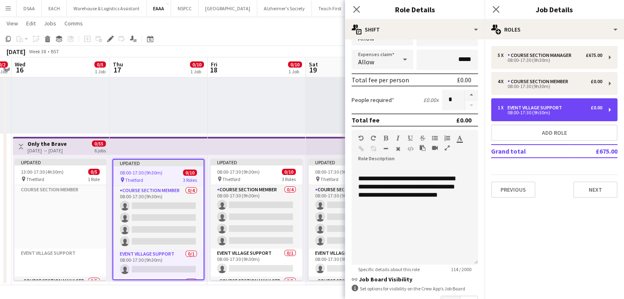
scroll to position [212, 0]
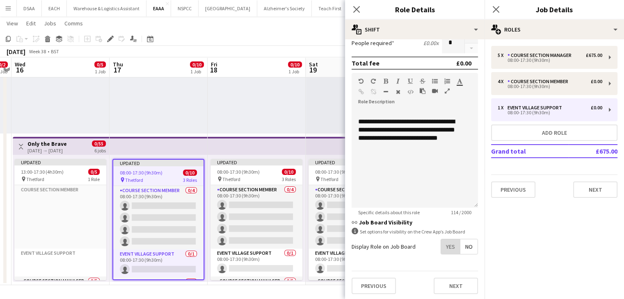
click at [444, 250] on span "Yes" at bounding box center [450, 246] width 19 height 15
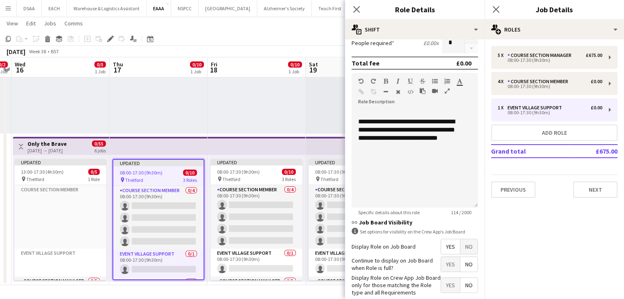
scroll to position [254, 0]
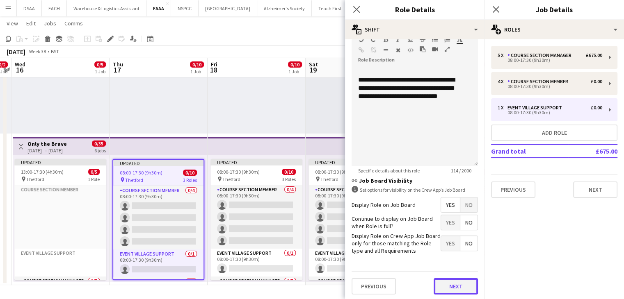
click at [441, 284] on button "Next" at bounding box center [455, 286] width 44 height 16
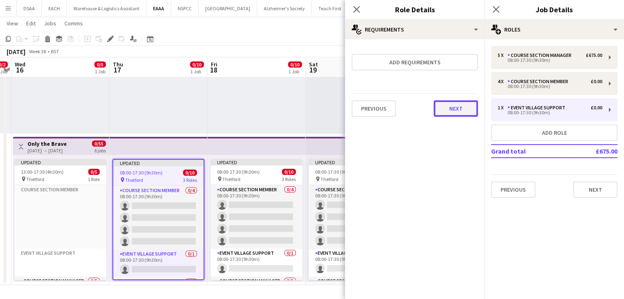
click at [451, 103] on button "Next" at bounding box center [455, 108] width 44 height 16
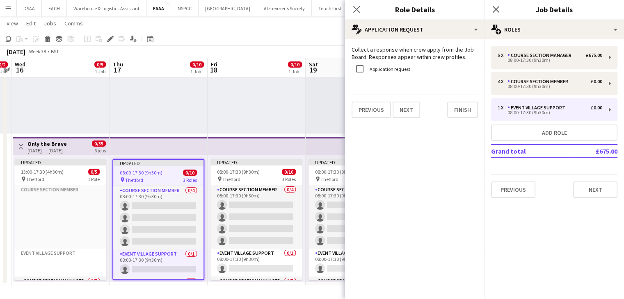
click at [230, 134] on app-date-cell "Updated 08:00-17:30 (9h30m) 0/10 pin Thetford 3 Roles Course Section Member 0/4…" at bounding box center [256, 135] width 98 height 300
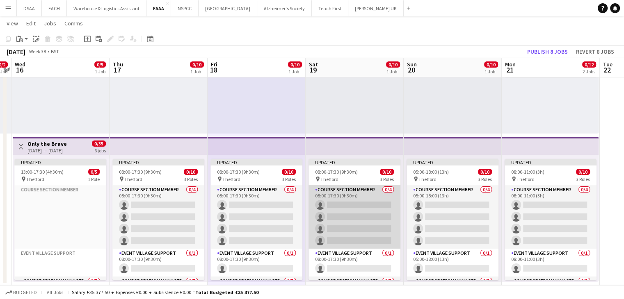
scroll to position [71, 0]
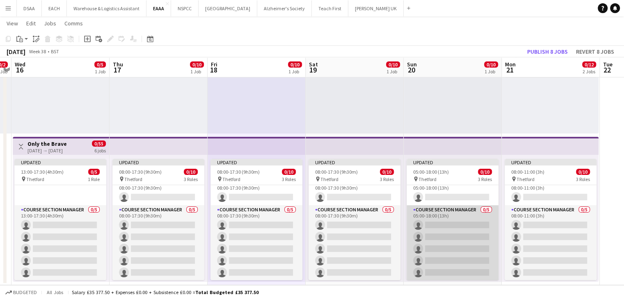
click at [432, 215] on app-card-role "Course Section Manager 0/5 05:00-18:00 (13h) single-neutral-actions single-neut…" at bounding box center [452, 242] width 92 height 75
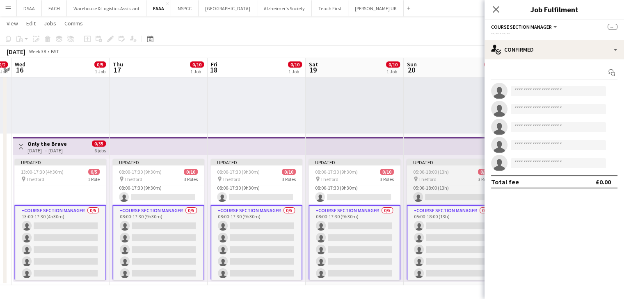
click at [426, 176] on span "Thetford" at bounding box center [427, 179] width 18 height 6
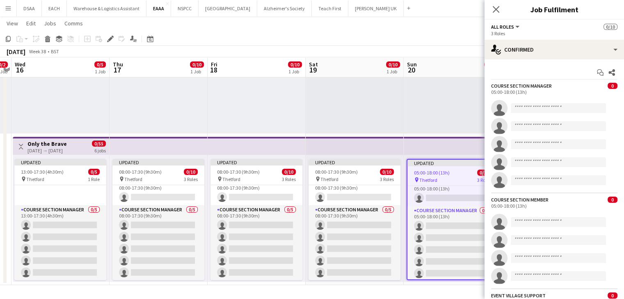
click at [426, 177] on span "Thetford" at bounding box center [428, 180] width 18 height 6
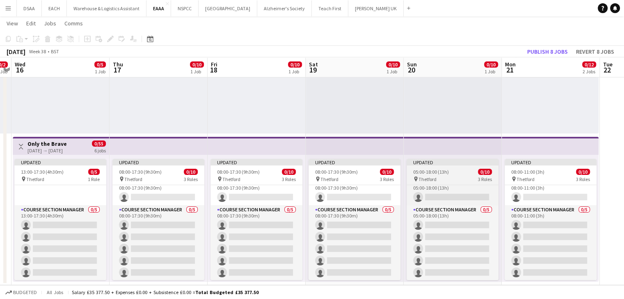
click at [426, 176] on span "Thetford" at bounding box center [427, 179] width 18 height 6
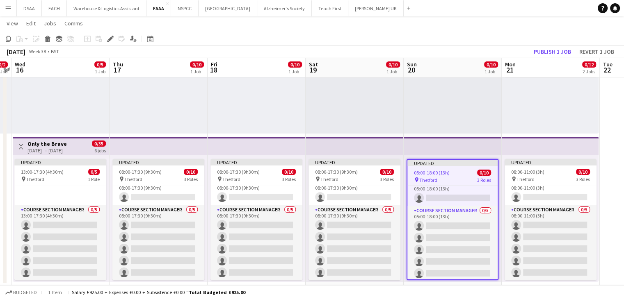
click at [426, 177] on span "Thetford" at bounding box center [428, 180] width 18 height 6
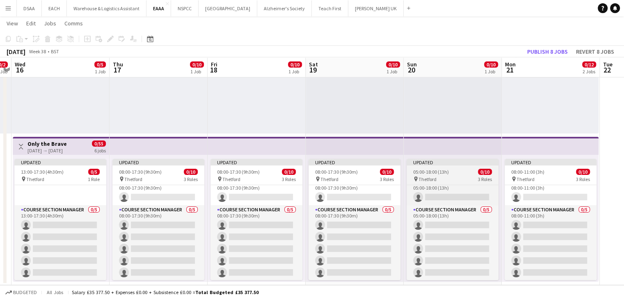
click at [426, 176] on span "Thetford" at bounding box center [427, 179] width 18 height 6
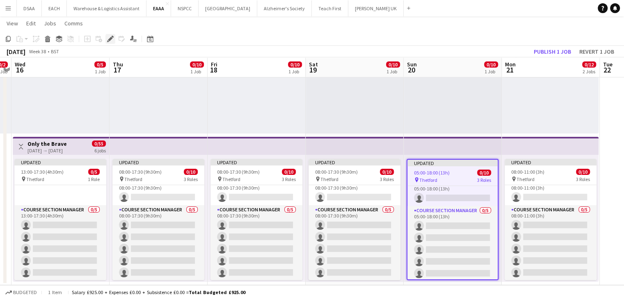
click at [109, 41] on icon at bounding box center [110, 39] width 5 height 5
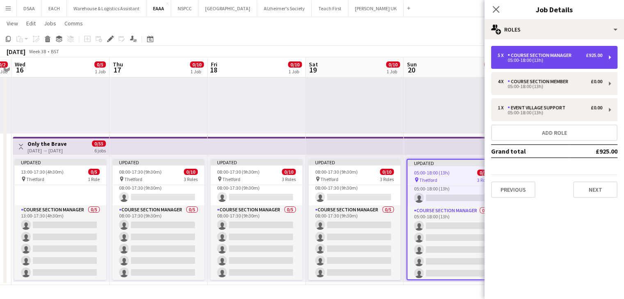
click at [549, 58] on div "05:00-18:00 (13h)" at bounding box center [549, 60] width 105 height 4
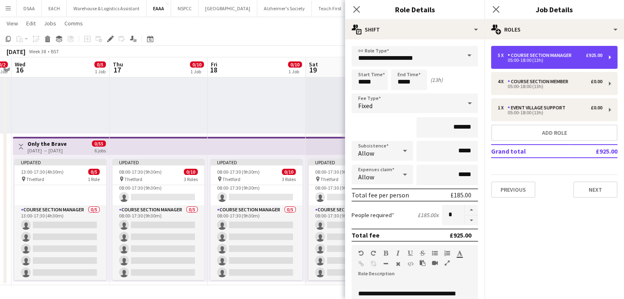
scroll to position [214, 0]
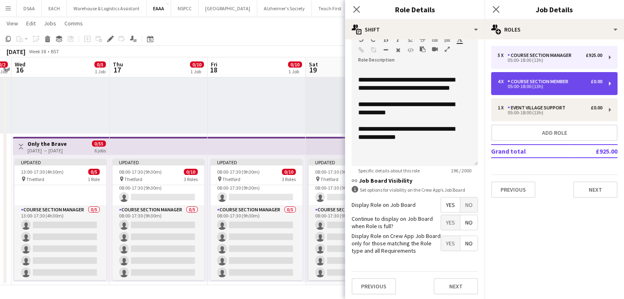
click at [551, 88] on div "05:00-18:00 (13h)" at bounding box center [549, 86] width 105 height 4
type input "**********"
type input "*****"
type input "*"
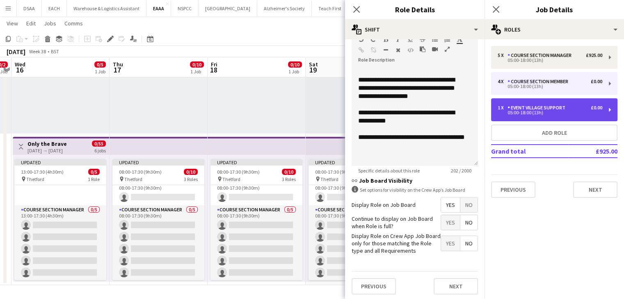
click at [558, 110] on div "Event Village Support" at bounding box center [537, 108] width 61 height 6
type input "**********"
type input "*"
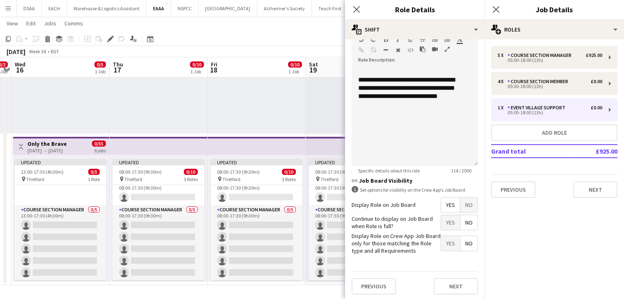
click at [284, 130] on div at bounding box center [256, 70] width 98 height 127
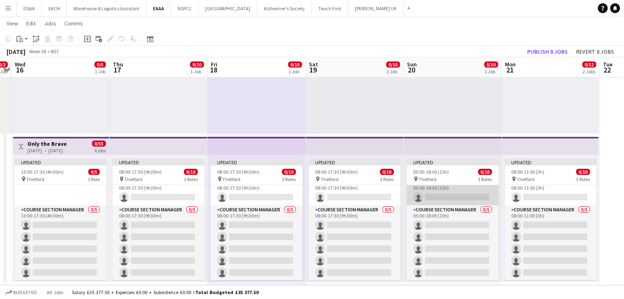
scroll to position [0, 0]
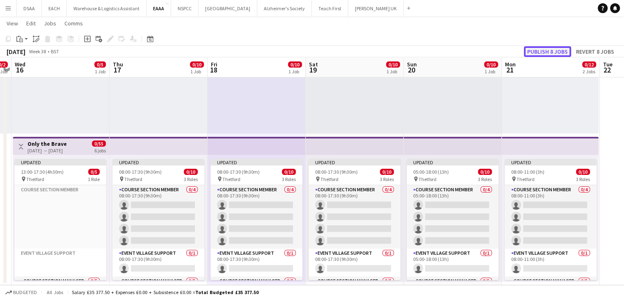
click at [545, 48] on button "Publish 8 jobs" at bounding box center [547, 51] width 47 height 11
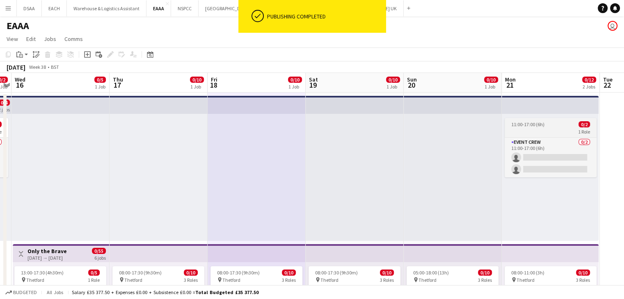
click at [537, 120] on app-job-card "11:00-17:00 (6h) 0/2 1 Role Event Crew 0/2 11:00-17:00 (6h) single-neutral-acti…" at bounding box center [550, 147] width 92 height 59
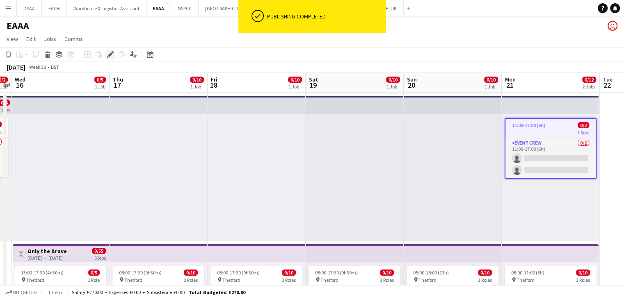
click at [109, 55] on icon at bounding box center [110, 54] width 5 height 5
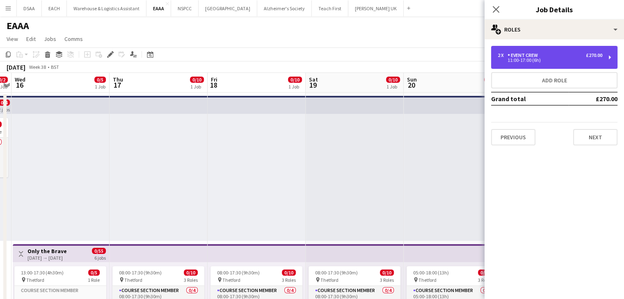
click at [520, 62] on div "11:00-17:00 (6h)" at bounding box center [549, 60] width 105 height 4
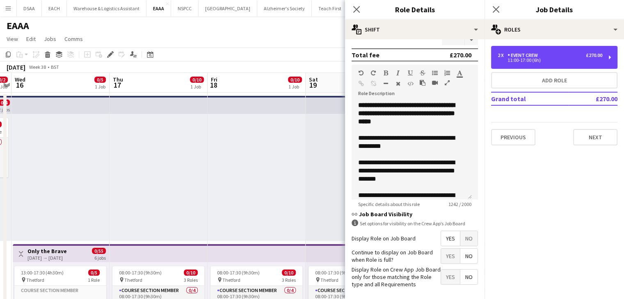
scroll to position [214, 0]
